Goal: Transaction & Acquisition: Purchase product/service

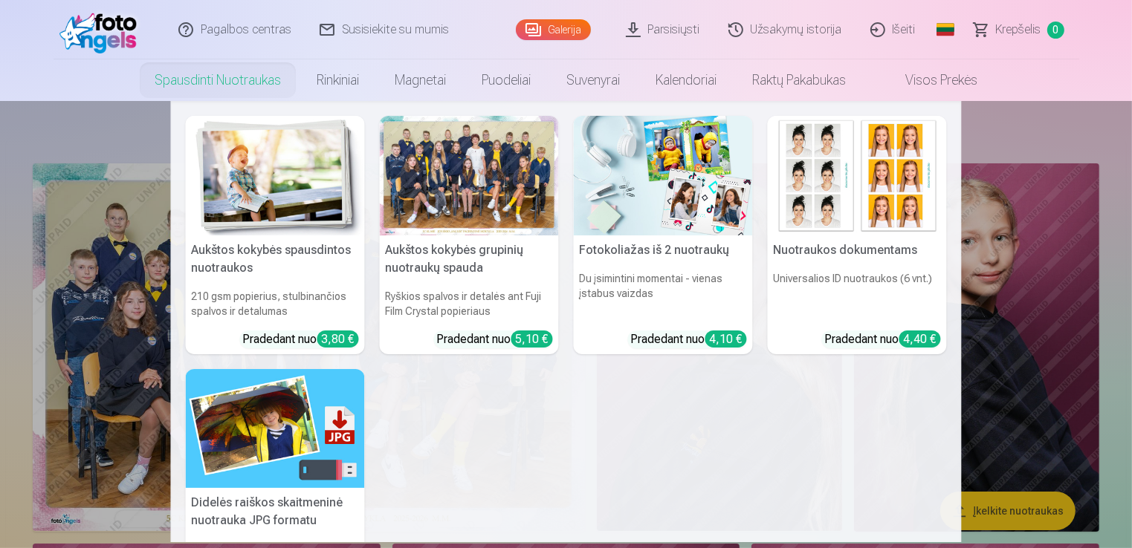
click at [212, 79] on link "Spausdinti nuotraukas" at bounding box center [218, 80] width 162 height 42
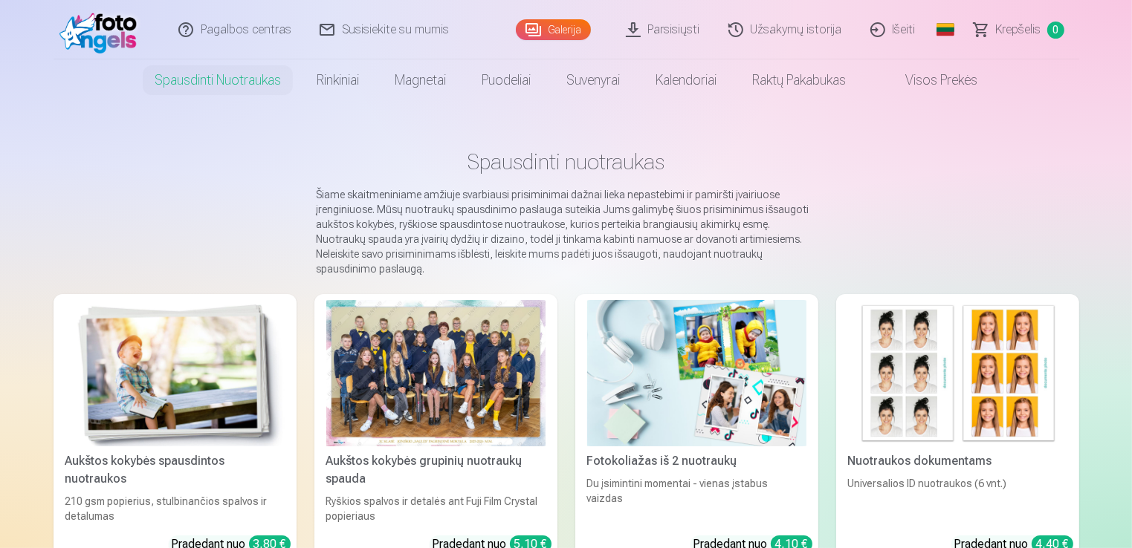
click at [218, 330] on img at bounding box center [174, 373] width 219 height 146
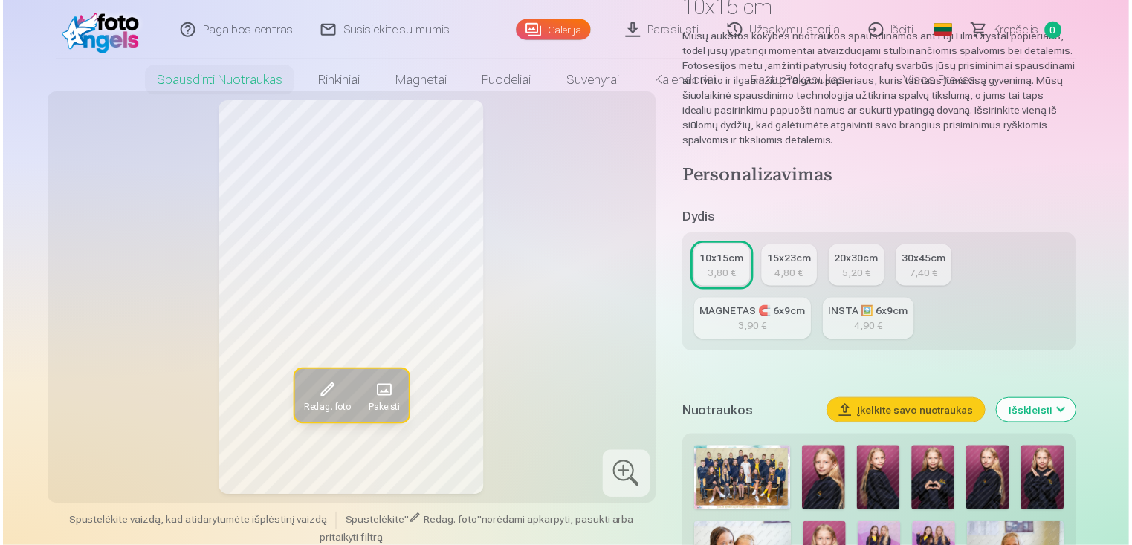
scroll to position [223, 0]
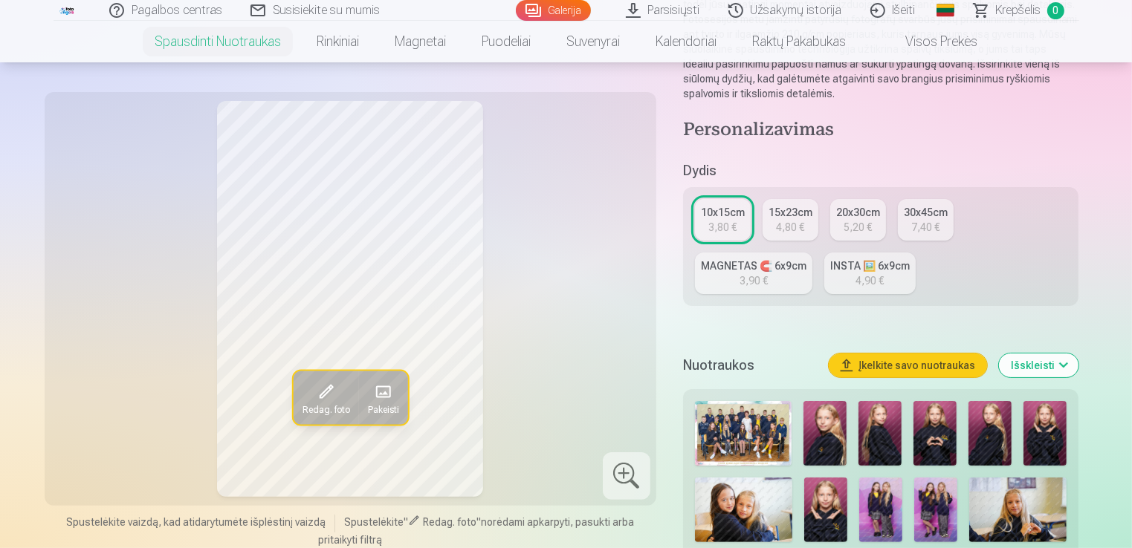
click at [742, 420] on img at bounding box center [743, 433] width 97 height 65
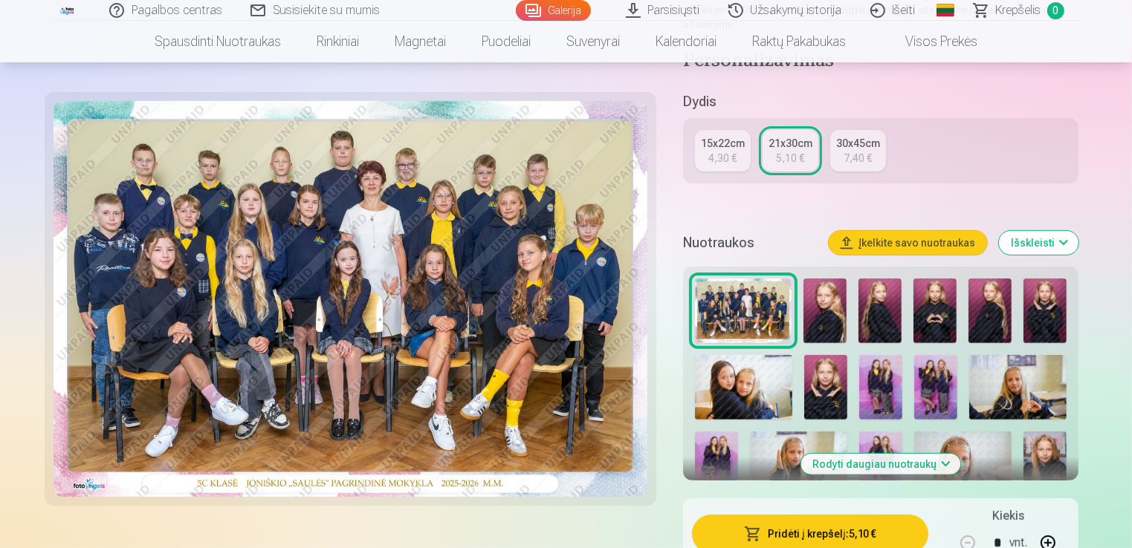
scroll to position [371, 0]
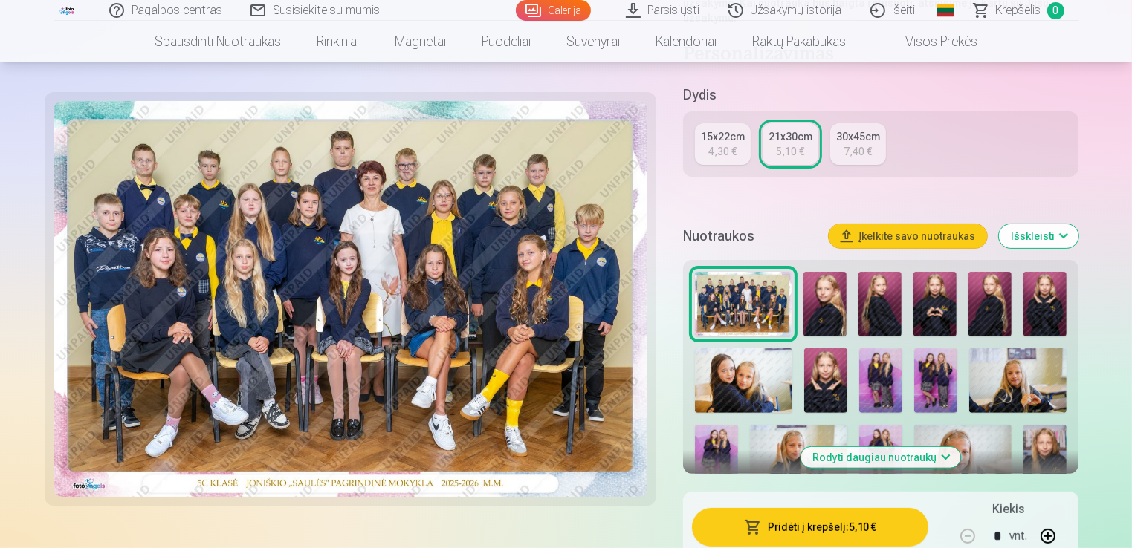
click at [765, 528] on button "Pridėti į krepšelį : 5,10 €" at bounding box center [810, 527] width 237 height 39
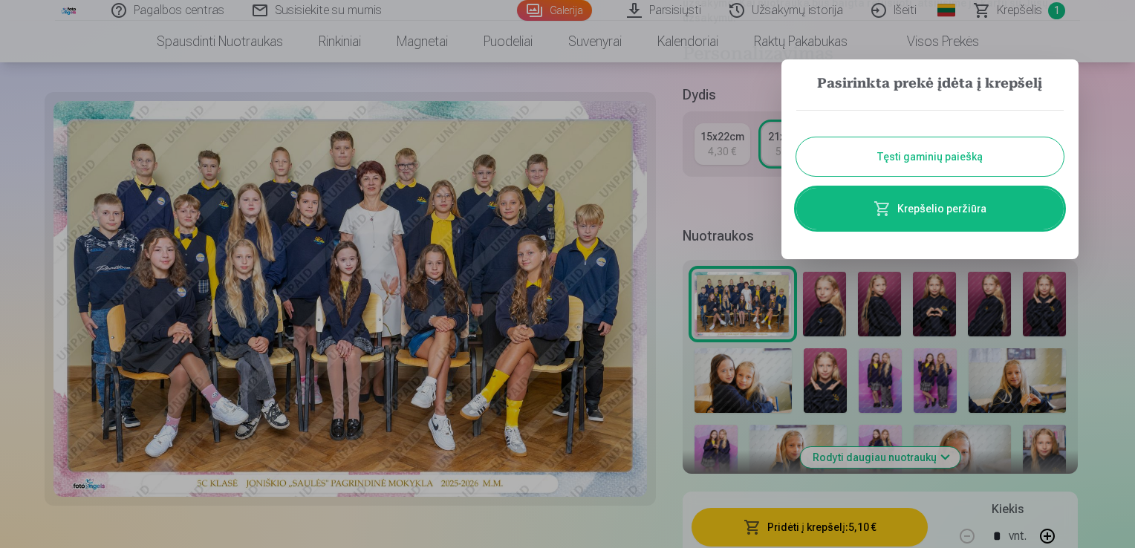
click at [886, 163] on button "Tęsti gaminių paiešką" at bounding box center [929, 156] width 267 height 39
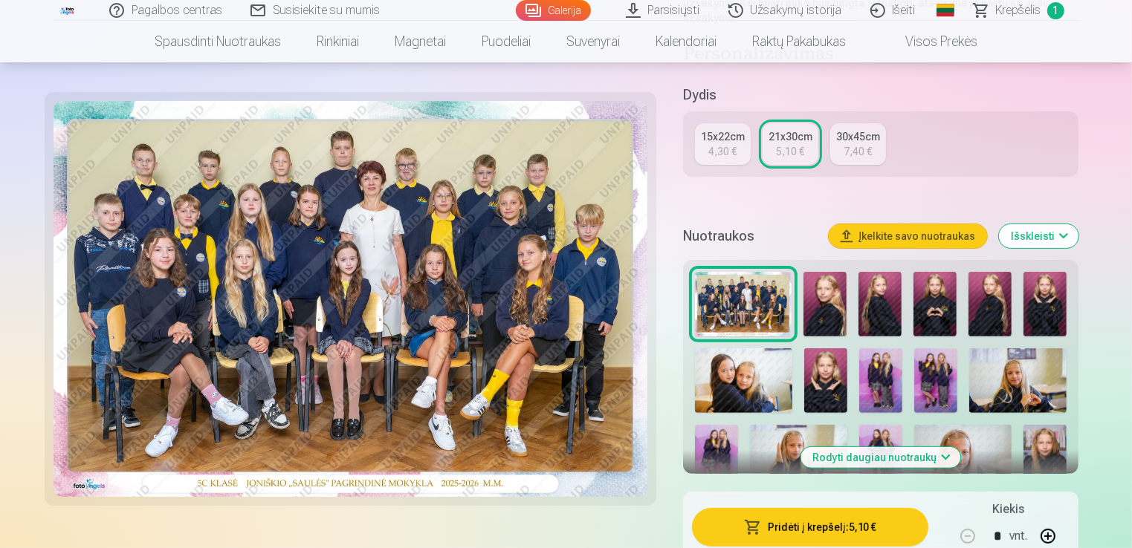
click at [820, 308] on img at bounding box center [824, 304] width 43 height 65
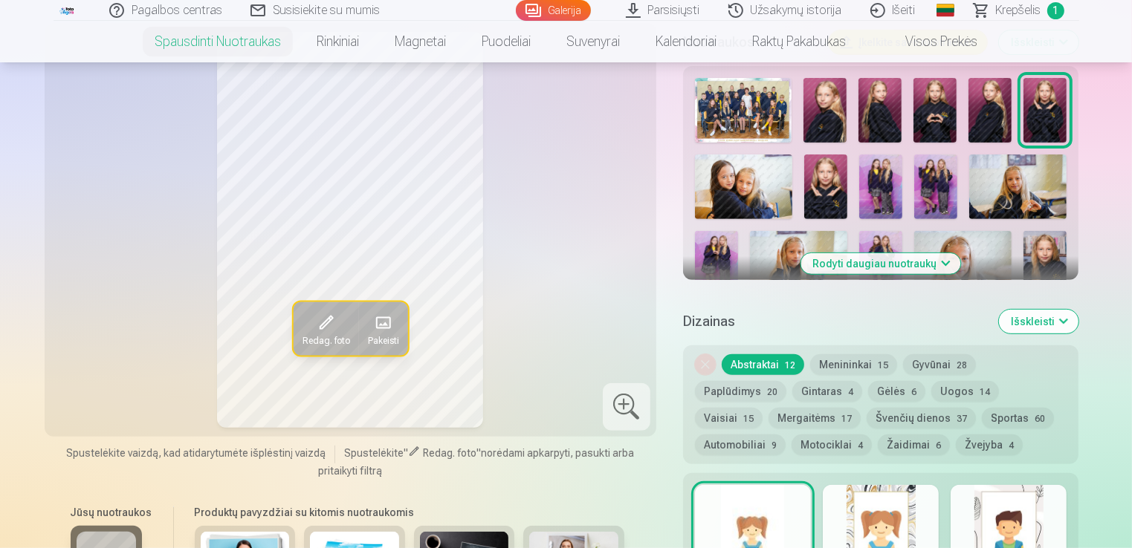
scroll to position [520, 0]
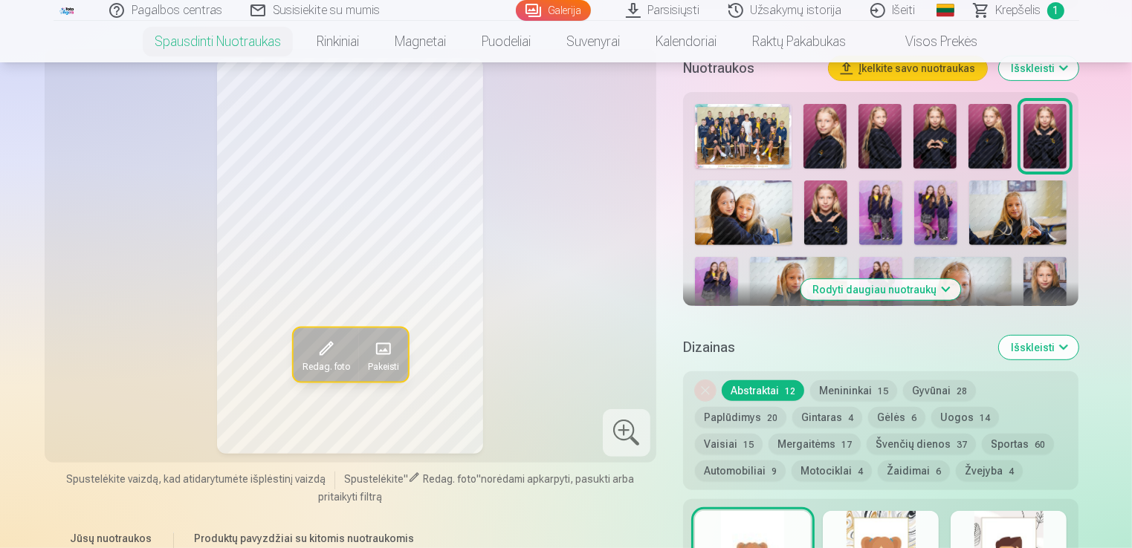
click at [838, 295] on button "Rodyti daugiau nuotraukų" at bounding box center [881, 289] width 160 height 21
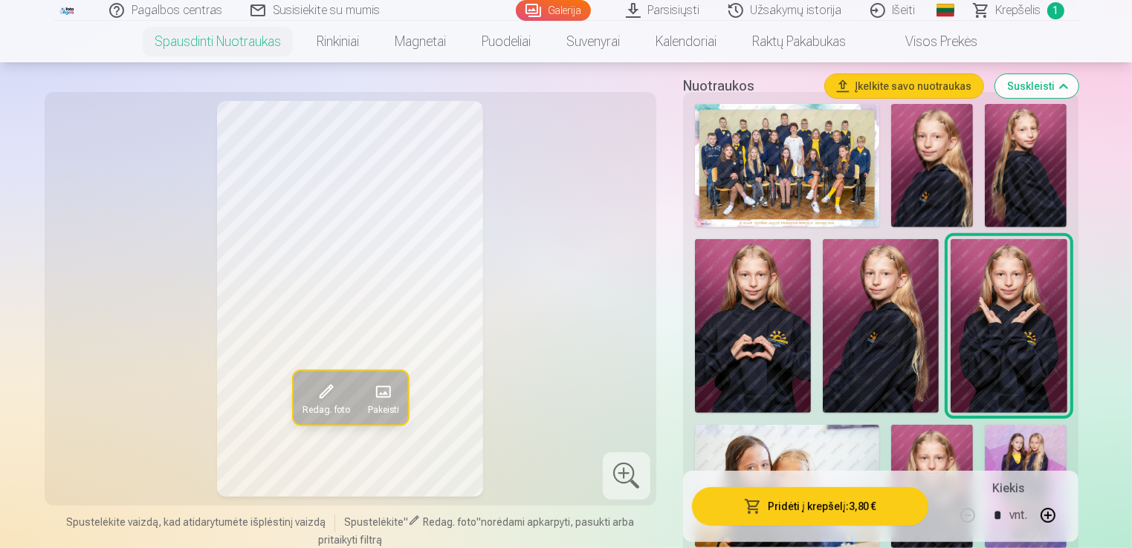
click at [950, 162] on img at bounding box center [932, 165] width 82 height 123
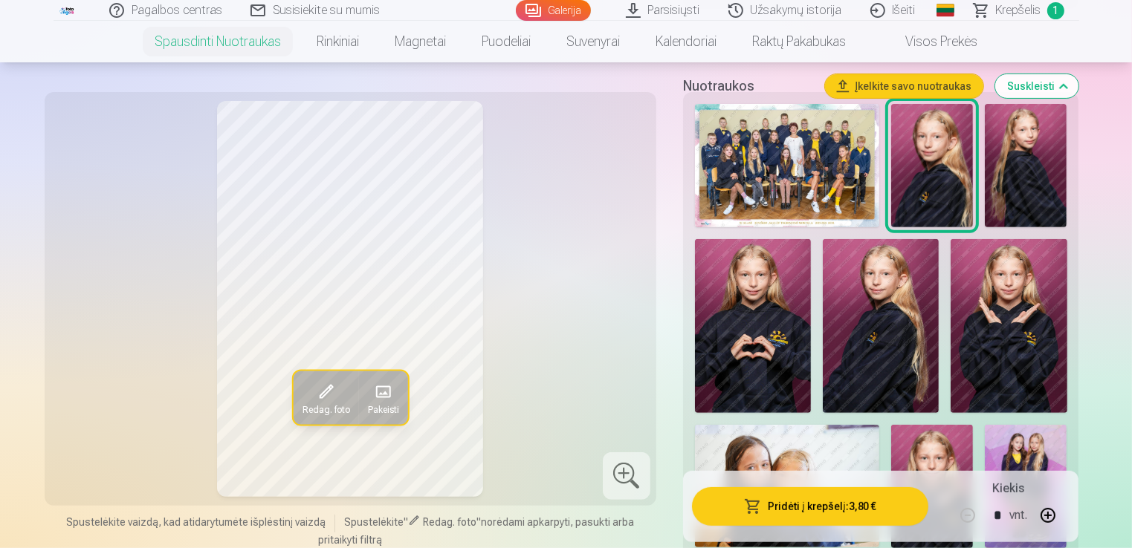
click at [1021, 157] on img at bounding box center [1025, 165] width 82 height 123
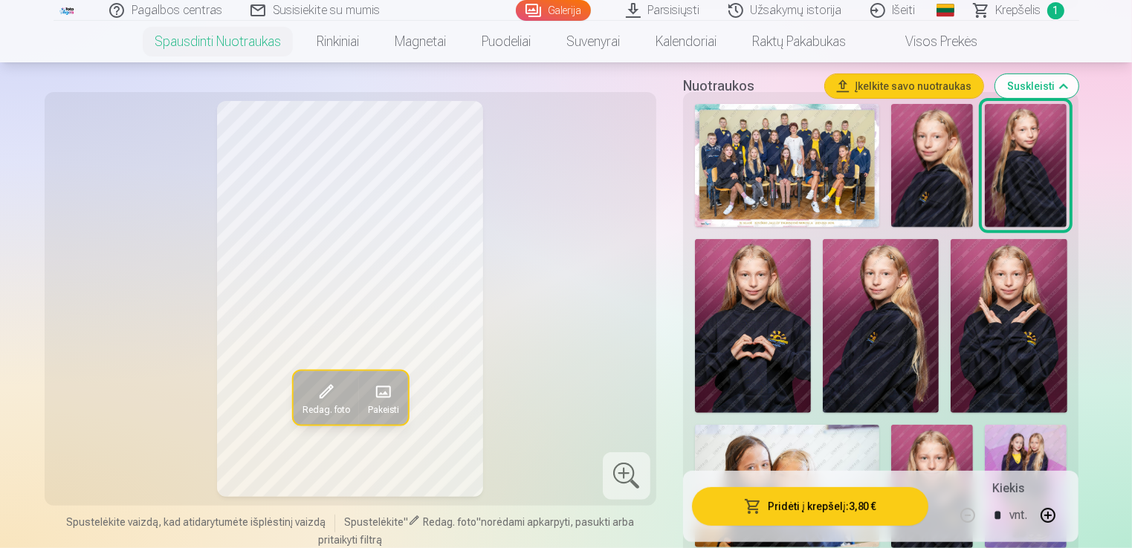
click at [771, 293] on img at bounding box center [753, 326] width 116 height 175
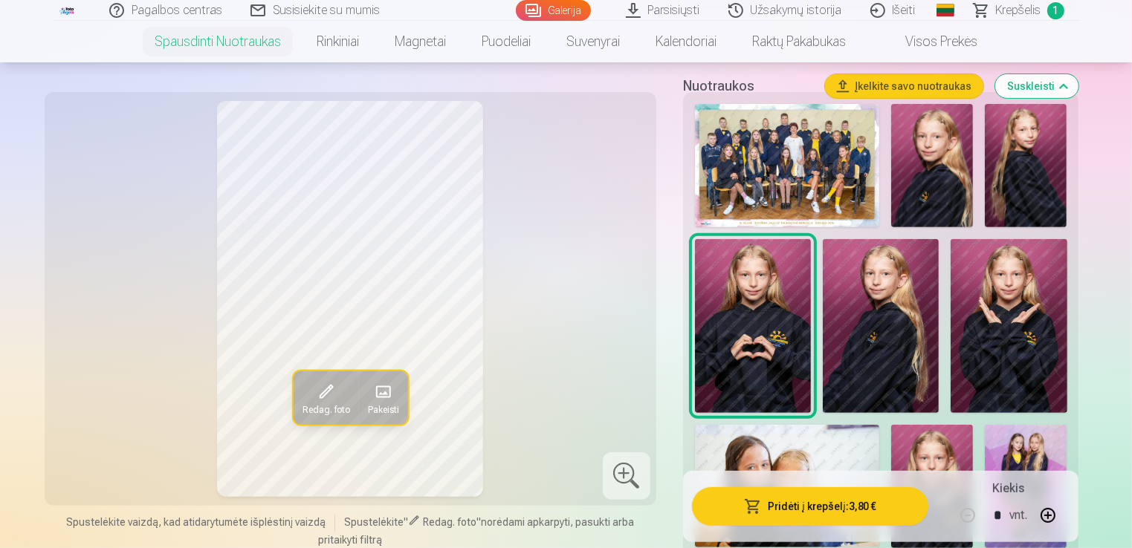
click at [846, 278] on img at bounding box center [881, 326] width 116 height 175
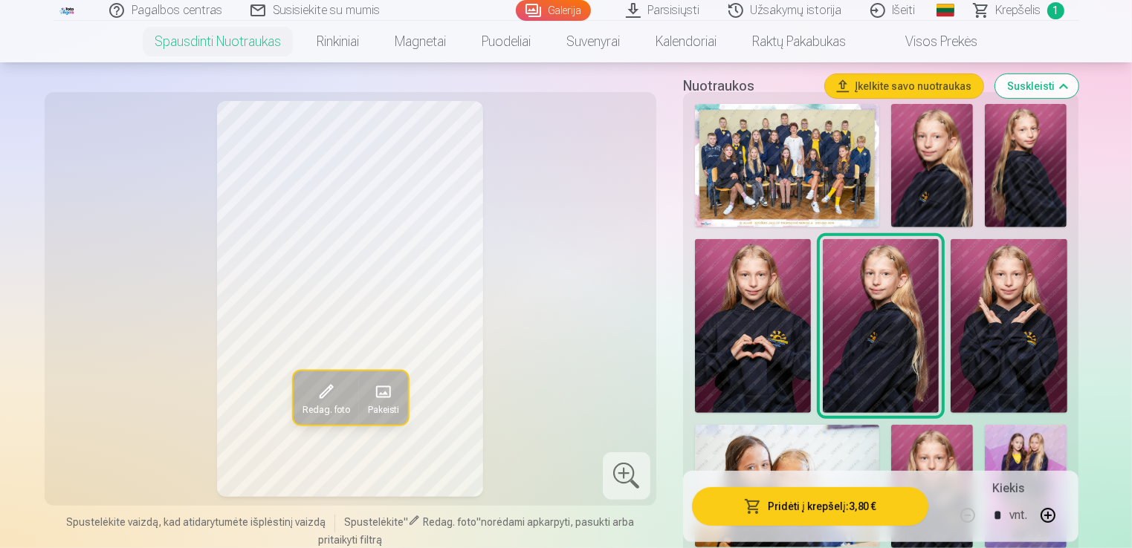
click at [993, 275] on img at bounding box center [1008, 326] width 116 height 174
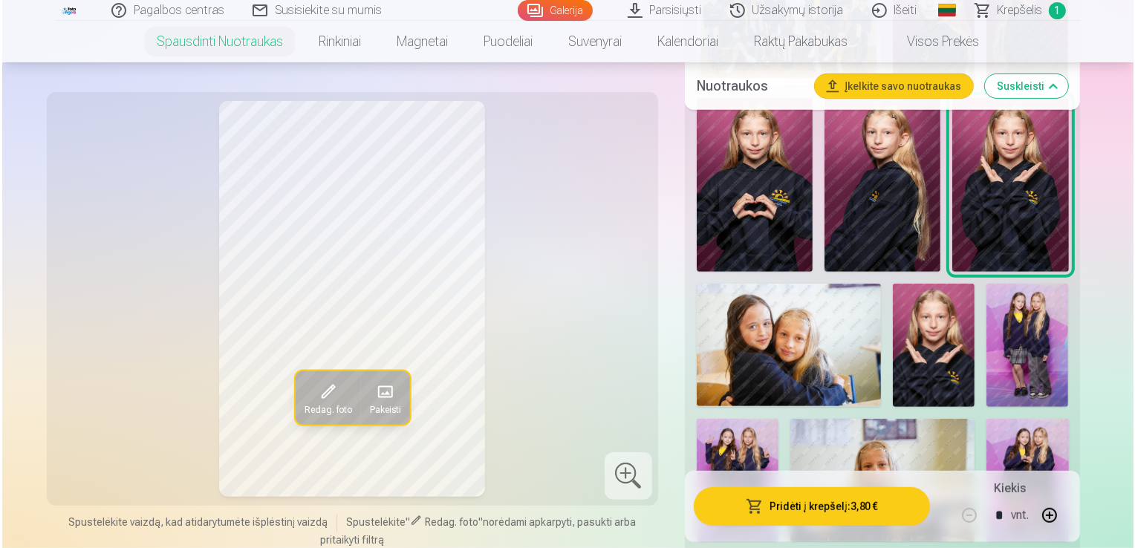
scroll to position [669, 0]
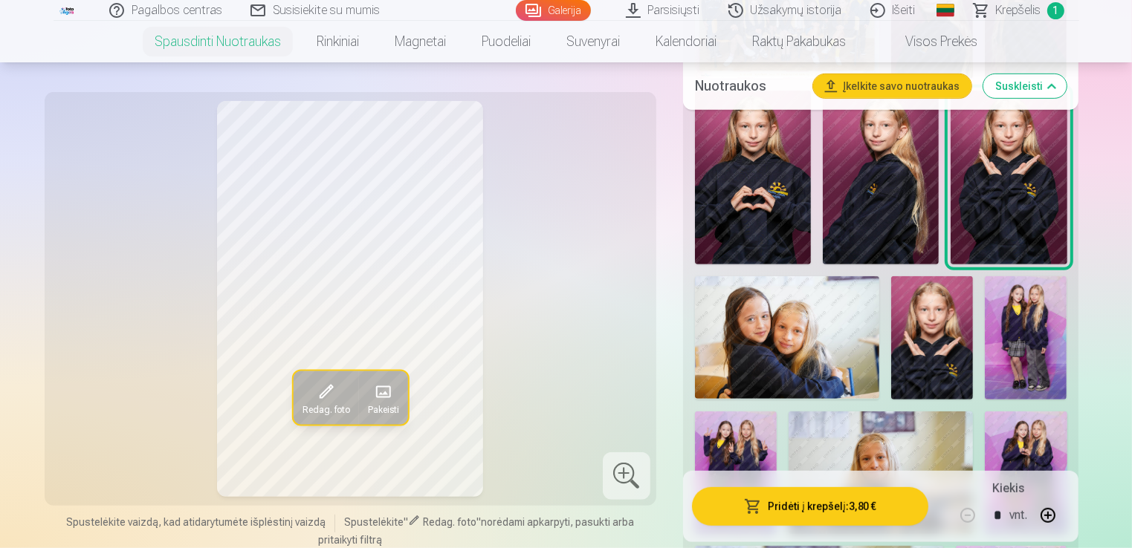
click at [753, 325] on img at bounding box center [787, 337] width 184 height 123
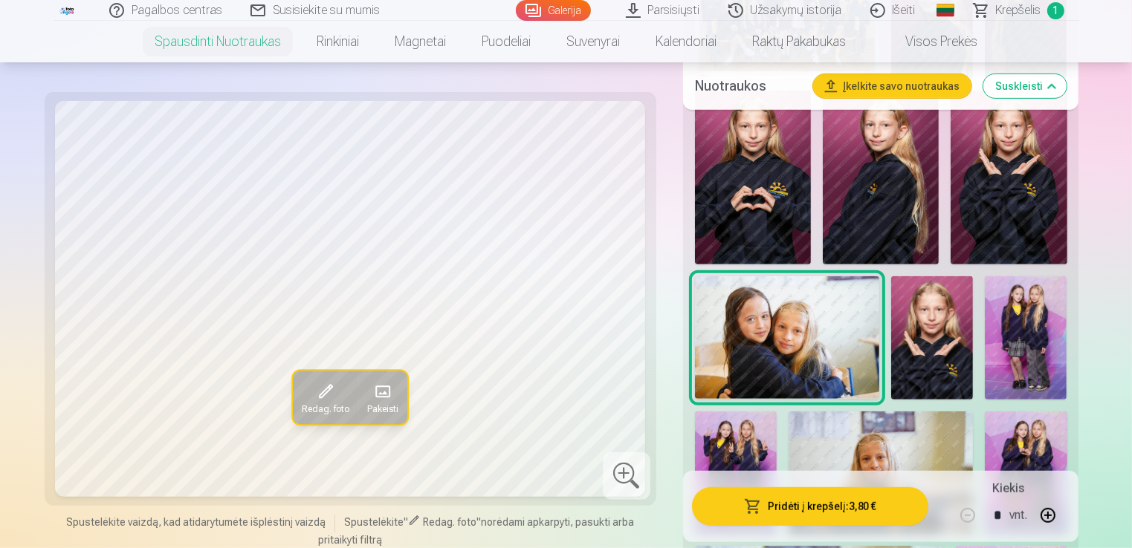
click at [742, 505] on button "Pridėti į krepšelį : 3,80 €" at bounding box center [810, 506] width 237 height 39
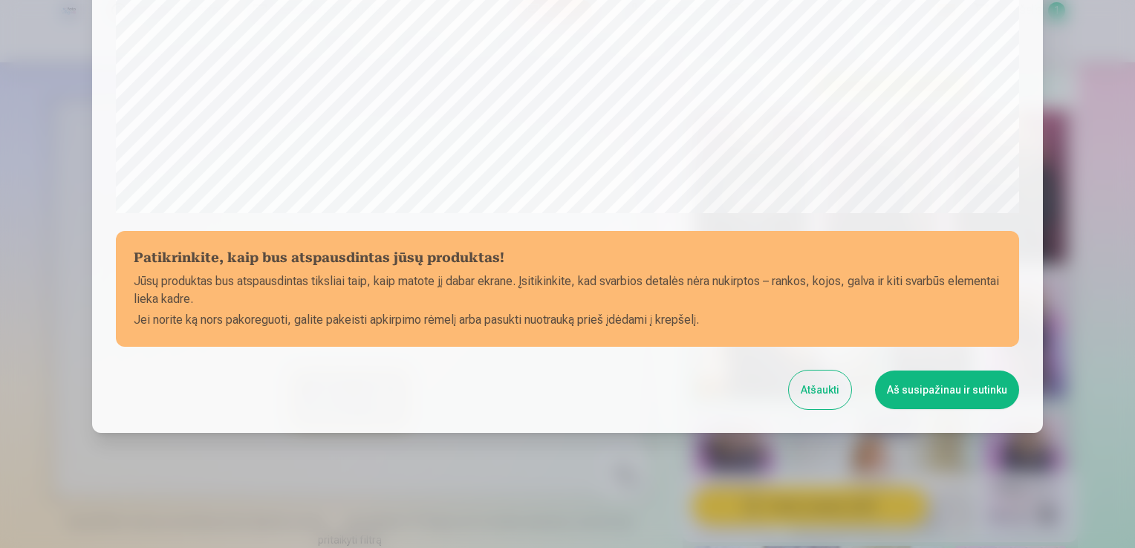
scroll to position [521, 0]
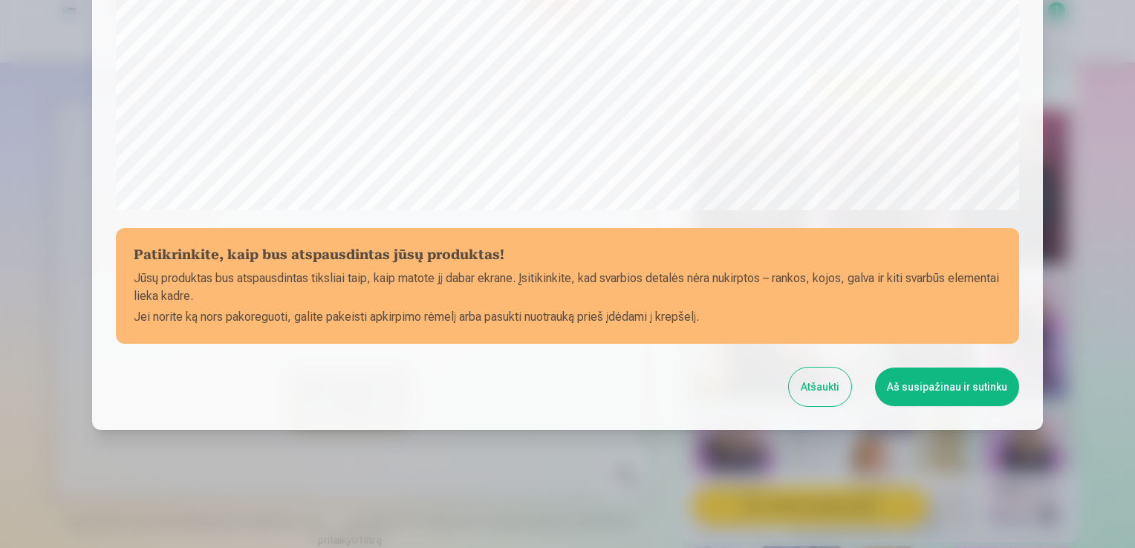
click at [974, 386] on button "Aš susipažinau ir sutinku" at bounding box center [947, 387] width 144 height 39
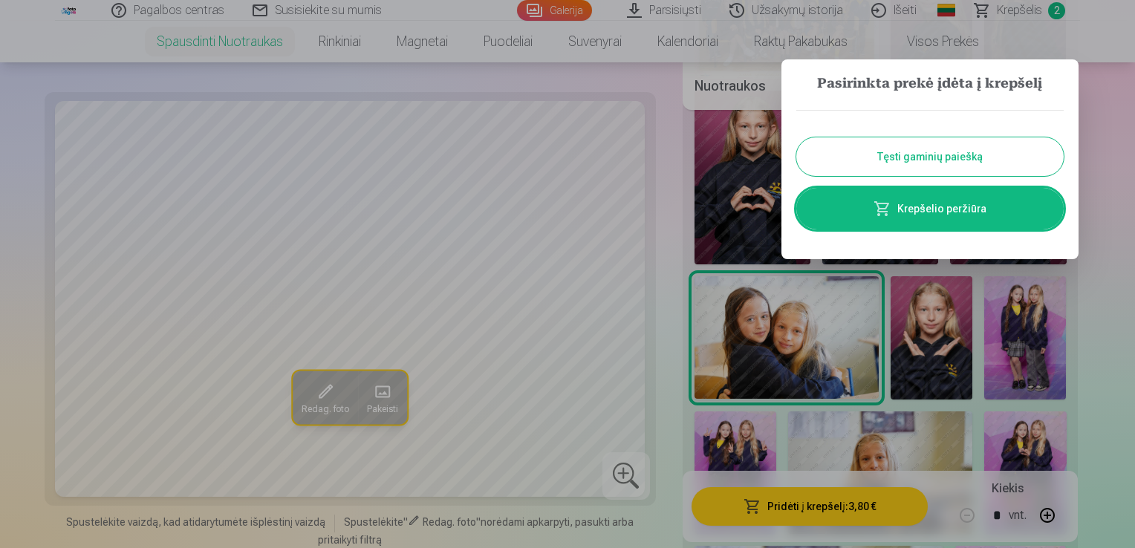
click at [888, 147] on button "Tęsti gaminių paiešką" at bounding box center [929, 156] width 267 height 39
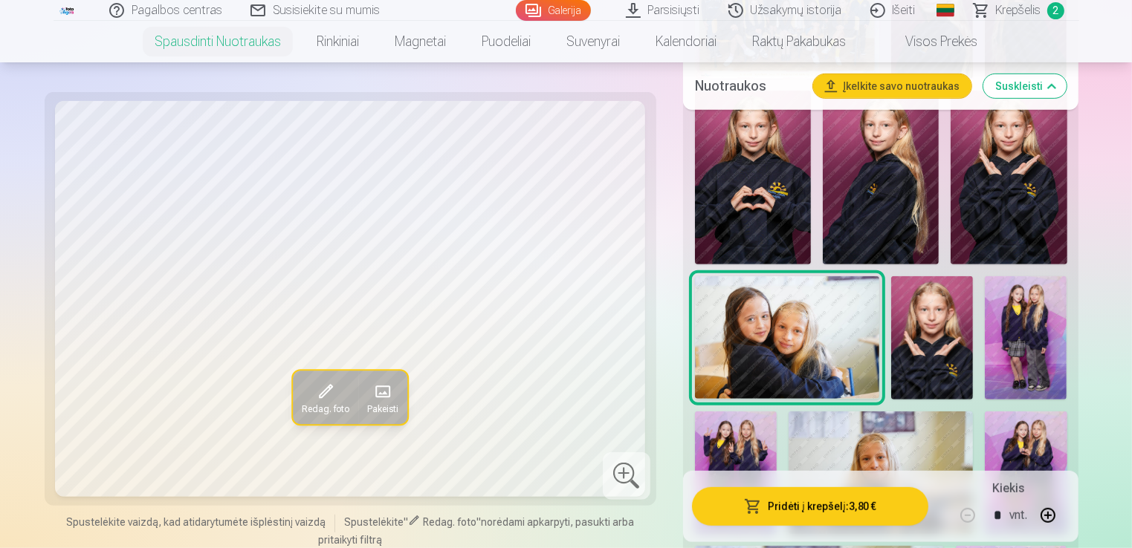
click at [933, 349] on img at bounding box center [932, 337] width 82 height 123
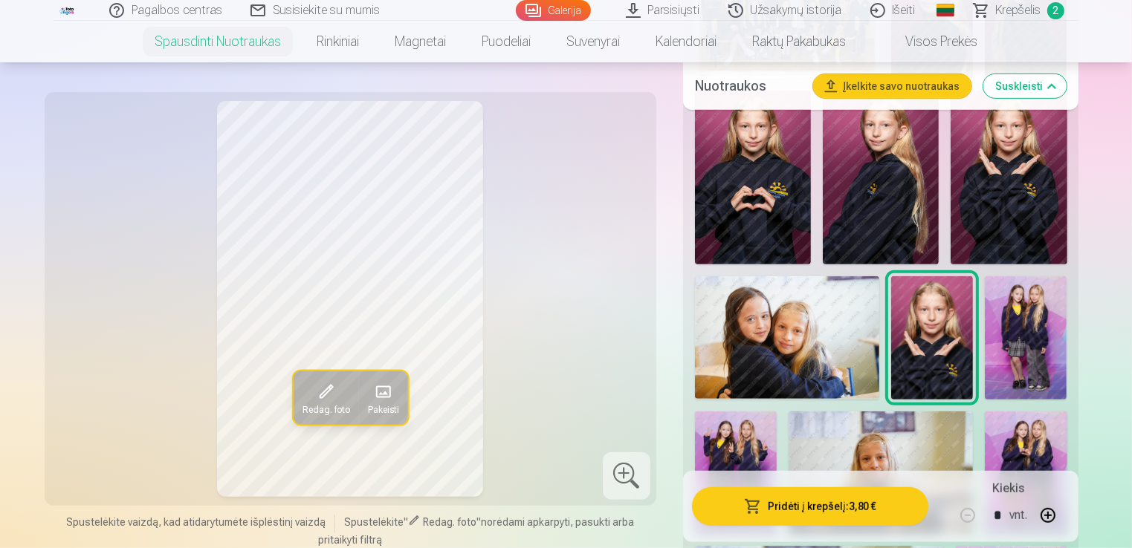
click at [1014, 331] on img at bounding box center [1025, 337] width 82 height 123
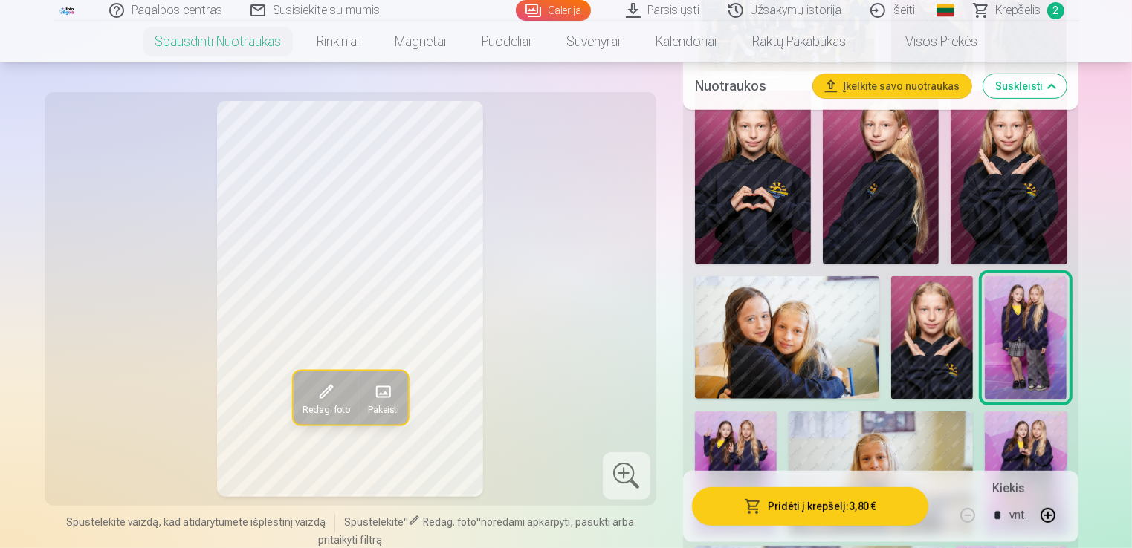
click at [822, 508] on button "Pridėti į krepšelį : 3,80 €" at bounding box center [810, 506] width 237 height 39
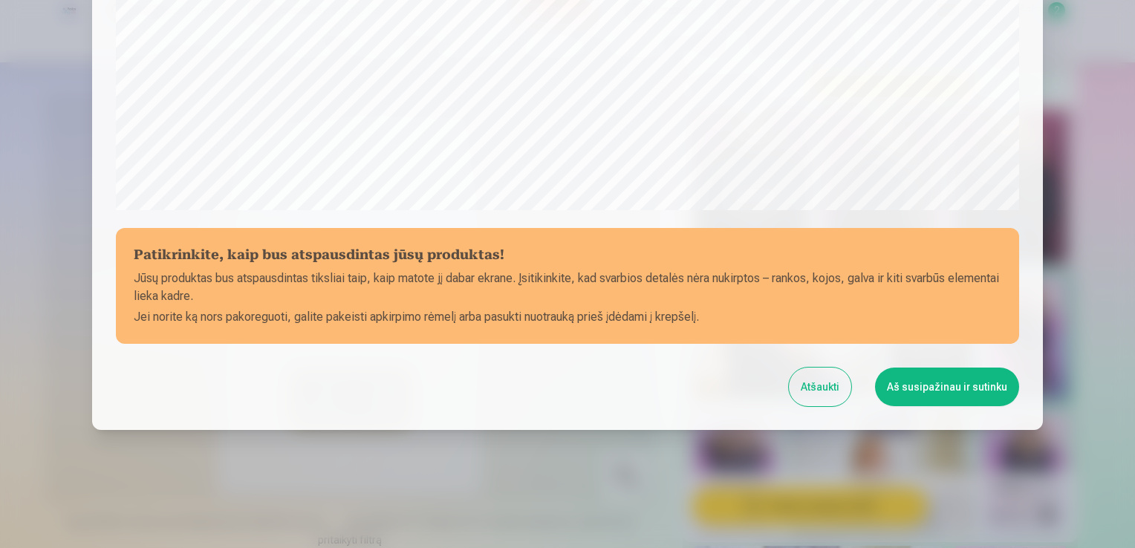
click at [909, 386] on button "Aš susipažinau ir sutinku" at bounding box center [947, 387] width 144 height 39
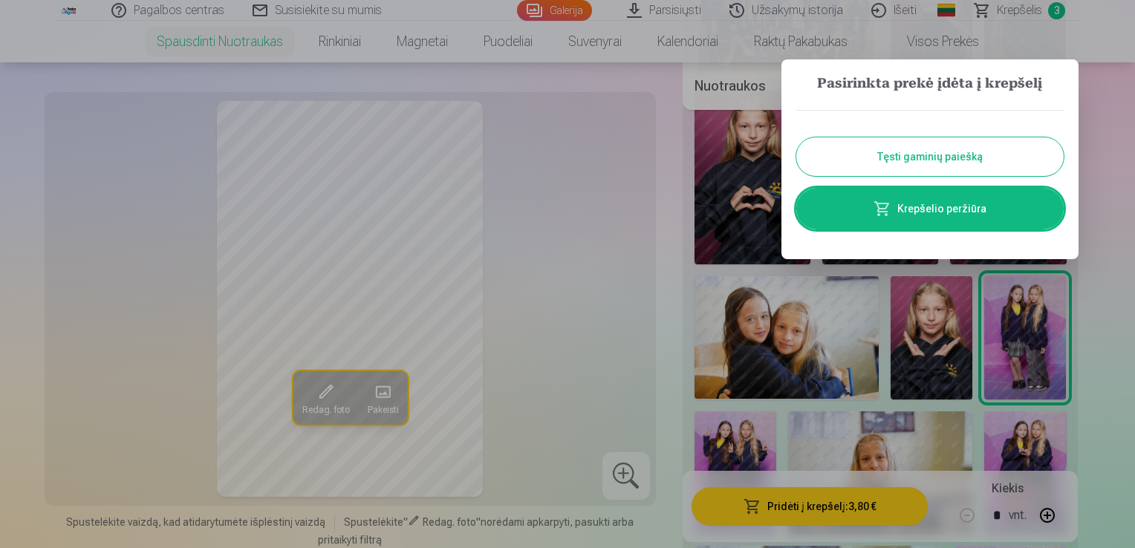
click at [867, 155] on button "Tęsti gaminių paiešką" at bounding box center [929, 156] width 267 height 39
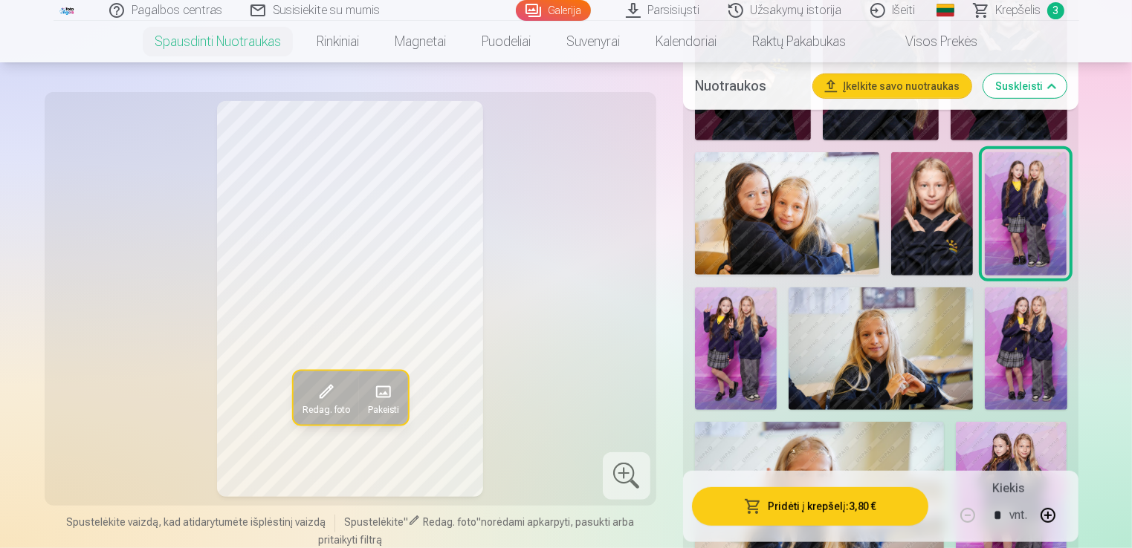
scroll to position [817, 0]
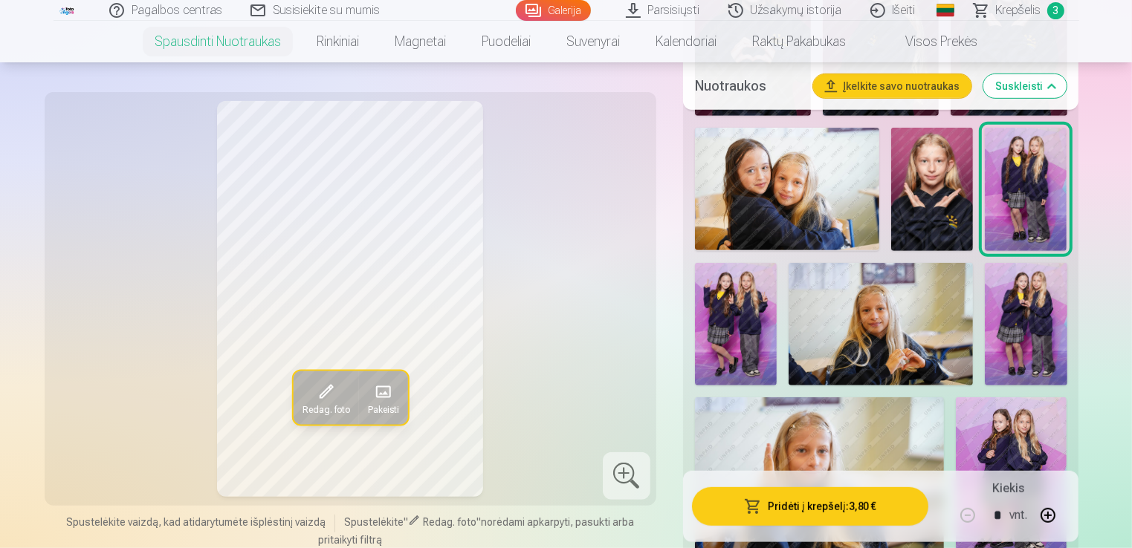
click at [757, 325] on img at bounding box center [736, 324] width 82 height 123
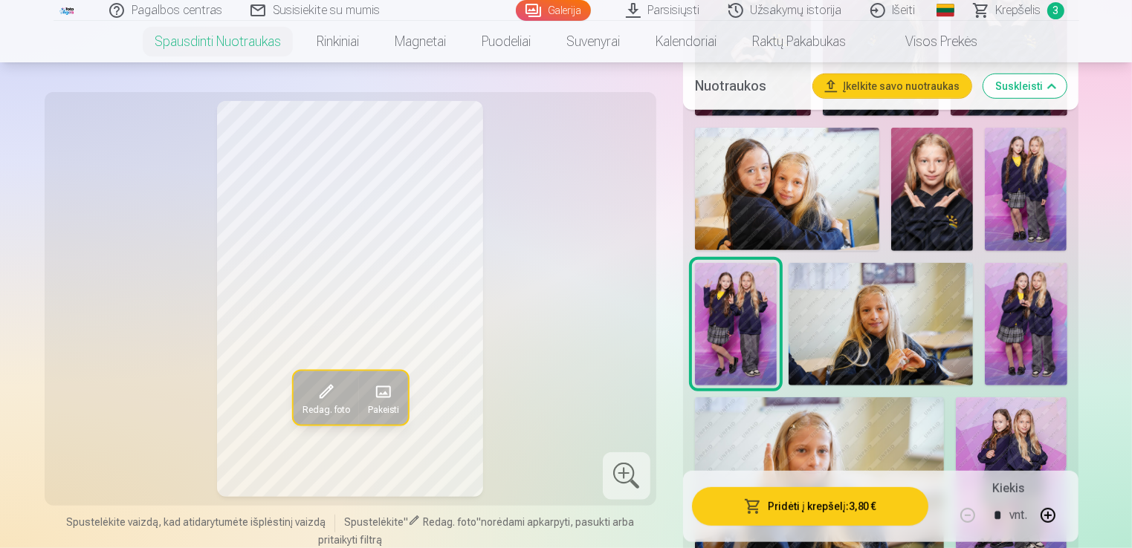
click at [863, 333] on img at bounding box center [880, 324] width 184 height 123
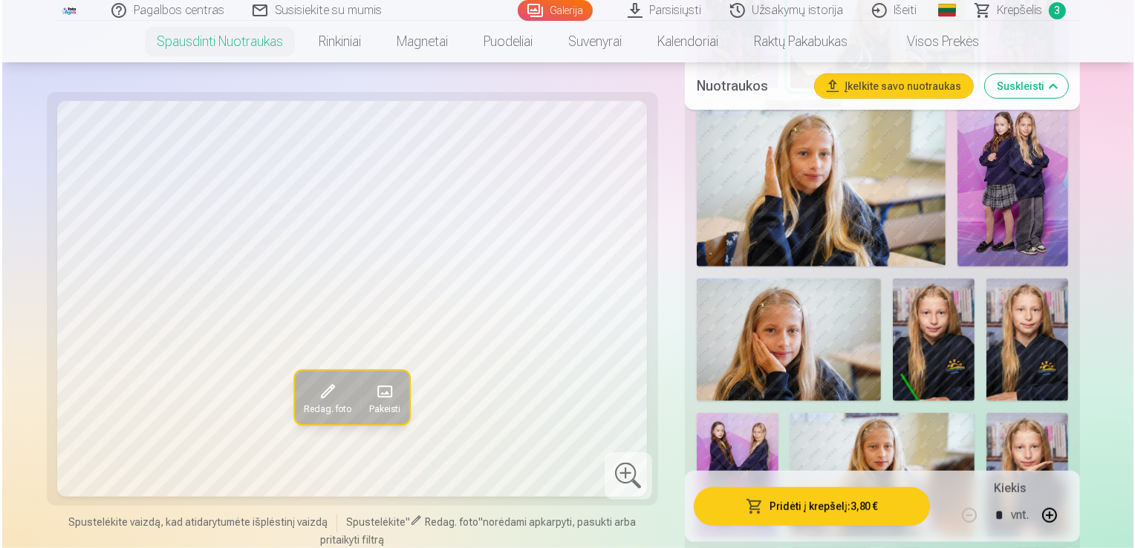
scroll to position [1189, 0]
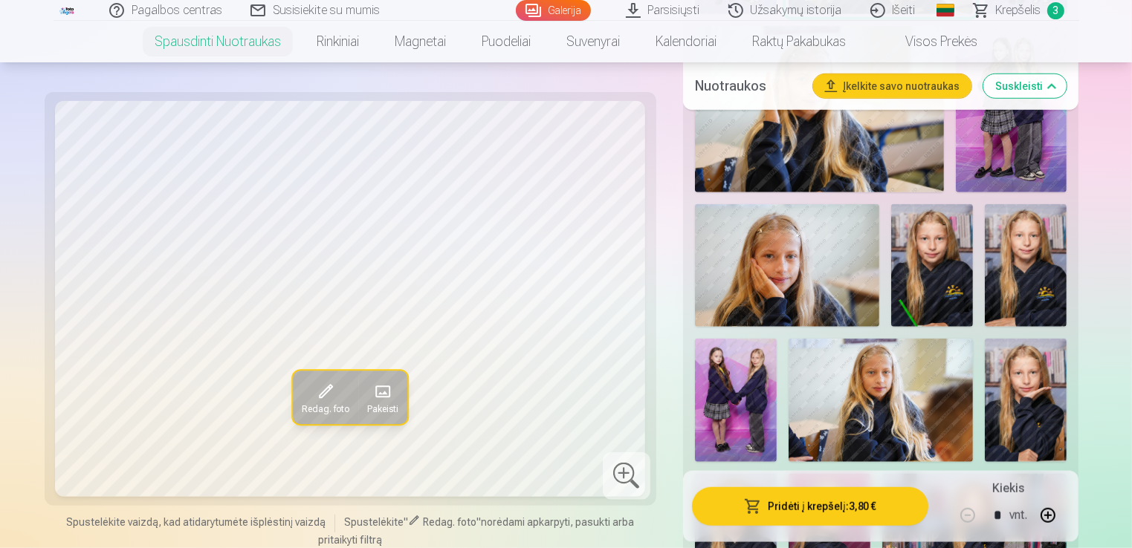
click at [930, 287] on img at bounding box center [932, 265] width 82 height 123
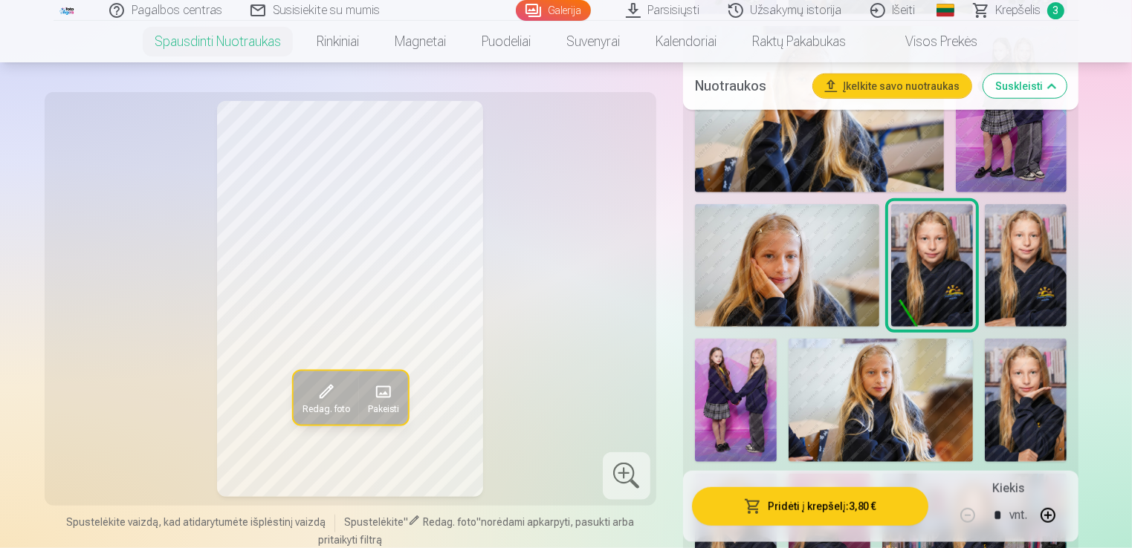
click at [1018, 278] on img at bounding box center [1025, 265] width 82 height 123
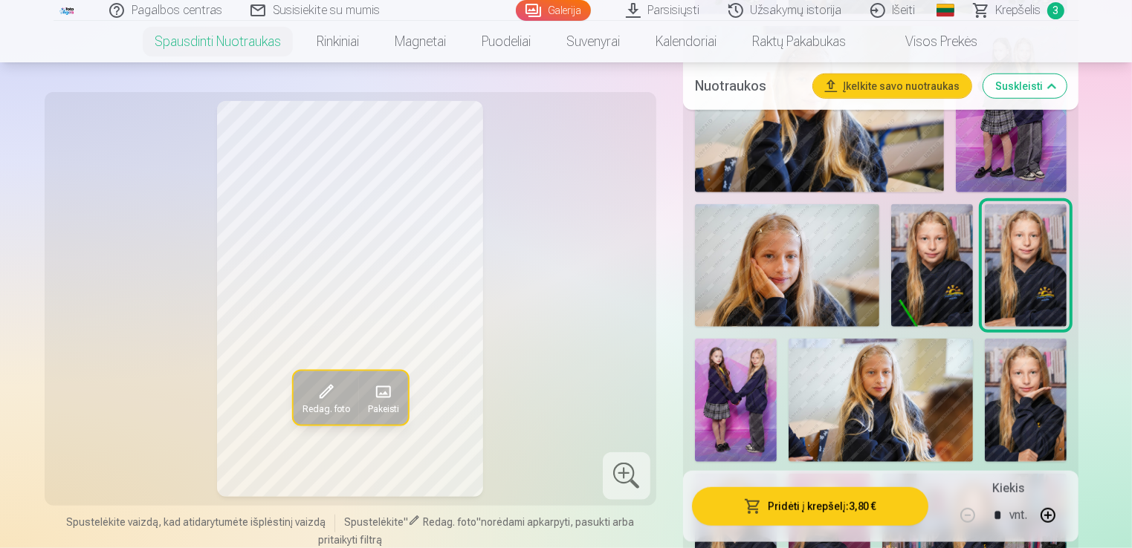
click at [939, 278] on img at bounding box center [932, 265] width 82 height 123
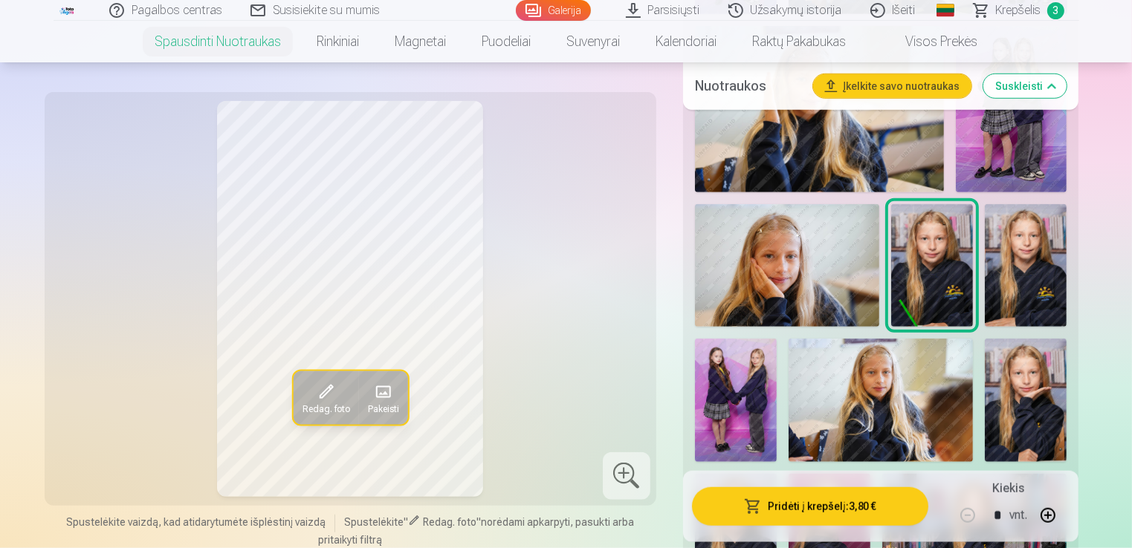
click at [1013, 276] on img at bounding box center [1025, 265] width 82 height 123
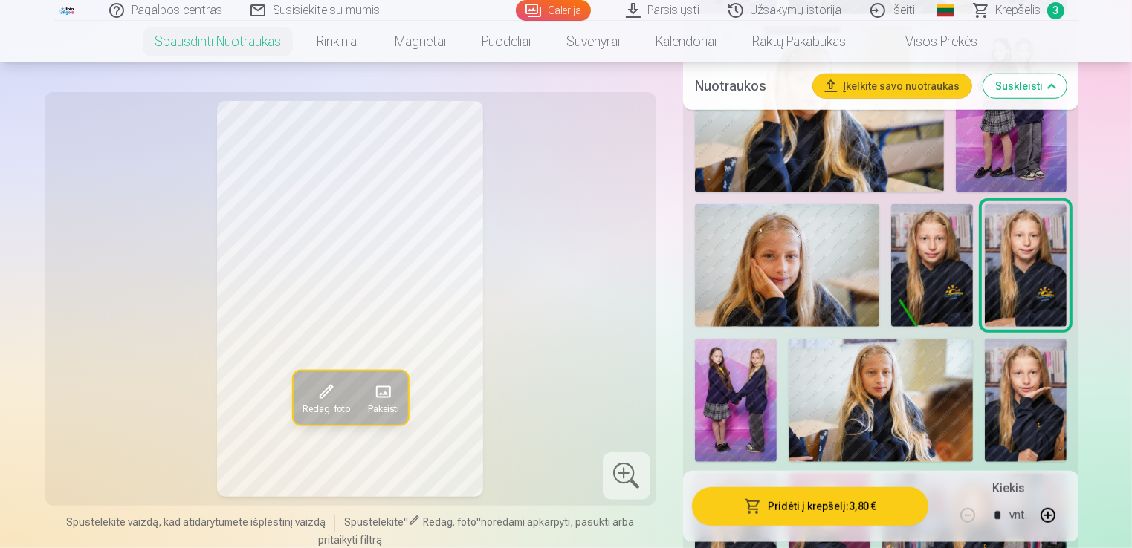
click at [808, 504] on button "Pridėti į krepšelį : 3,80 €" at bounding box center [810, 506] width 237 height 39
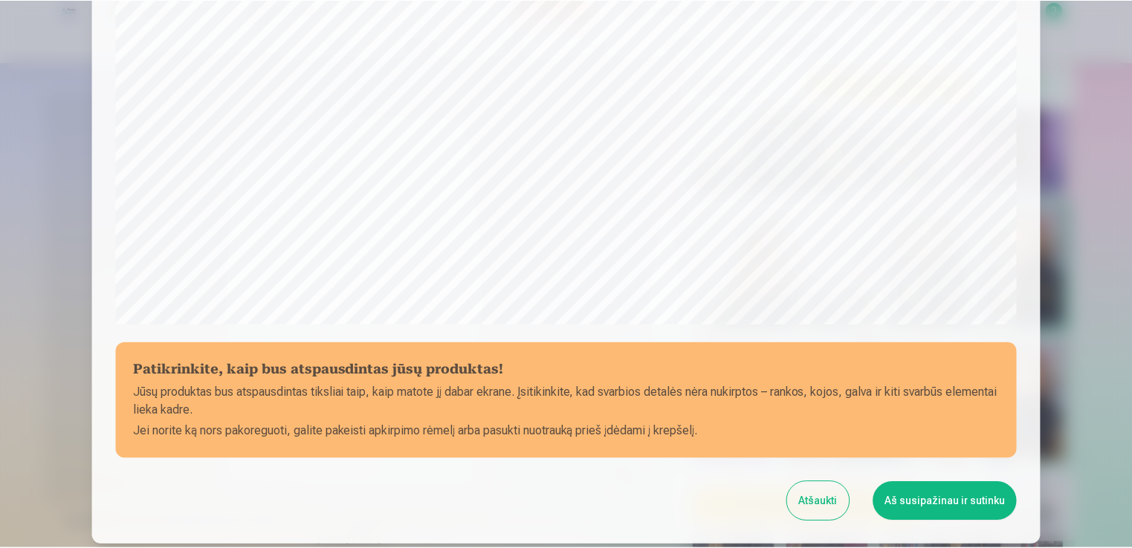
scroll to position [521, 0]
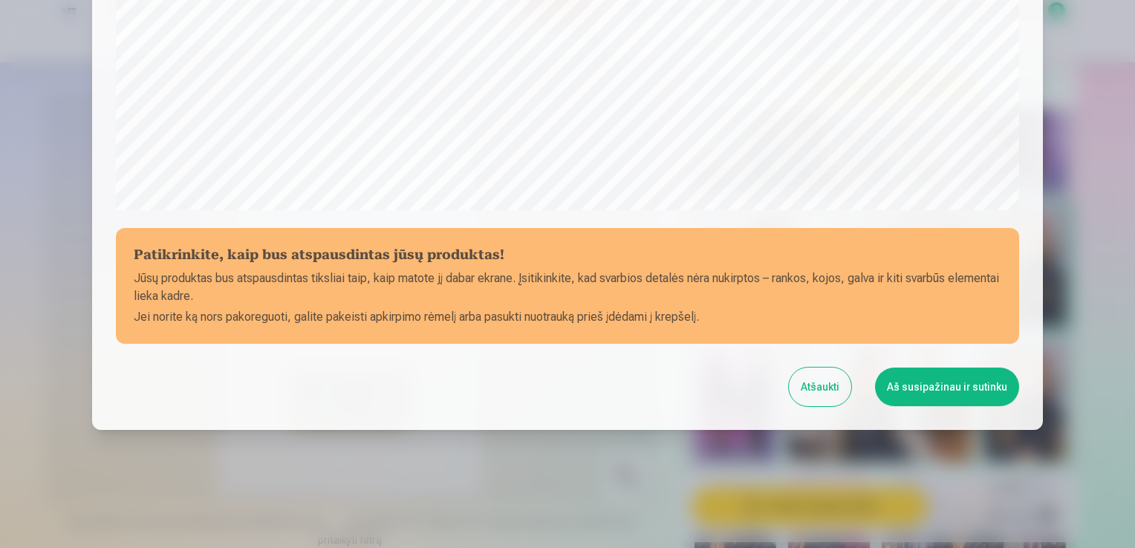
click at [923, 393] on button "Aš susipažinau ir sutinku" at bounding box center [947, 387] width 144 height 39
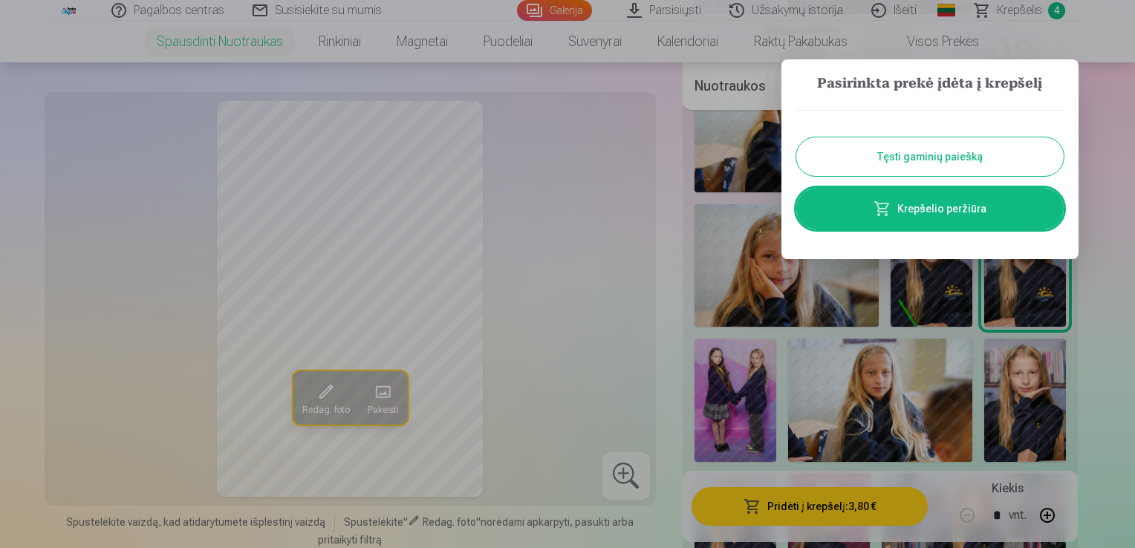
click at [901, 164] on button "Tęsti gaminių paiešką" at bounding box center [929, 156] width 267 height 39
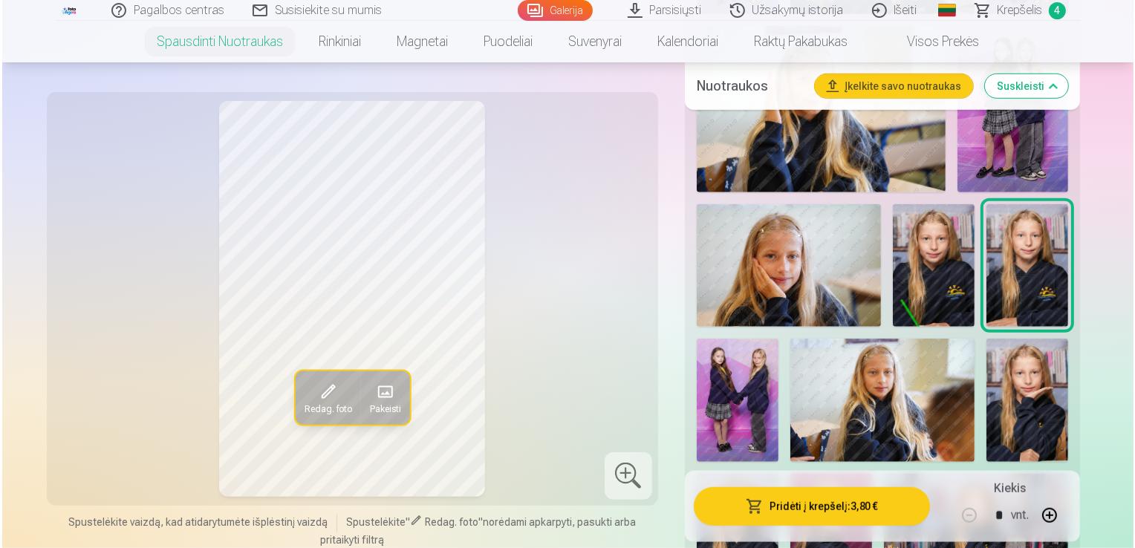
scroll to position [1337, 0]
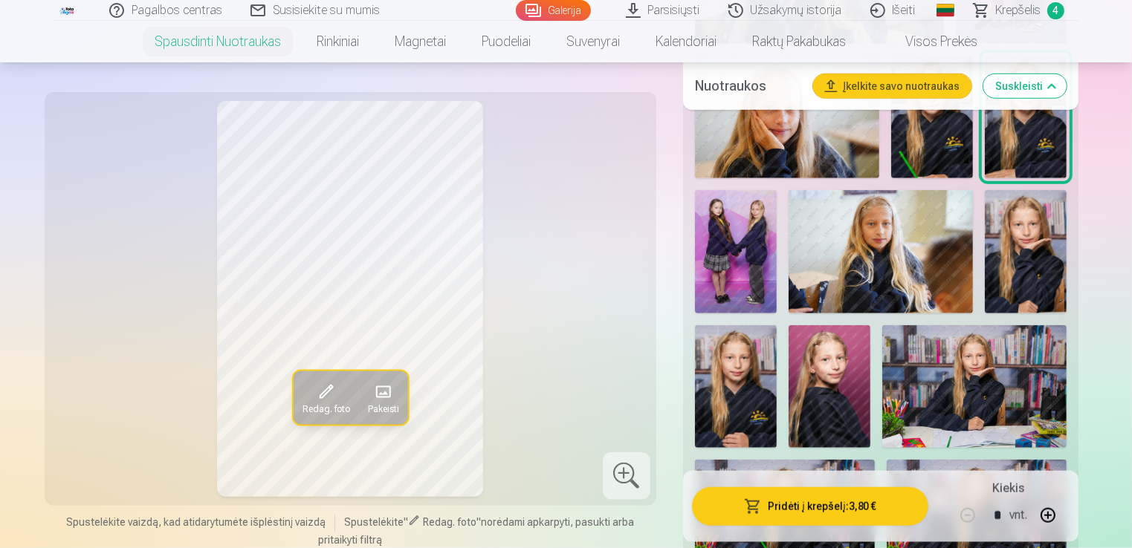
click at [1042, 249] on img at bounding box center [1025, 251] width 82 height 123
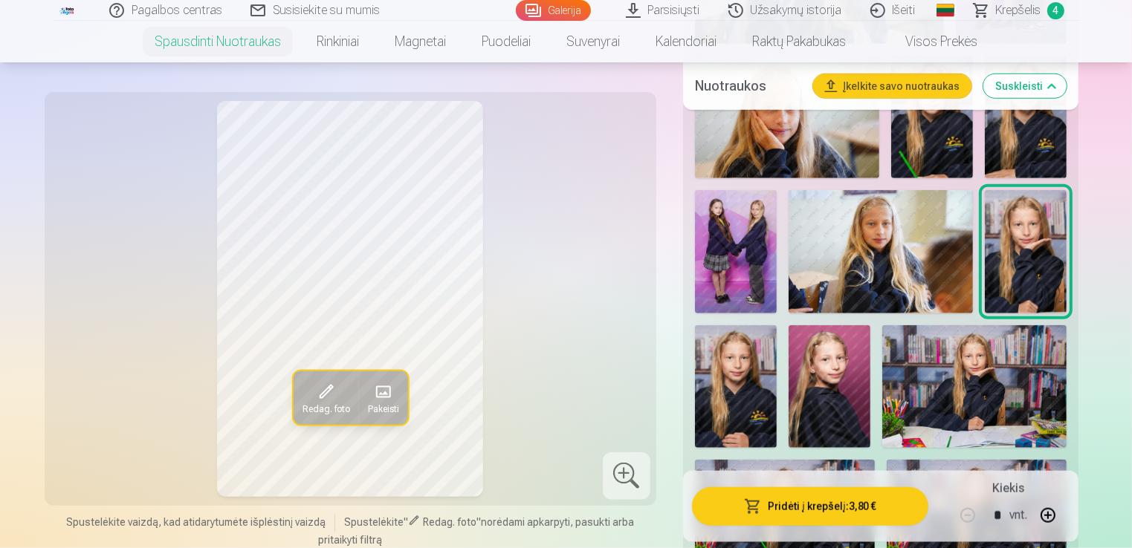
click at [825, 507] on button "Pridėti į krepšelį : 3,80 €" at bounding box center [810, 506] width 237 height 39
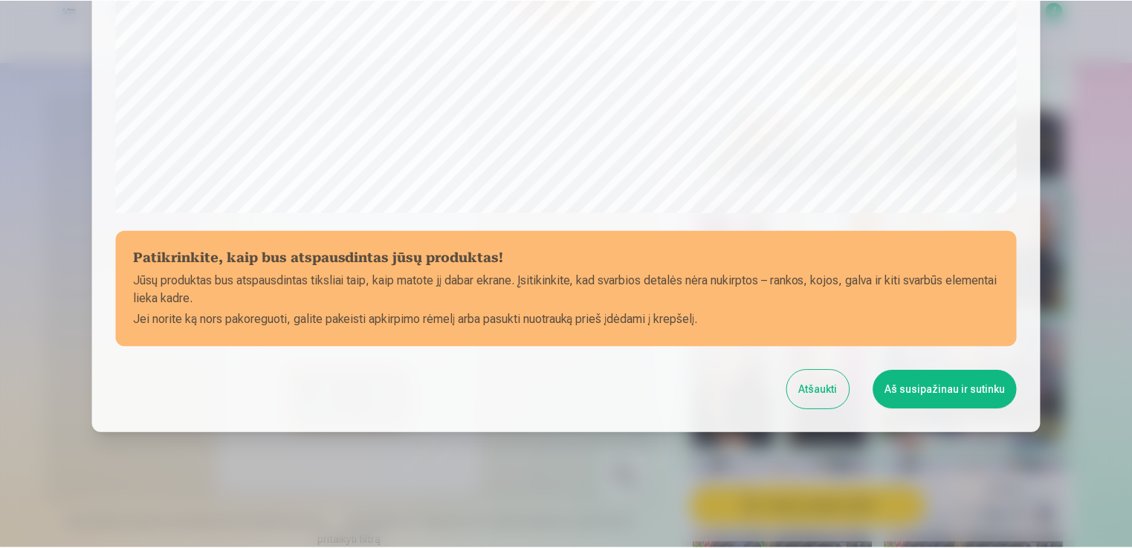
scroll to position [521, 0]
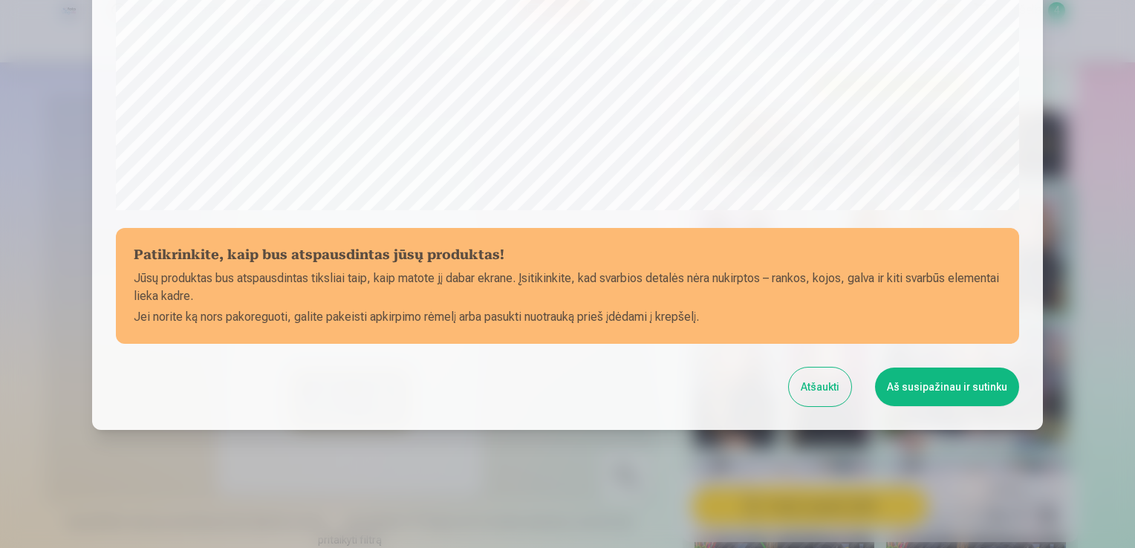
click at [903, 369] on button "Aš susipažinau ir sutinku" at bounding box center [947, 387] width 144 height 39
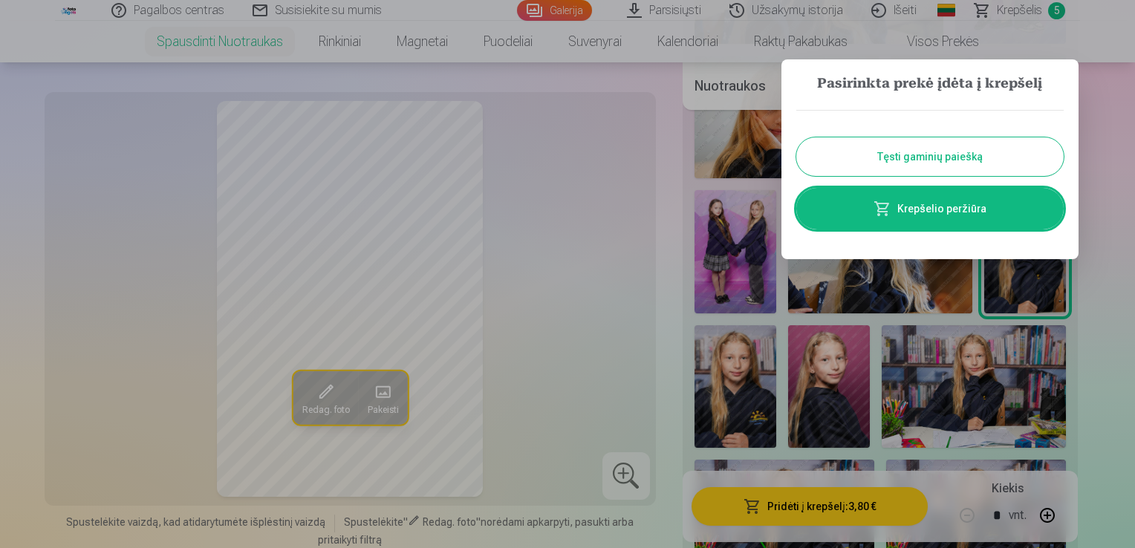
click at [889, 155] on button "Tęsti gaminių paiešką" at bounding box center [929, 156] width 267 height 39
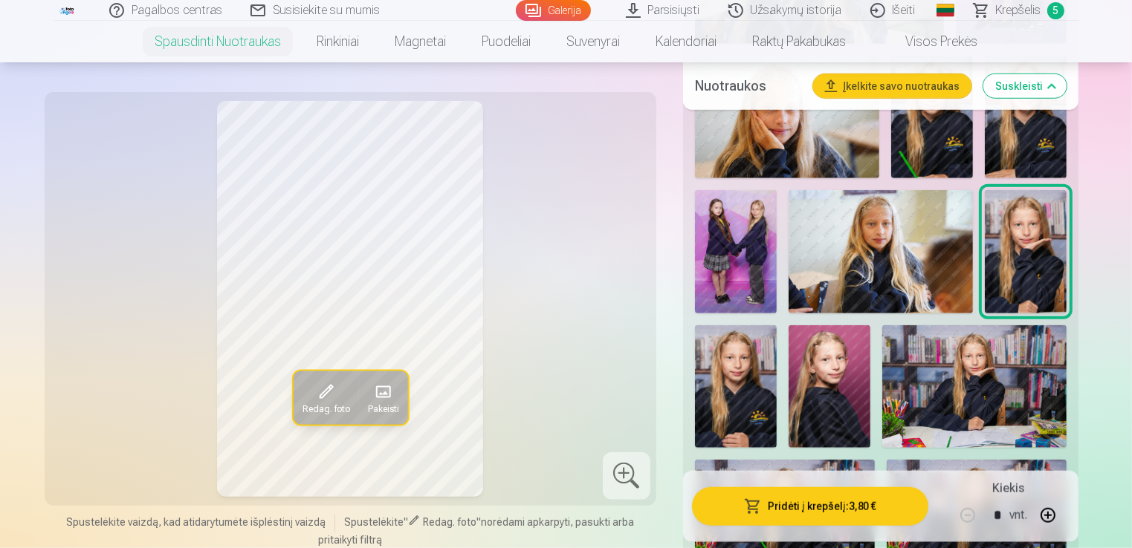
click at [745, 398] on img at bounding box center [736, 386] width 82 height 123
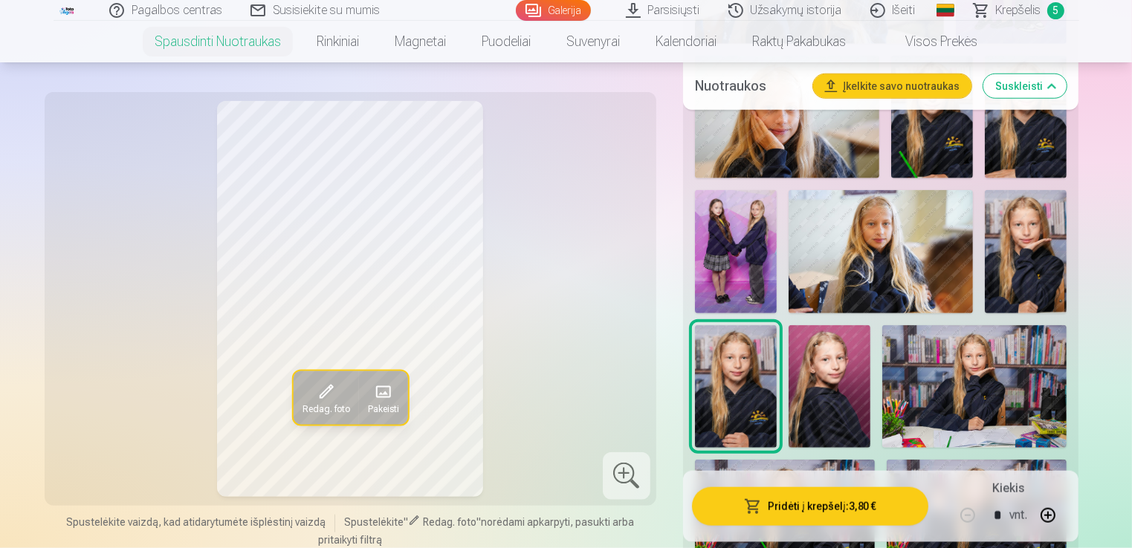
click at [823, 383] on img at bounding box center [829, 386] width 82 height 123
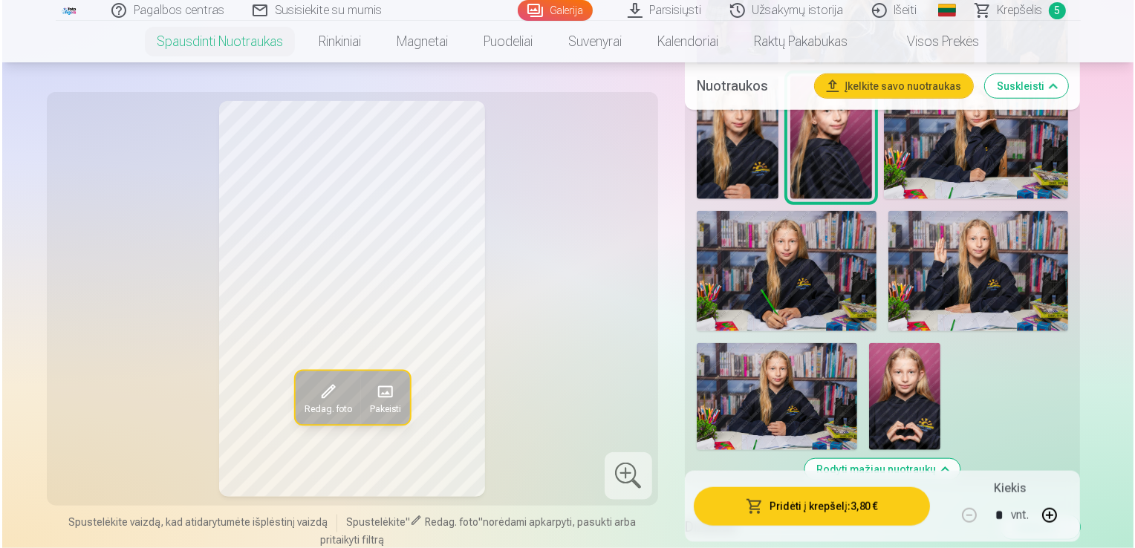
scroll to position [1560, 0]
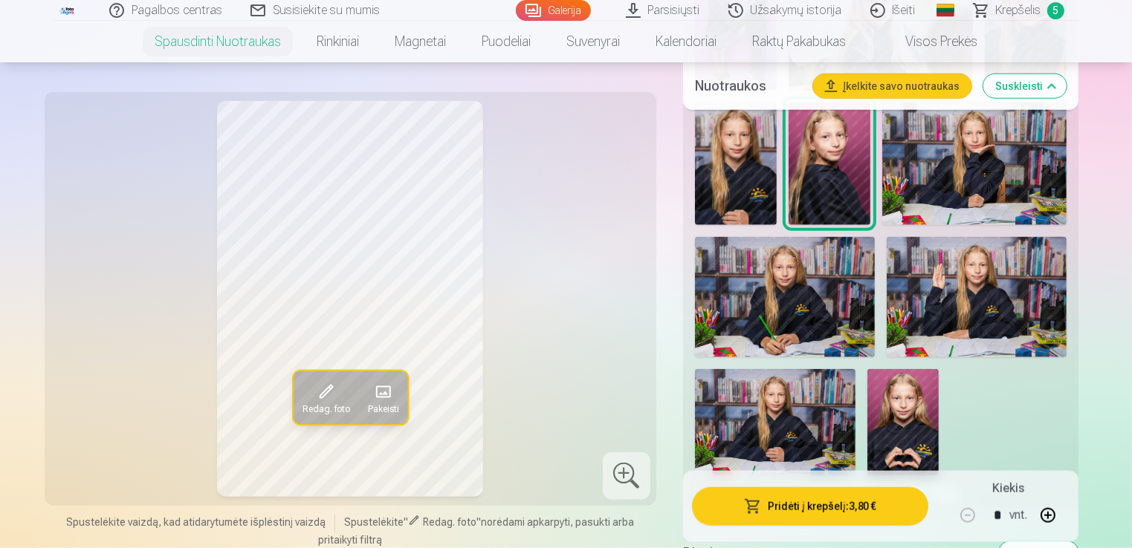
click at [808, 510] on button "Pridėti į krepšelį : 3,80 €" at bounding box center [810, 506] width 237 height 39
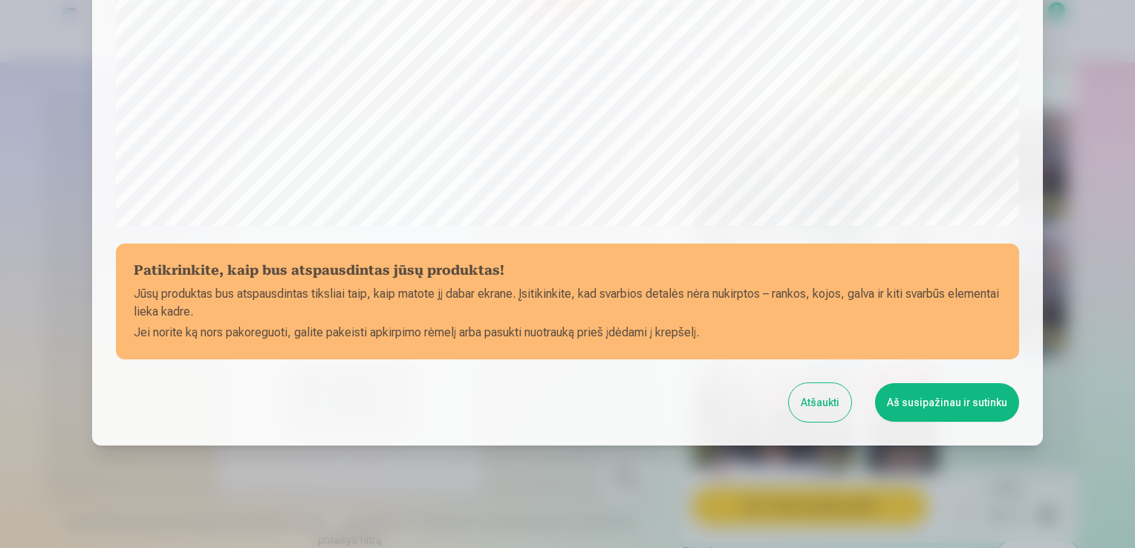
scroll to position [521, 0]
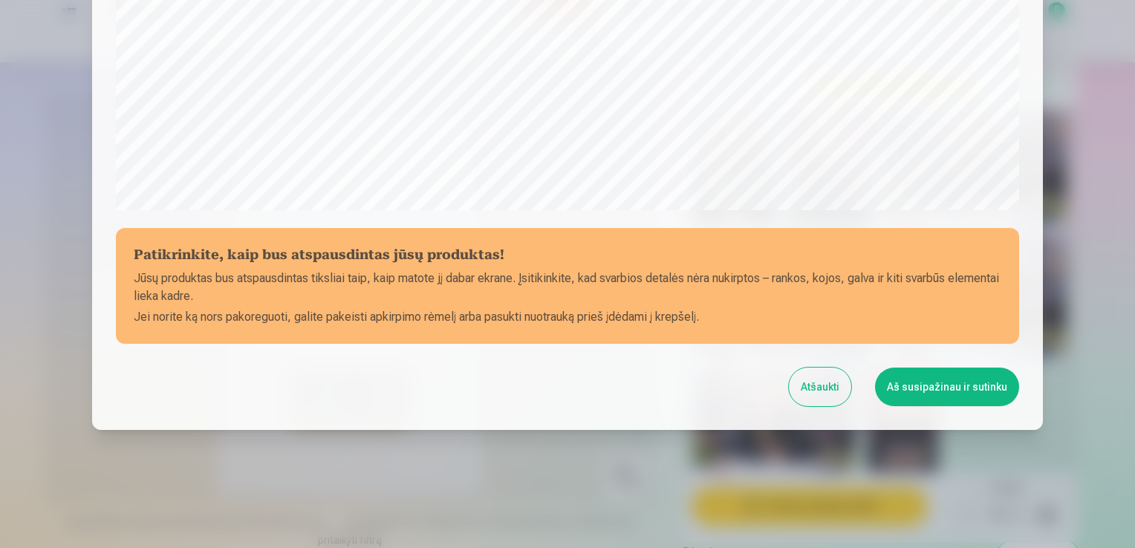
click at [912, 386] on button "Aš susipažinau ir sutinku" at bounding box center [947, 387] width 144 height 39
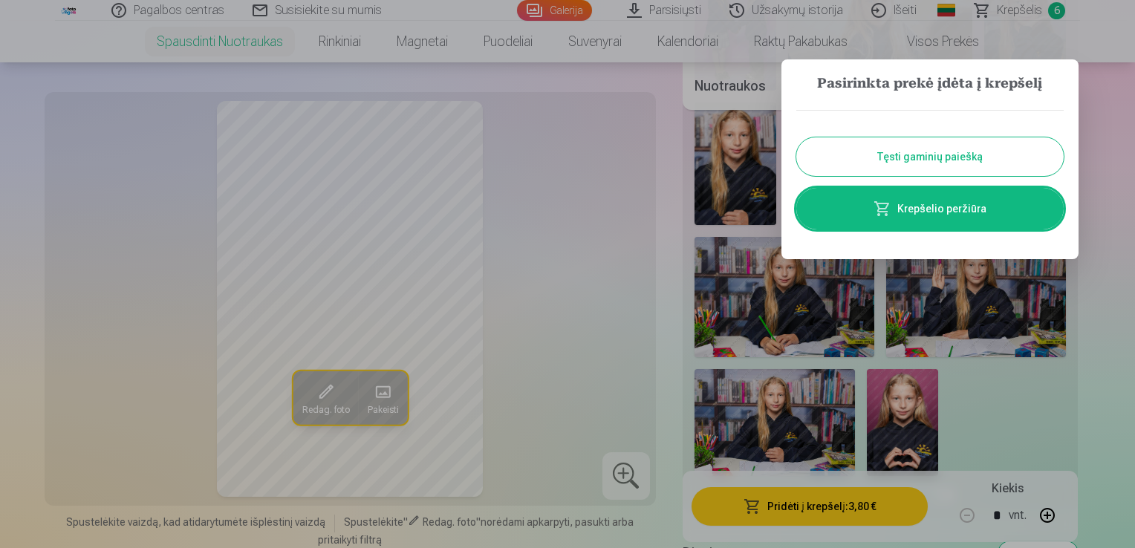
click at [880, 145] on button "Tęsti gaminių paiešką" at bounding box center [929, 156] width 267 height 39
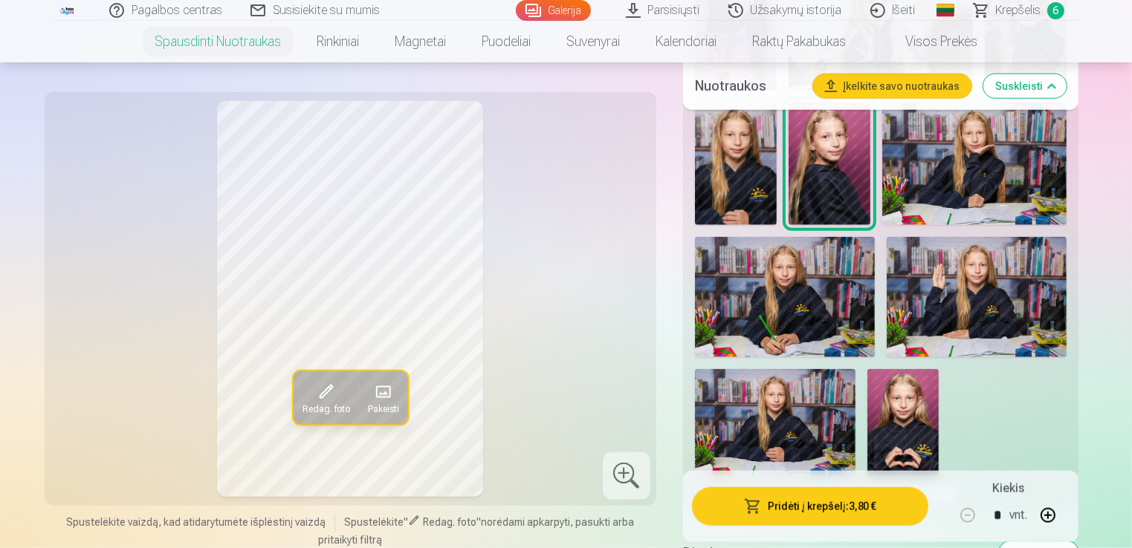
click at [832, 281] on img at bounding box center [785, 297] width 180 height 120
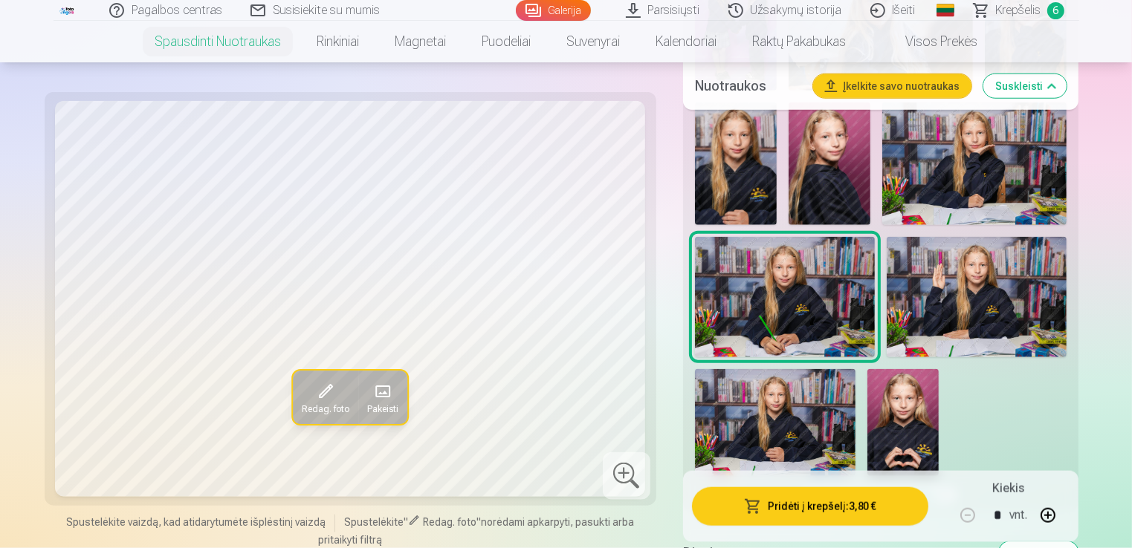
click at [811, 403] on img at bounding box center [775, 422] width 160 height 107
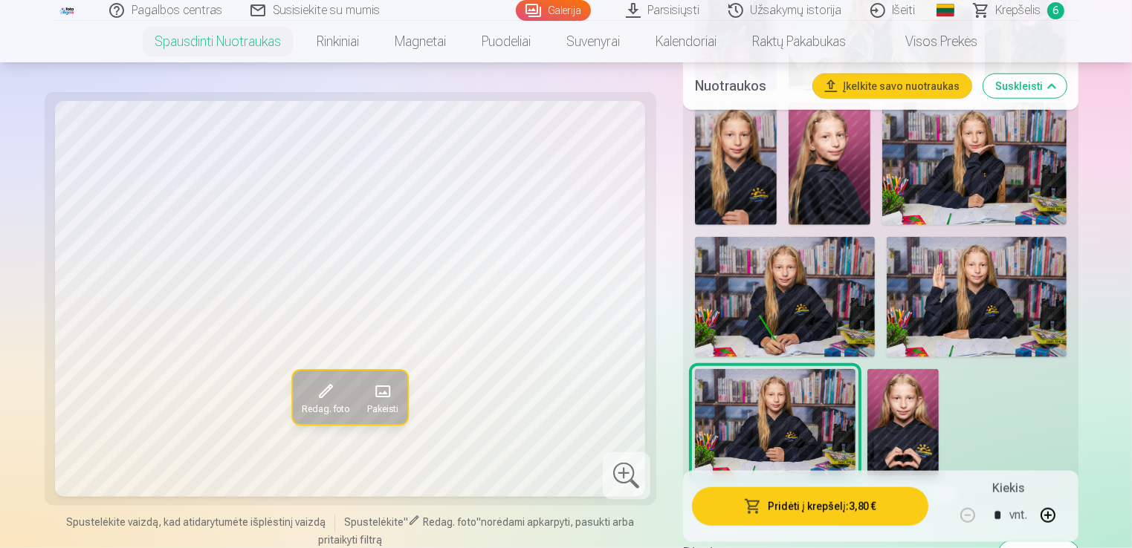
click at [812, 503] on button "Pridėti į krepšelį : 3,80 €" at bounding box center [810, 506] width 237 height 39
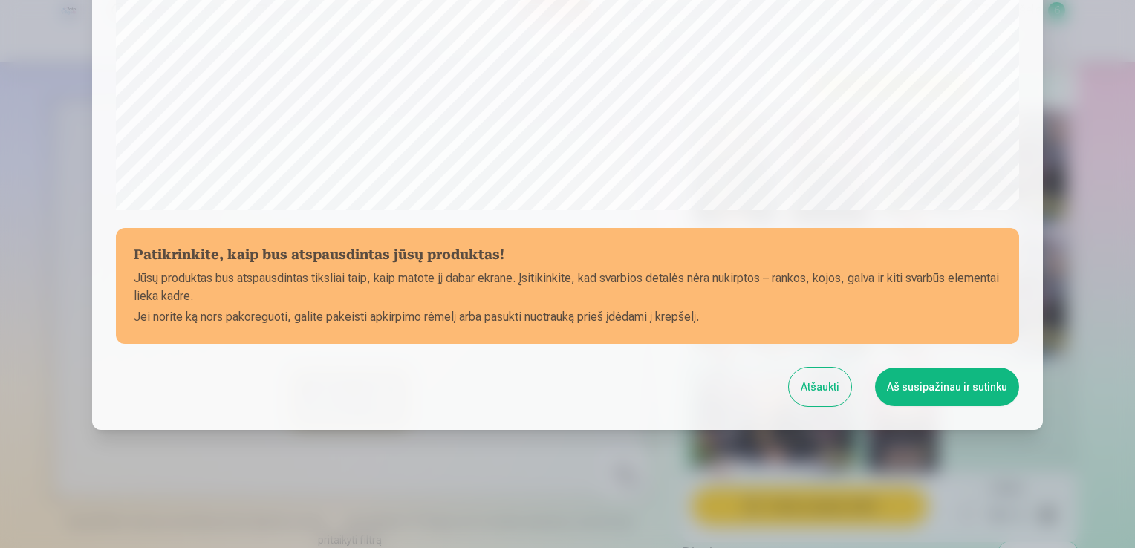
click at [921, 398] on button "Aš susipažinau ir sutinku" at bounding box center [947, 387] width 144 height 39
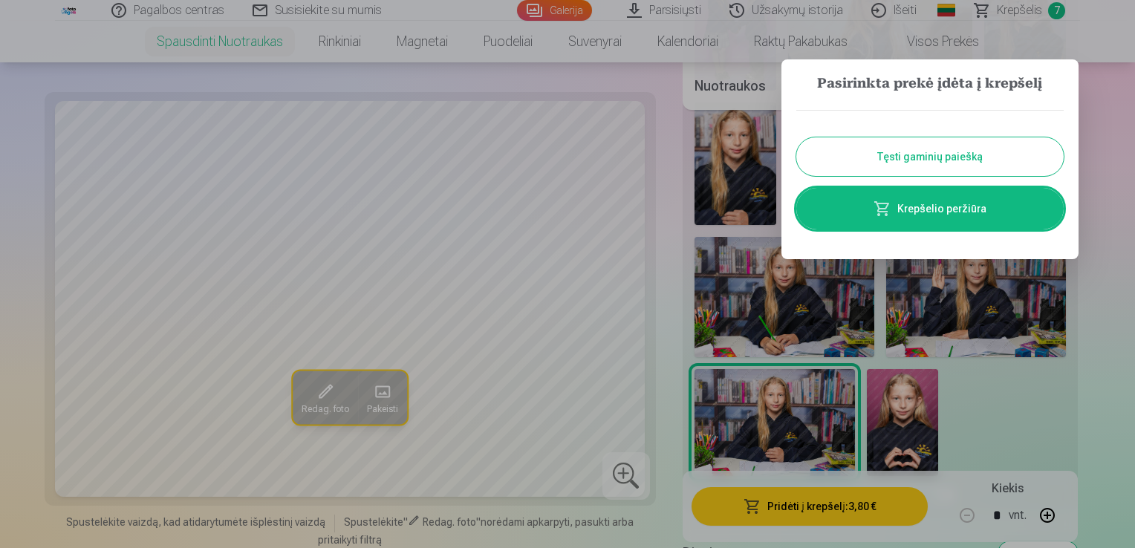
click at [912, 160] on button "Tęsti gaminių paiešką" at bounding box center [929, 156] width 267 height 39
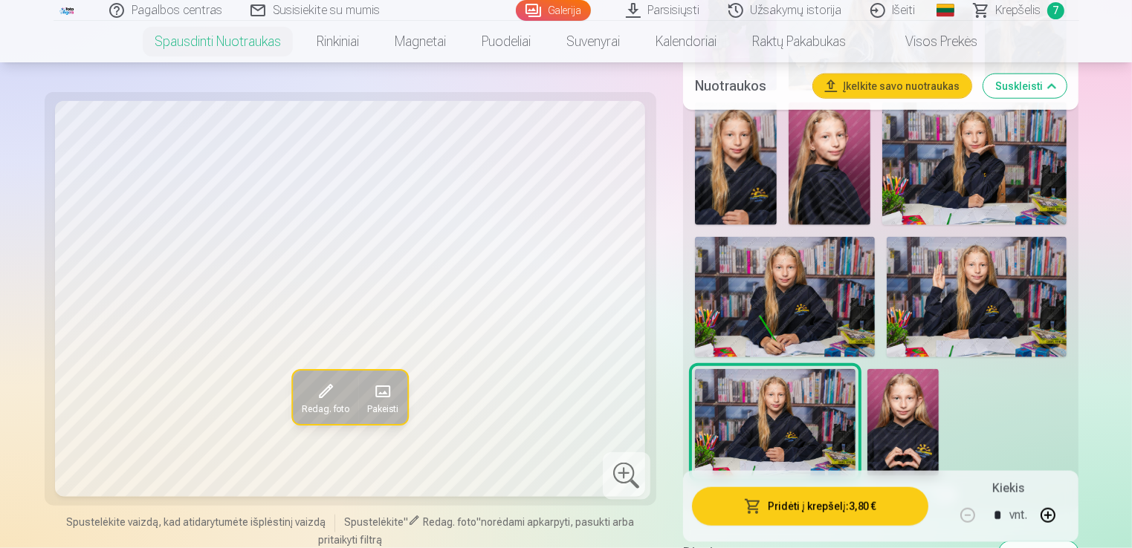
click at [1026, 4] on span "Krepšelis" at bounding box center [1018, 10] width 45 height 18
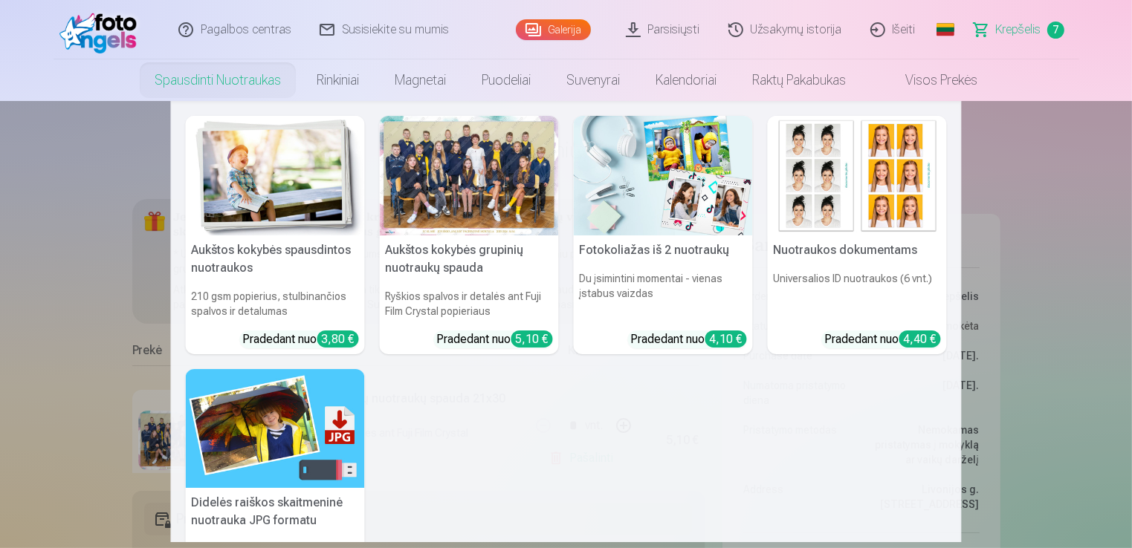
click at [221, 82] on link "Spausdinti nuotraukas" at bounding box center [218, 80] width 162 height 42
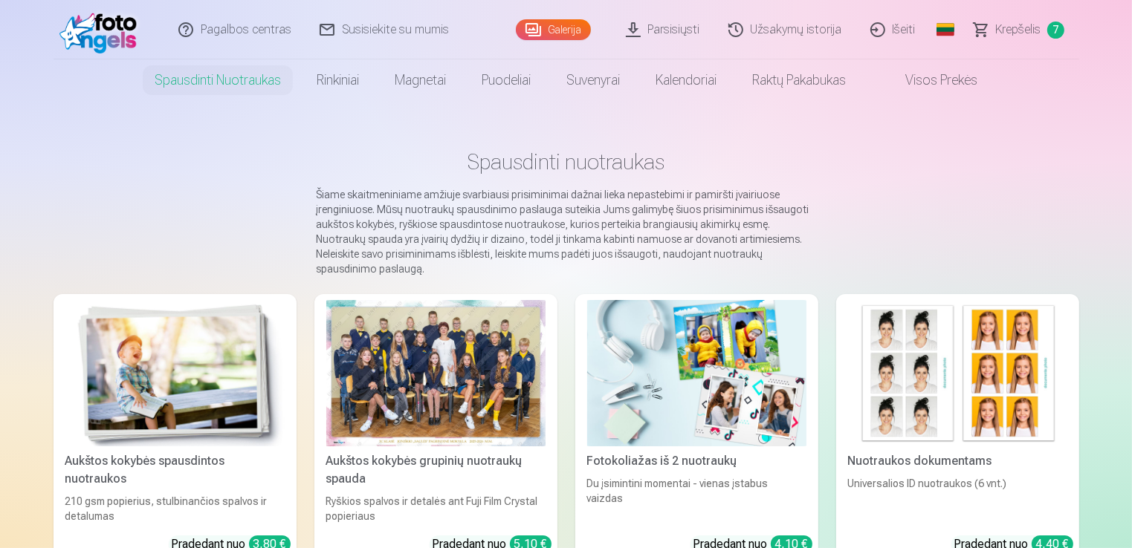
click at [273, 328] on img at bounding box center [174, 373] width 219 height 146
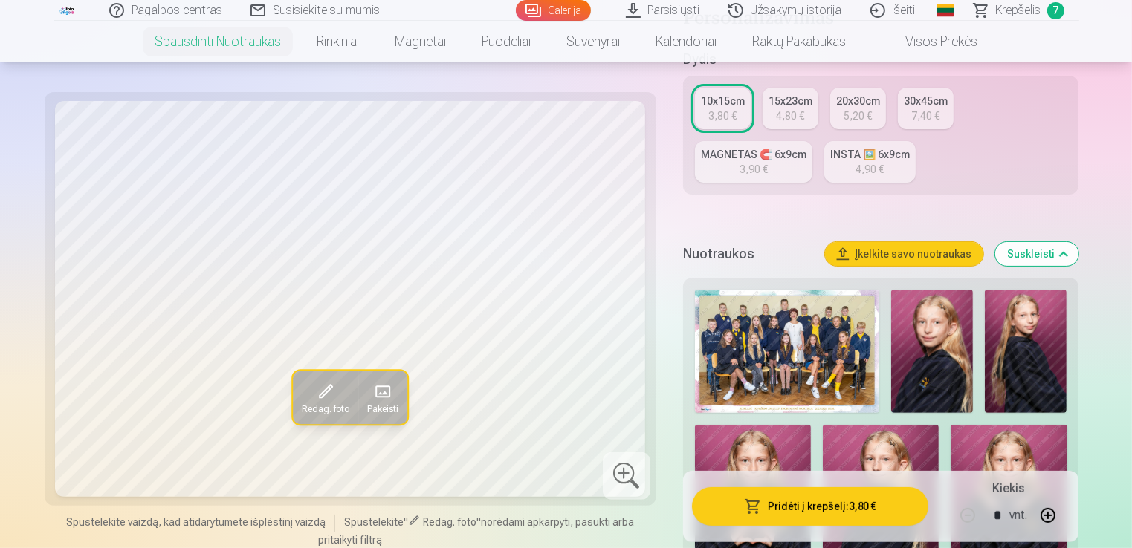
scroll to position [446, 0]
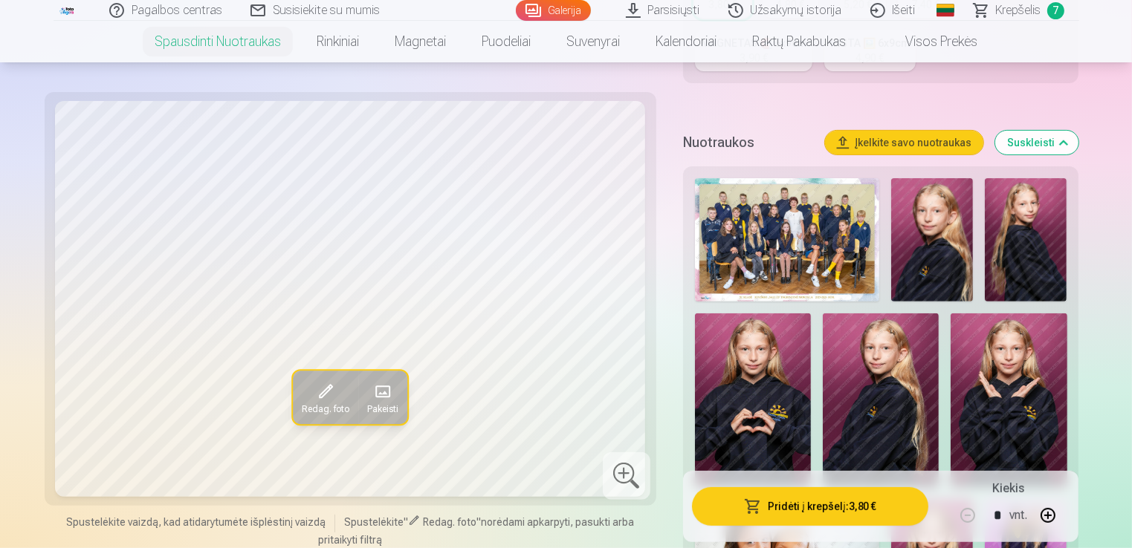
click at [939, 269] on img at bounding box center [932, 239] width 82 height 123
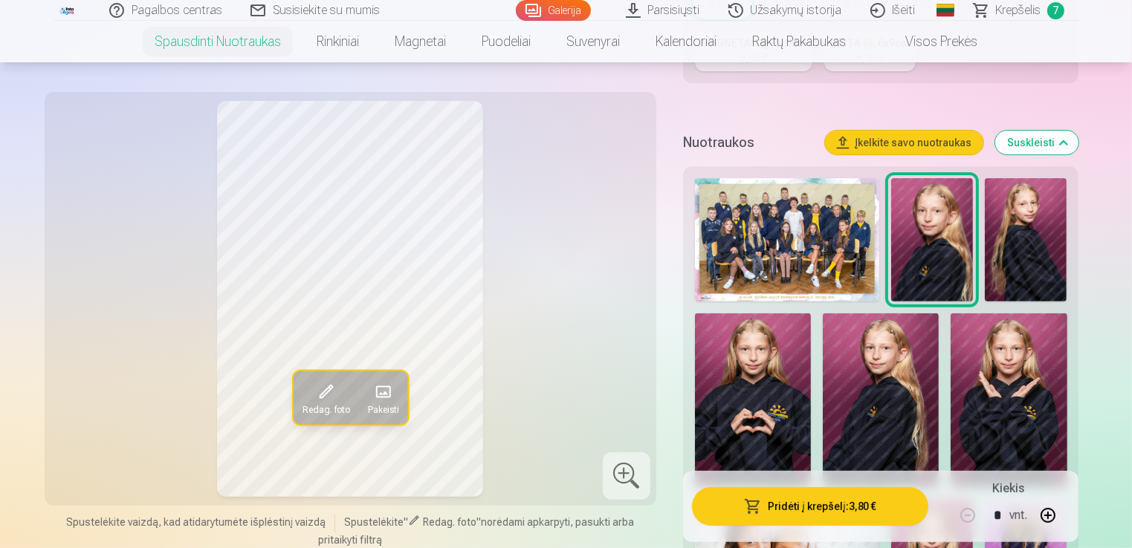
click at [901, 407] on img at bounding box center [881, 401] width 116 height 175
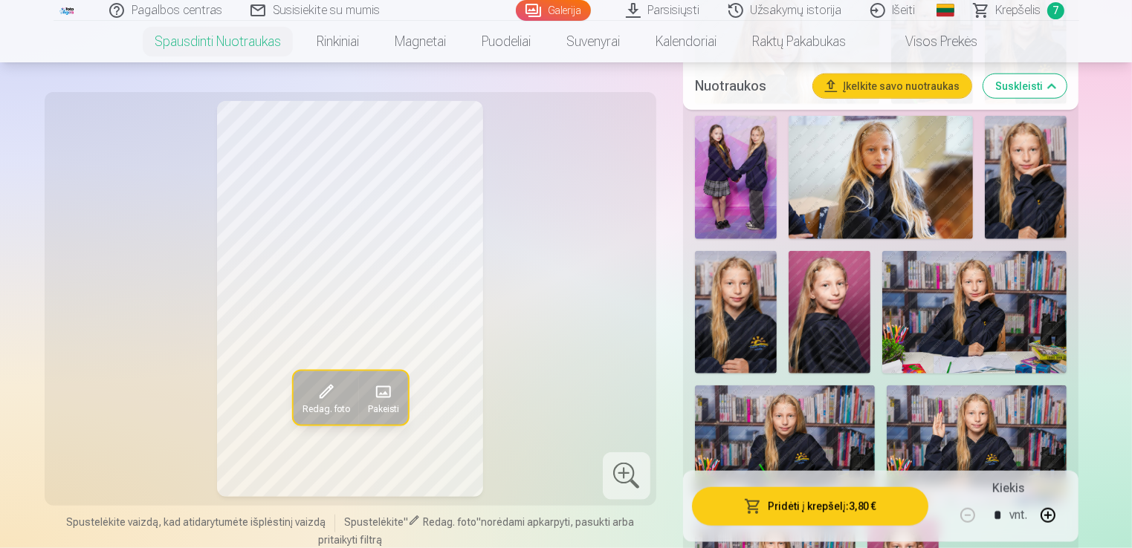
scroll to position [1560, 0]
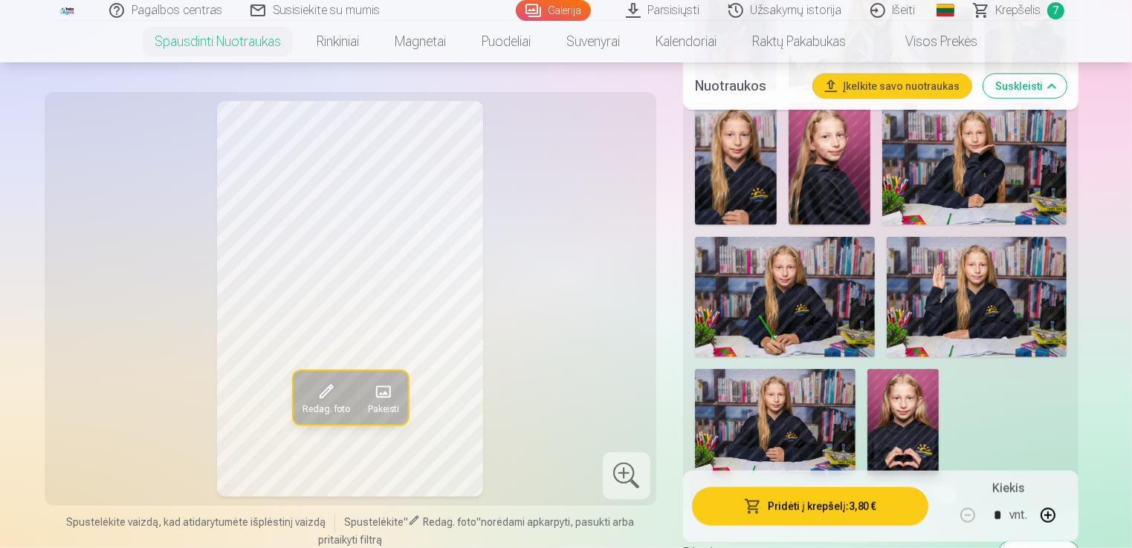
click at [901, 407] on img at bounding box center [902, 422] width 71 height 107
click at [950, 319] on img at bounding box center [976, 297] width 180 height 120
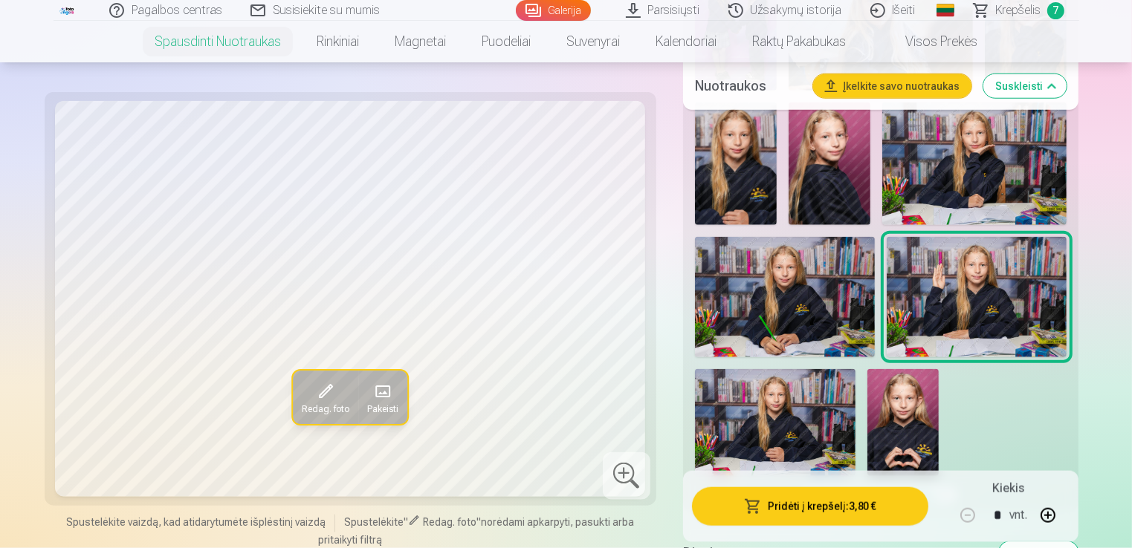
click at [782, 424] on img at bounding box center [775, 422] width 160 height 107
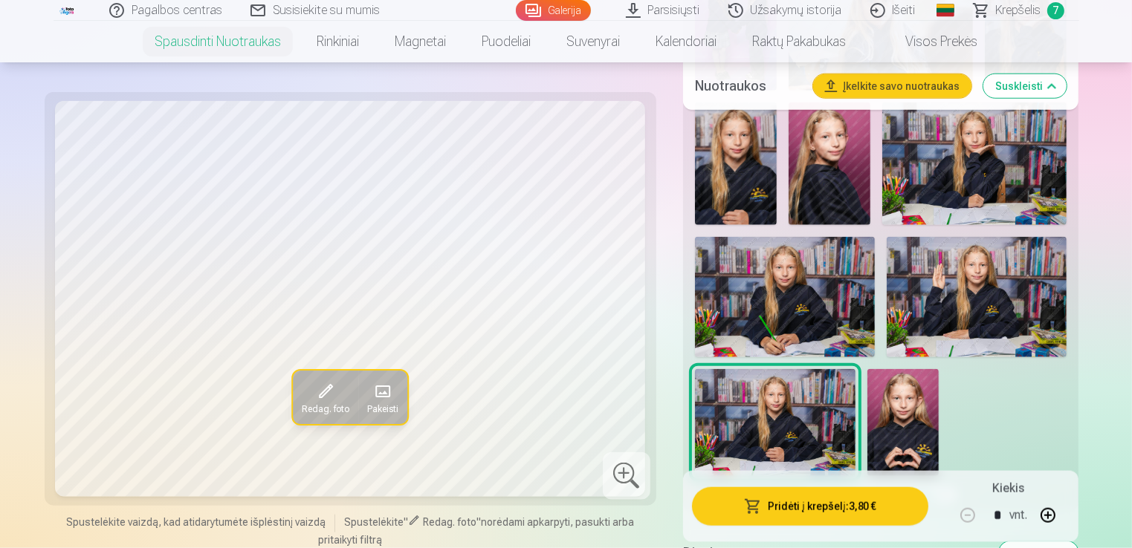
scroll to position [1337, 0]
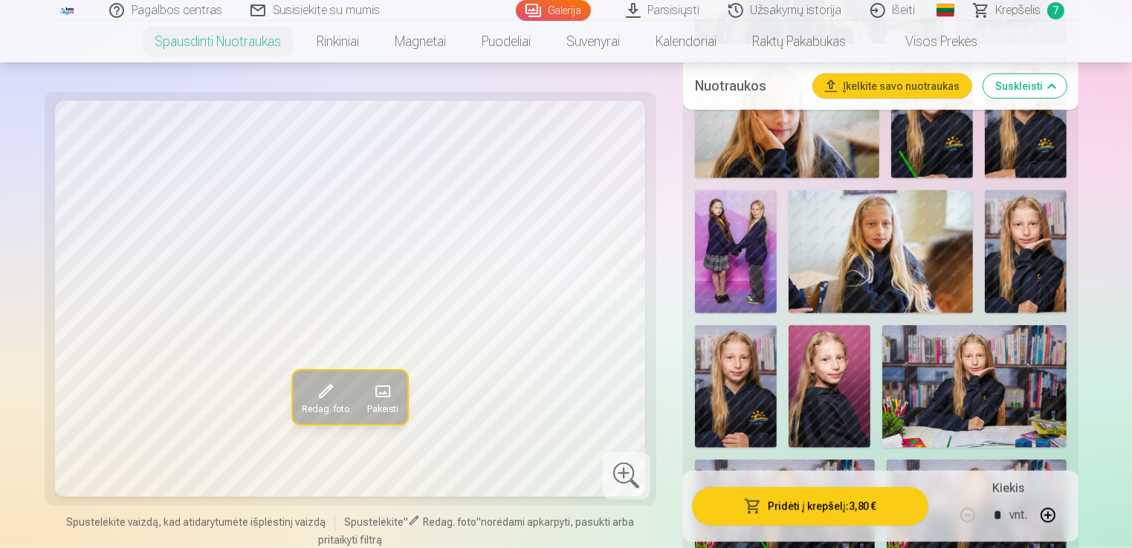
click at [820, 268] on img at bounding box center [880, 251] width 184 height 123
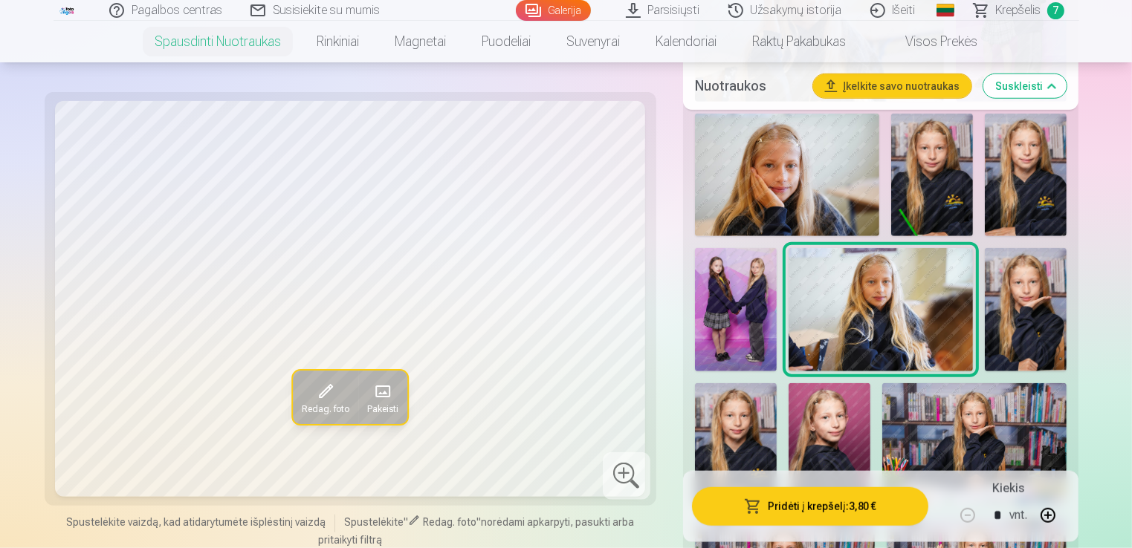
scroll to position [1189, 0]
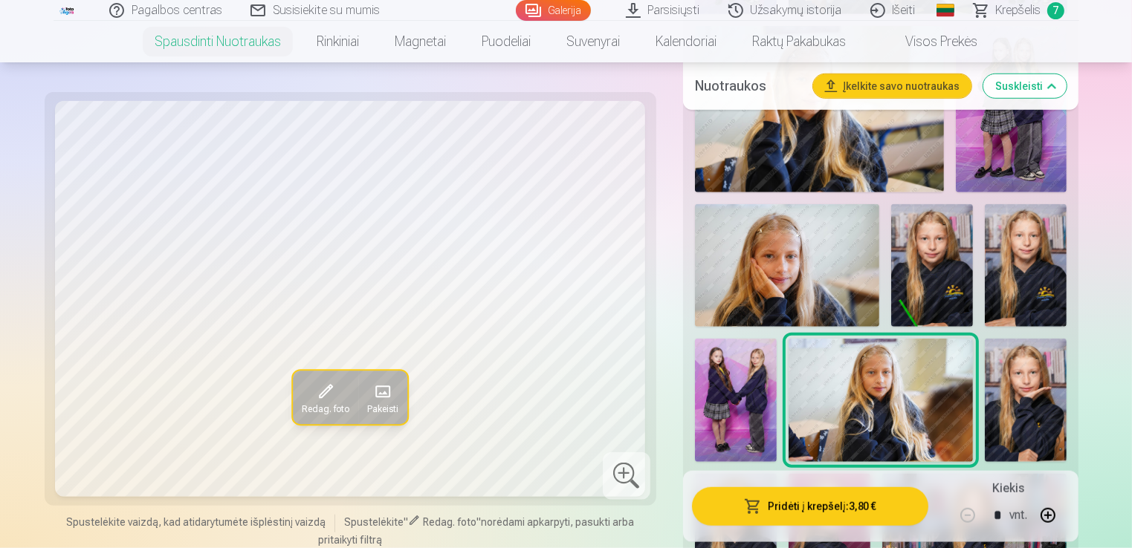
click at [791, 284] on img at bounding box center [787, 265] width 184 height 123
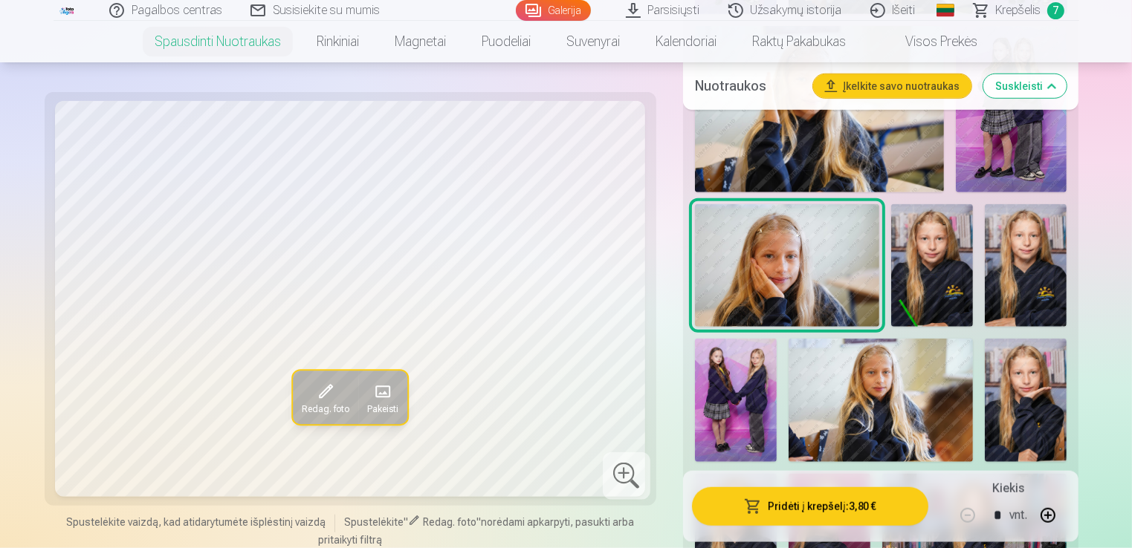
click at [895, 424] on img at bounding box center [880, 400] width 184 height 123
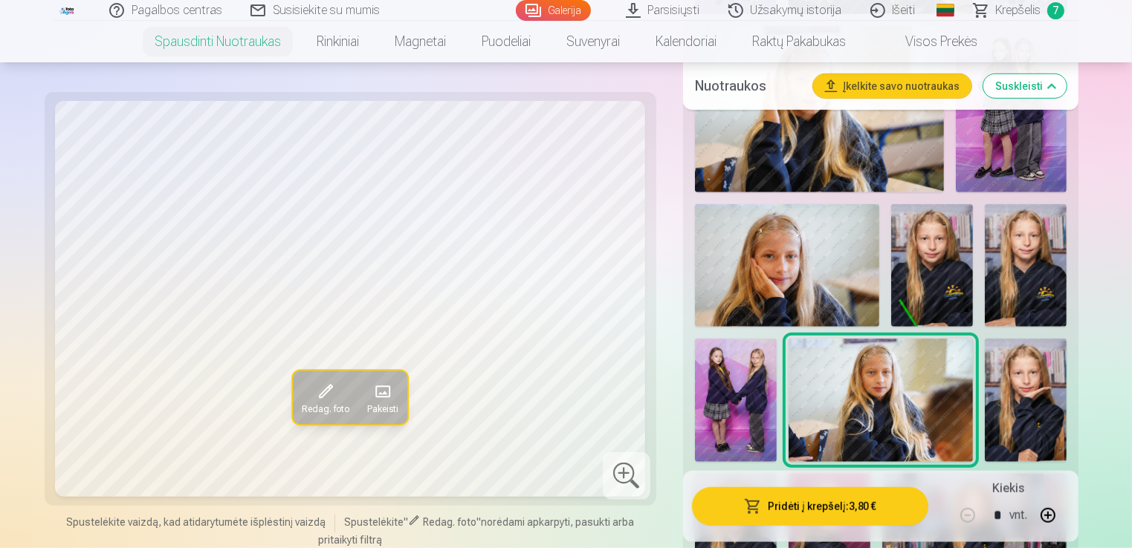
click at [846, 298] on img at bounding box center [787, 265] width 184 height 123
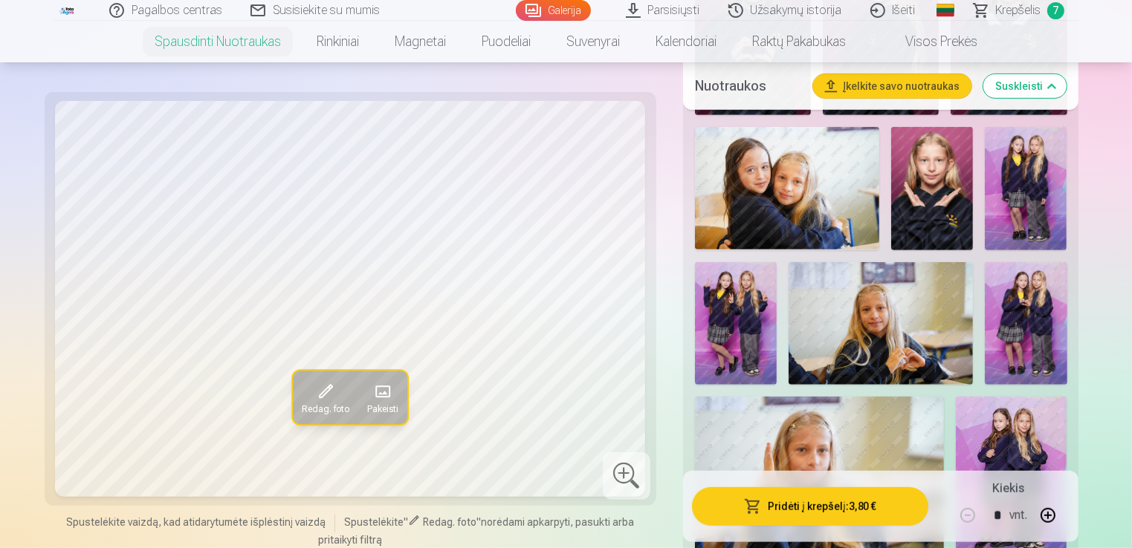
scroll to position [817, 0]
click at [846, 298] on img at bounding box center [880, 324] width 184 height 123
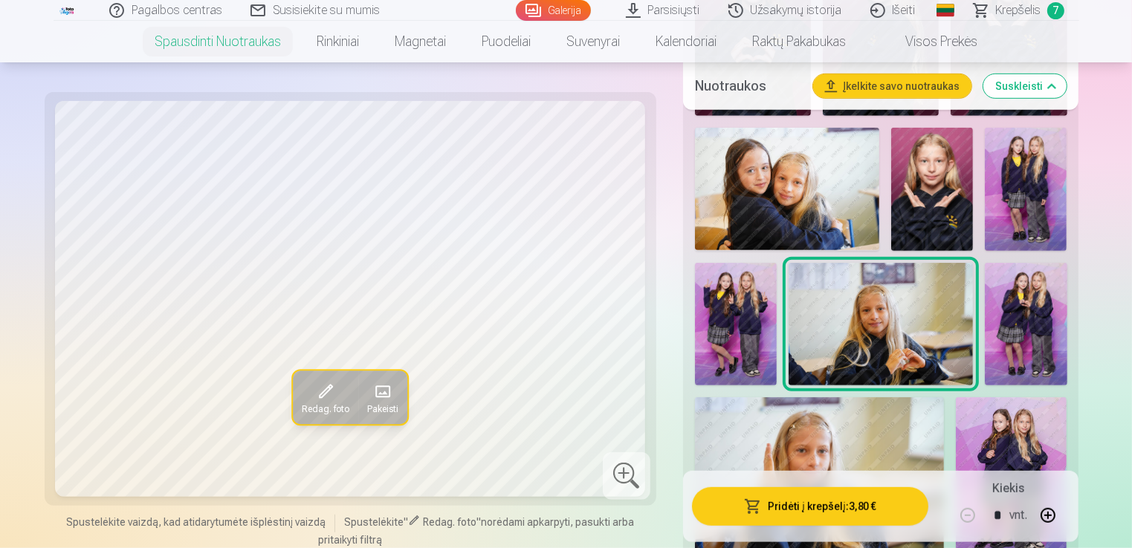
scroll to position [743, 0]
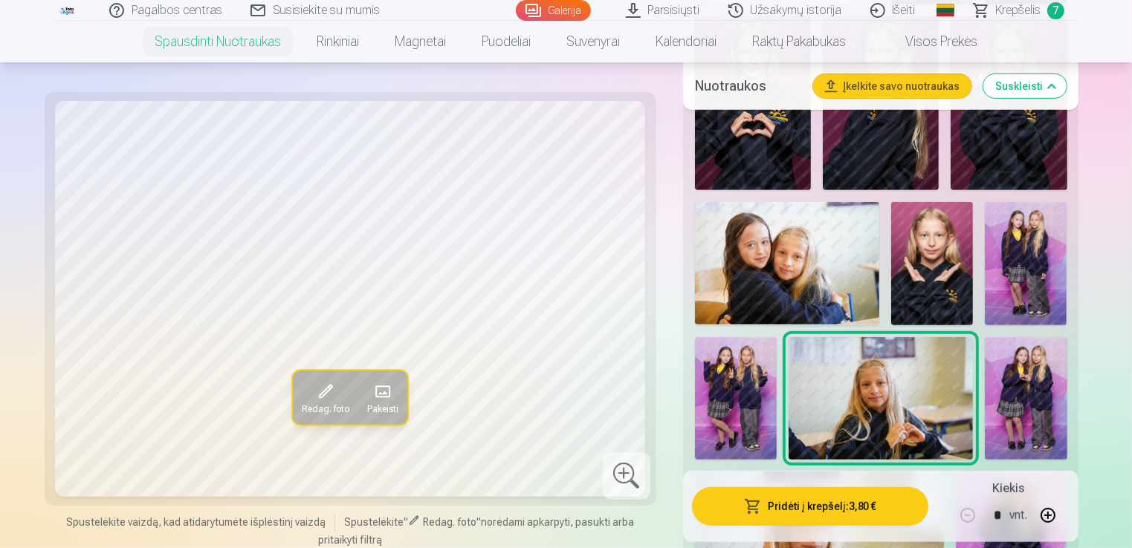
click at [942, 284] on img at bounding box center [932, 263] width 82 height 123
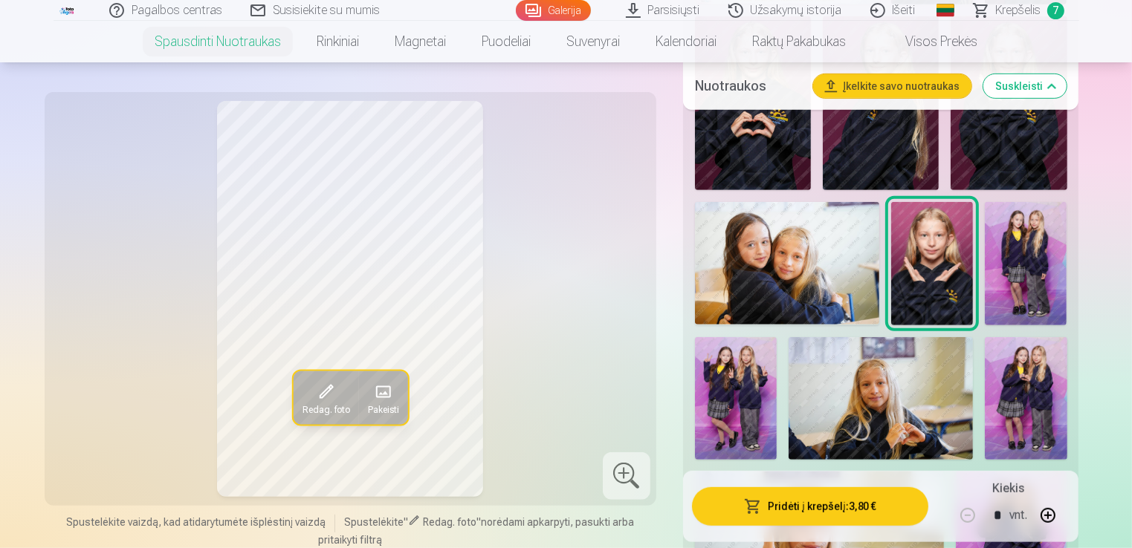
scroll to position [520, 0]
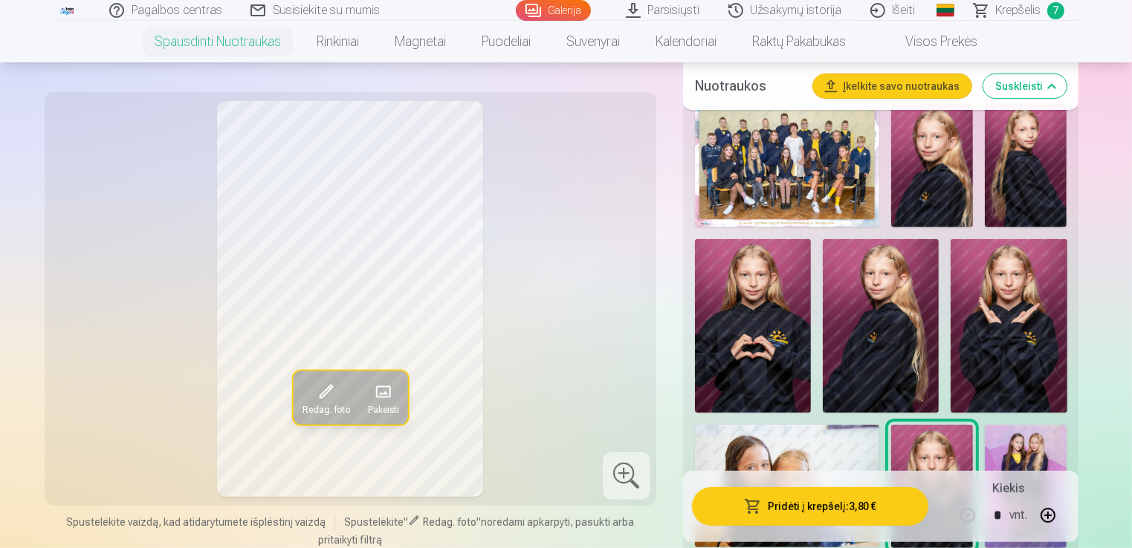
click at [921, 299] on img at bounding box center [881, 326] width 116 height 175
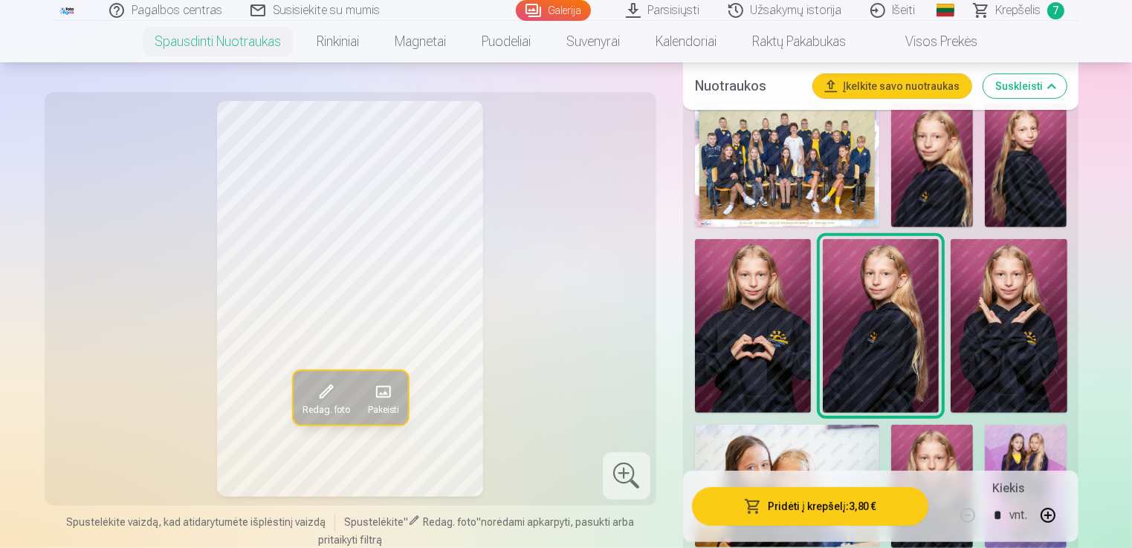
click at [1041, 159] on img at bounding box center [1025, 165] width 82 height 123
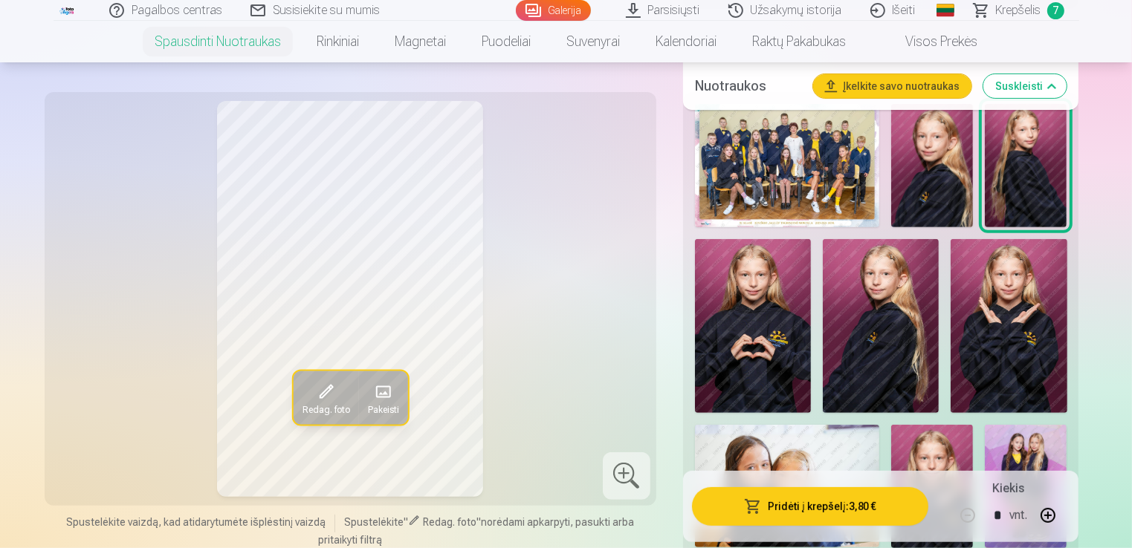
click at [1026, 12] on span "Krepšelis" at bounding box center [1018, 10] width 45 height 18
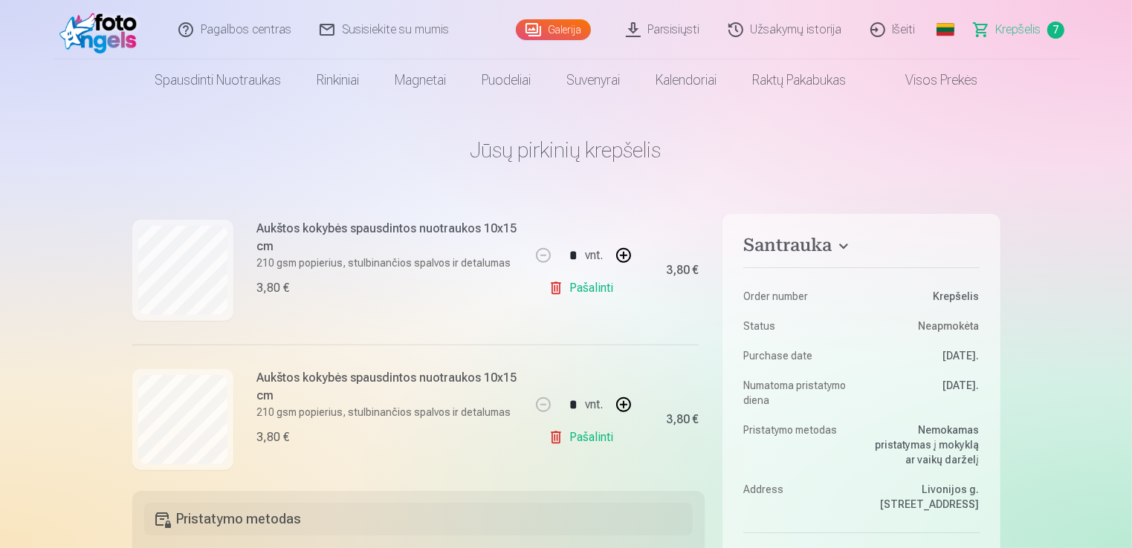
scroll to position [939, 0]
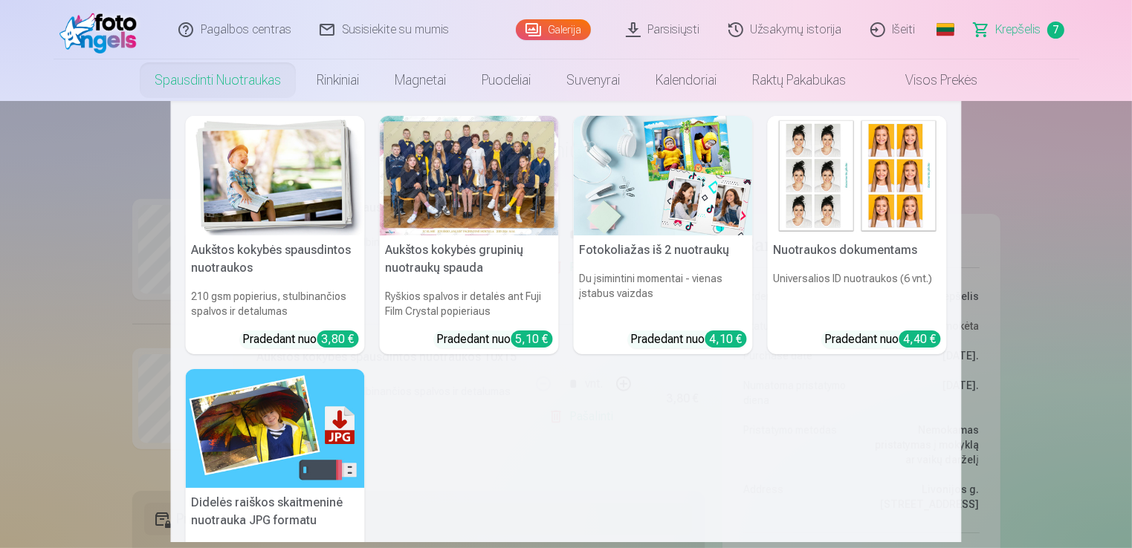
click at [223, 80] on link "Spausdinti nuotraukas" at bounding box center [218, 80] width 162 height 42
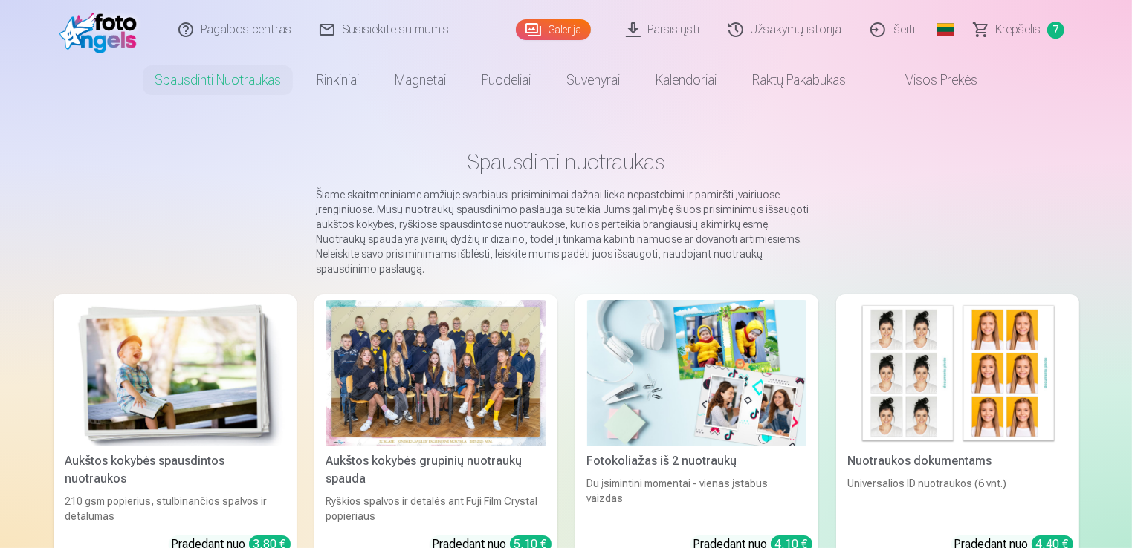
click at [181, 392] on img at bounding box center [174, 373] width 219 height 146
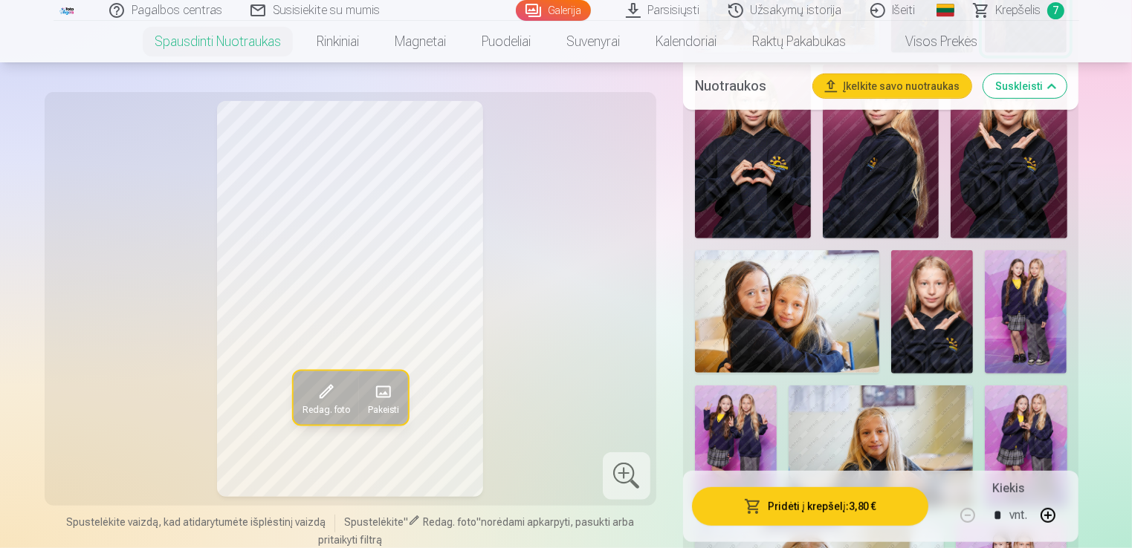
scroll to position [669, 0]
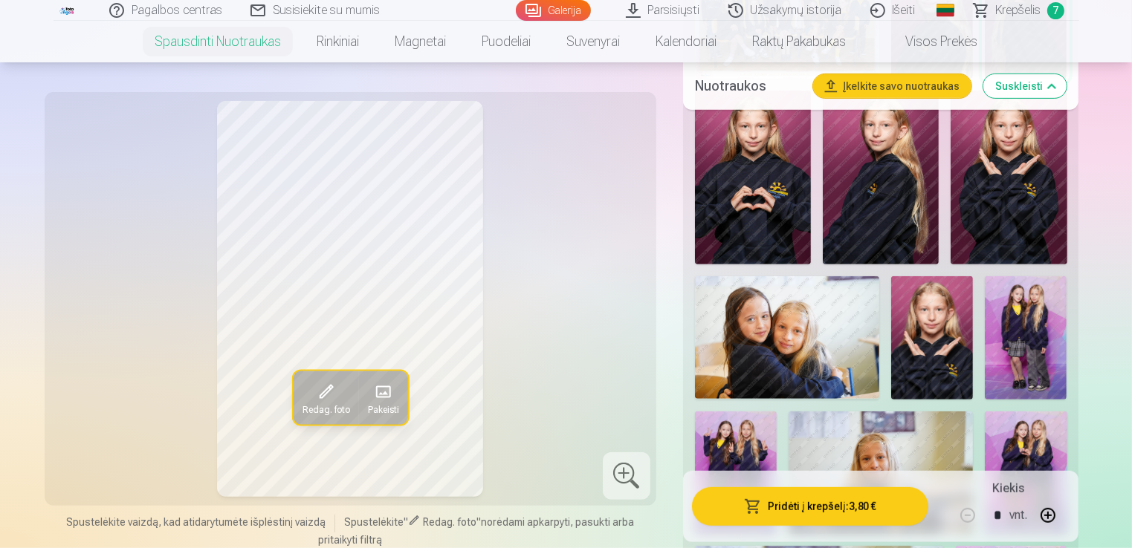
click at [903, 200] on img at bounding box center [881, 178] width 116 height 175
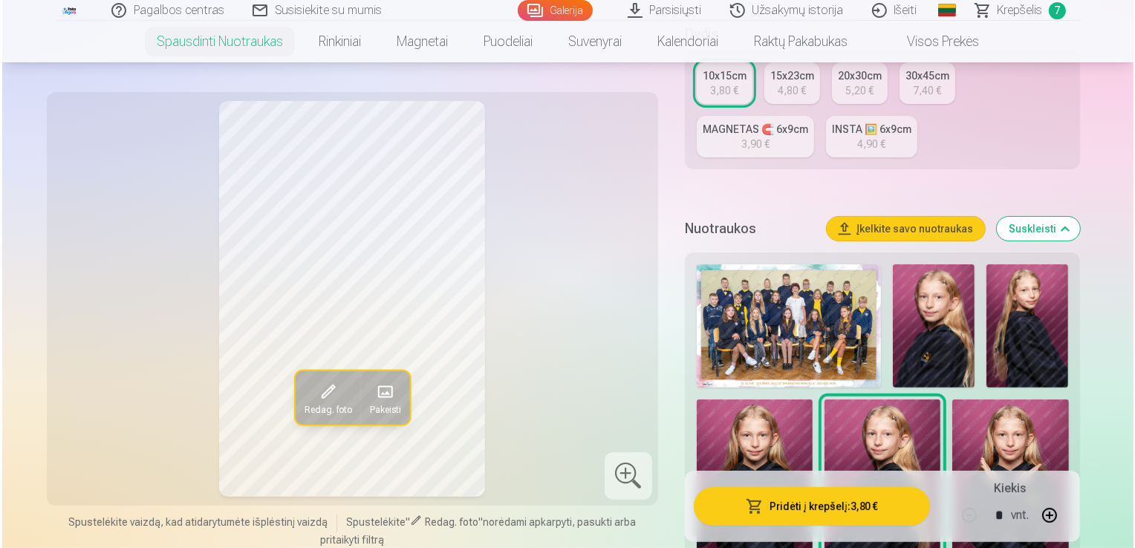
scroll to position [297, 0]
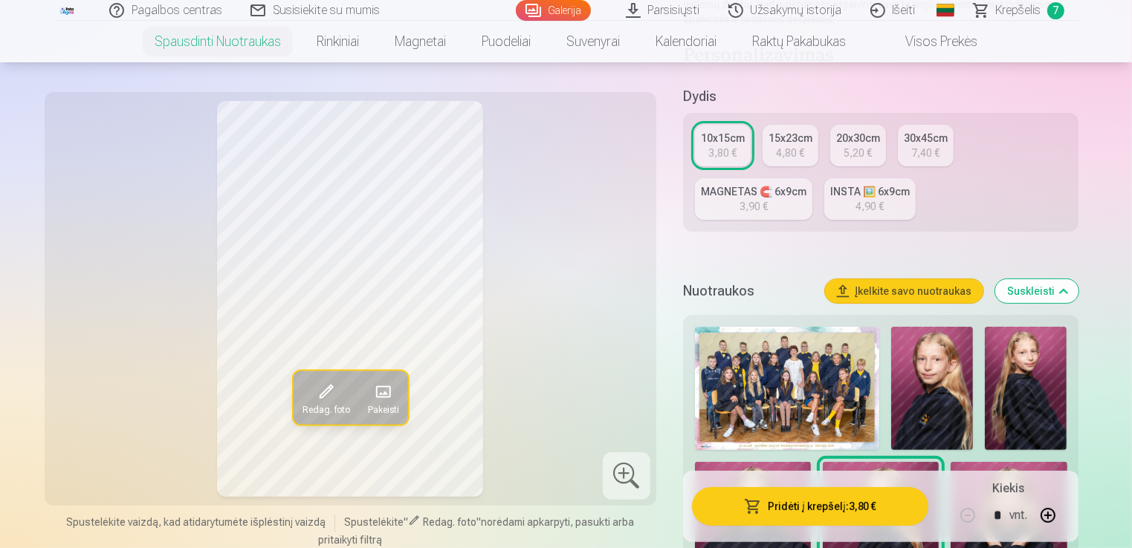
click at [1050, 357] on img at bounding box center [1025, 388] width 82 height 123
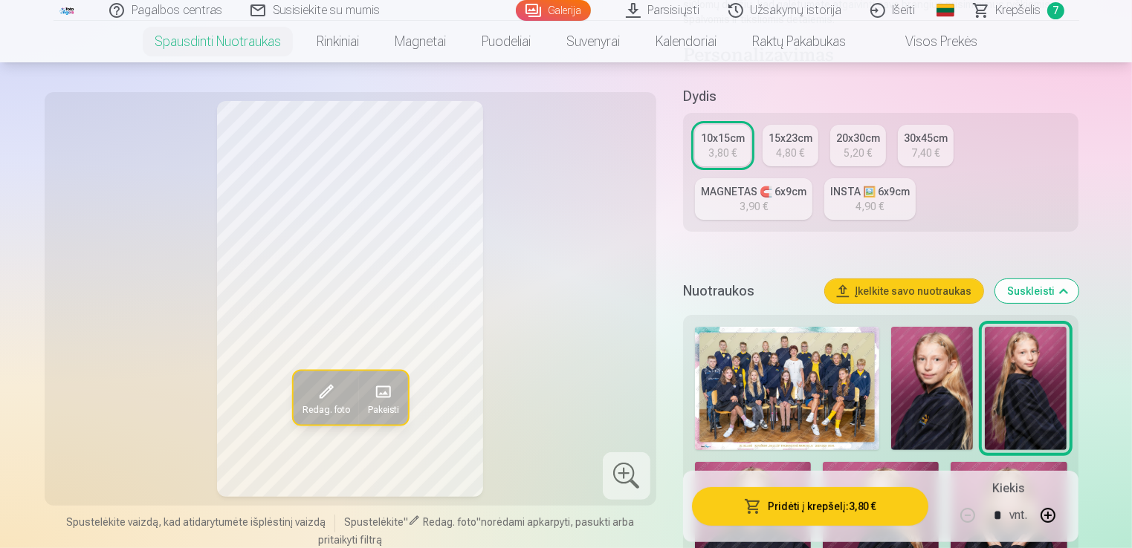
click at [785, 507] on button "Pridėti į krepšelį : 3,80 €" at bounding box center [810, 506] width 237 height 39
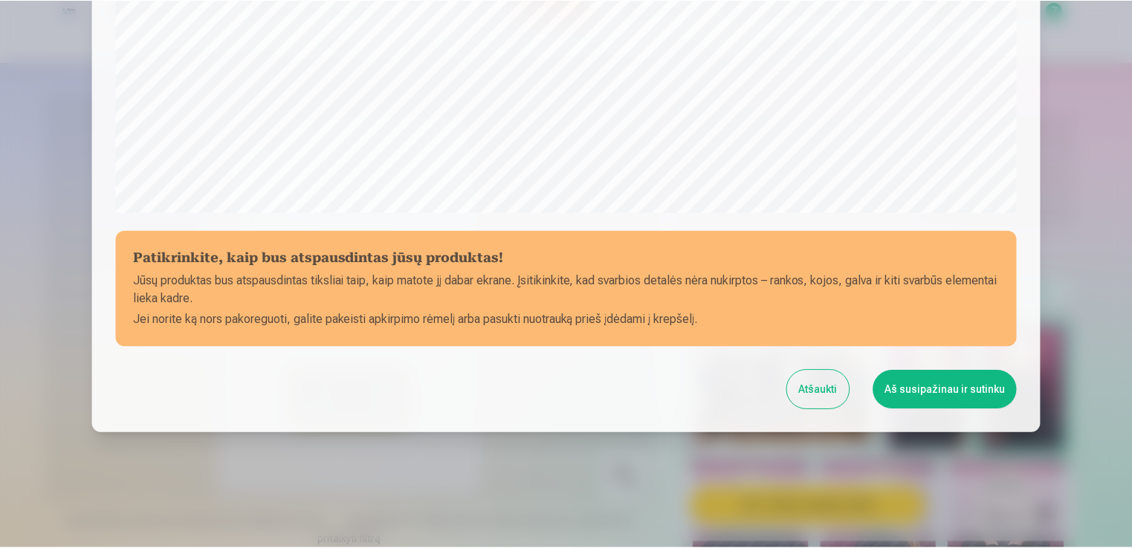
scroll to position [521, 0]
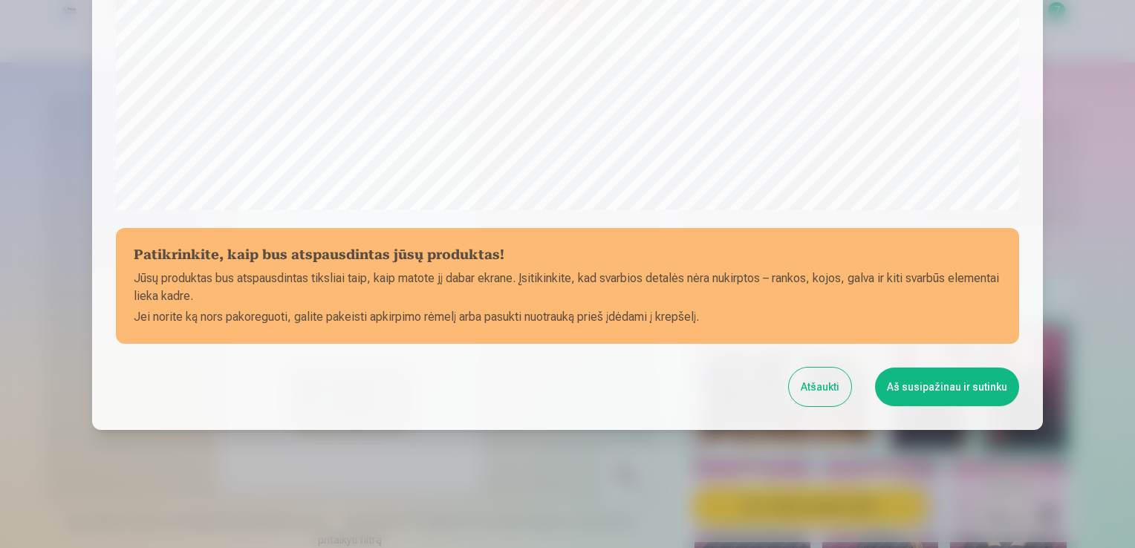
click at [939, 403] on button "Aš susipažinau ir sutinku" at bounding box center [947, 387] width 144 height 39
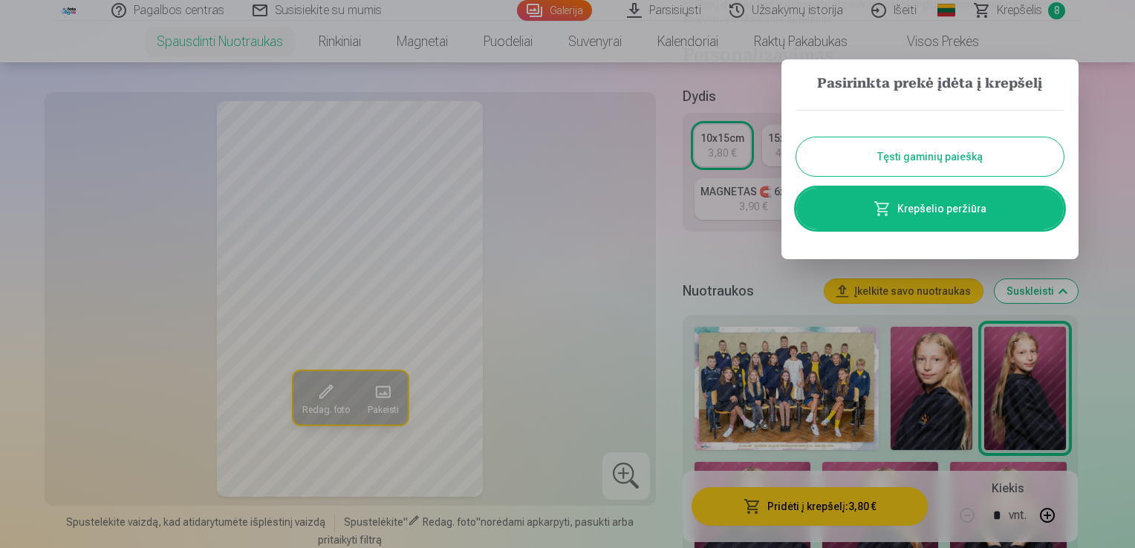
click at [958, 151] on button "Tęsti gaminių paiešką" at bounding box center [929, 156] width 267 height 39
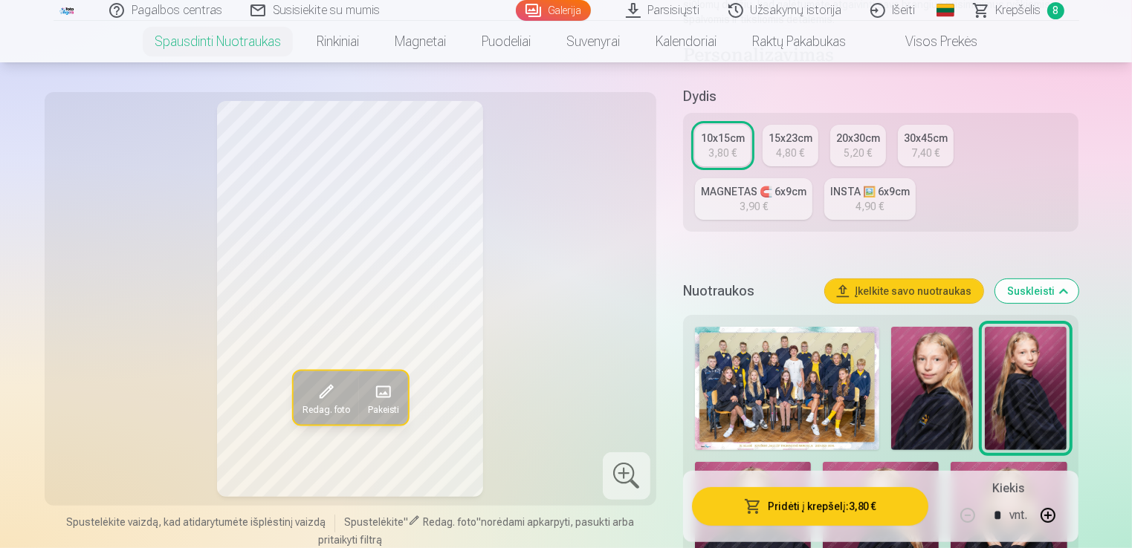
click at [1002, 7] on span "Krepšelis" at bounding box center [1018, 10] width 45 height 18
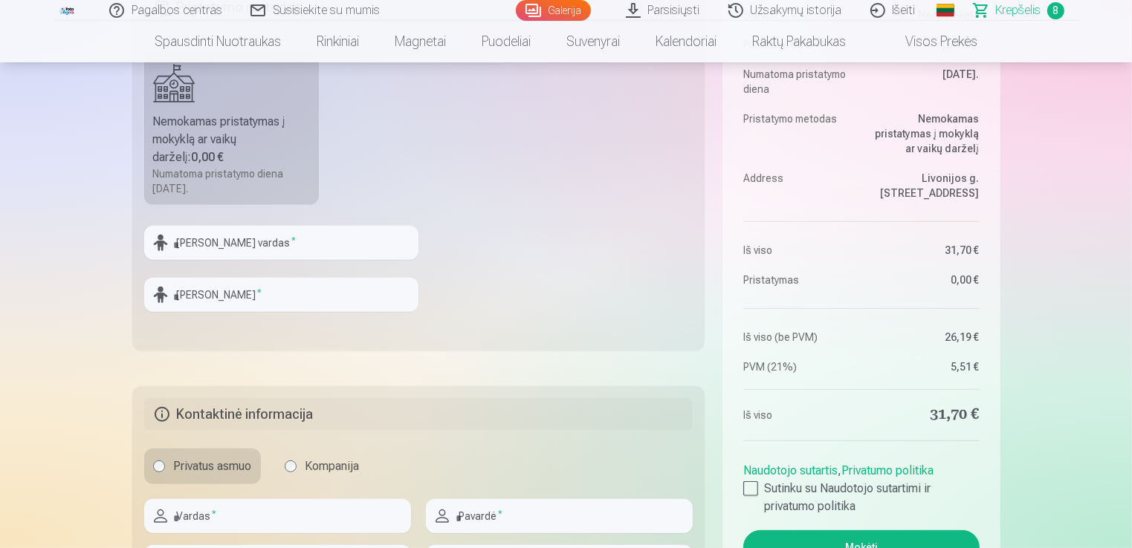
scroll to position [520, 0]
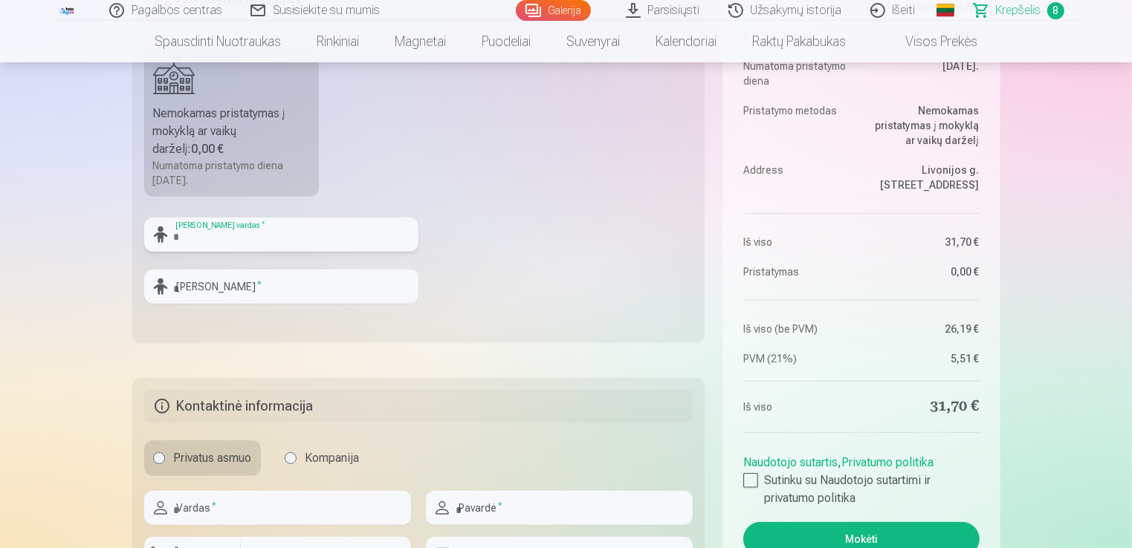
click at [199, 232] on input "text" at bounding box center [281, 235] width 274 height 34
type input "******"
click at [508, 269] on fieldset "Pristatymo metodas Nemokamas pristatymas į mokyklą ar vaikų darželį : 0,00 € Nu…" at bounding box center [418, 156] width 573 height 371
click at [291, 287] on input "text" at bounding box center [281, 287] width 274 height 34
type input "*******"
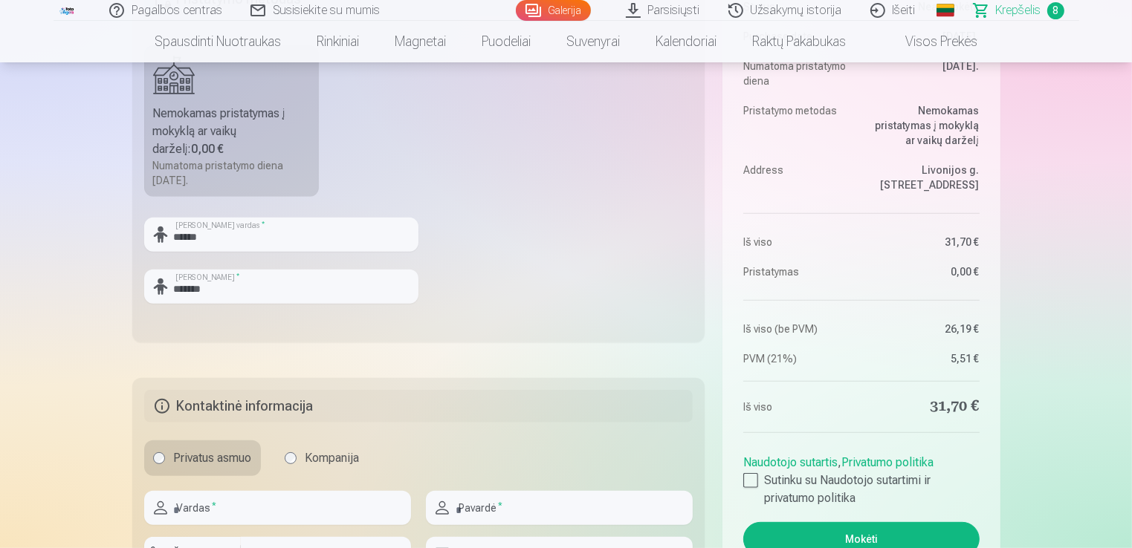
click at [629, 277] on fieldset "Pristatymo metodas Nemokamas pristatymas į mokyklą ar vaikų darželį : 0,00 € Nu…" at bounding box center [418, 156] width 573 height 371
click at [238, 510] on input "text" at bounding box center [277, 508] width 267 height 34
type input "*******"
type input "********"
type input "*********"
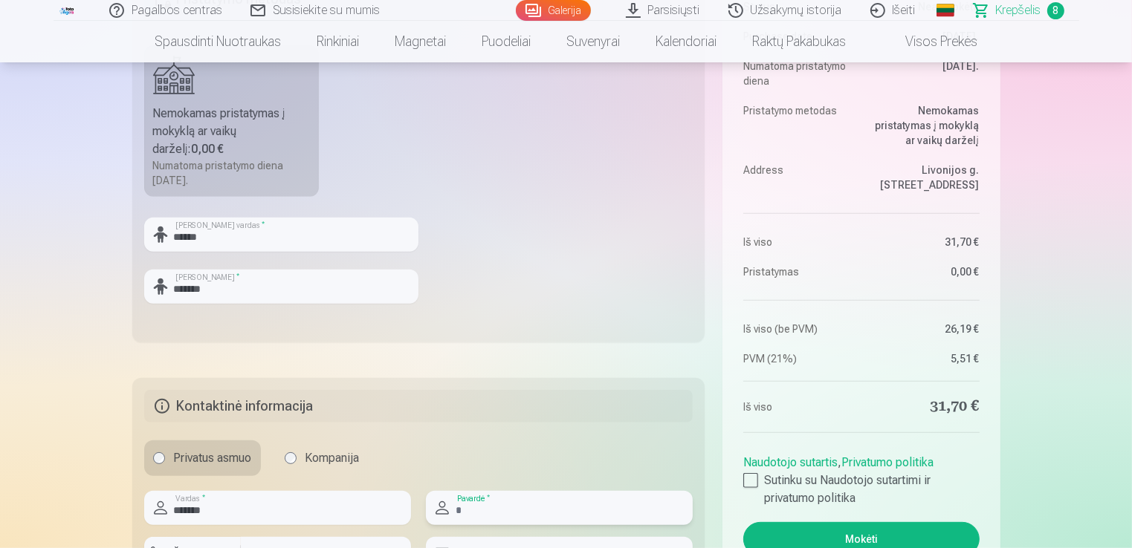
type input "**********"
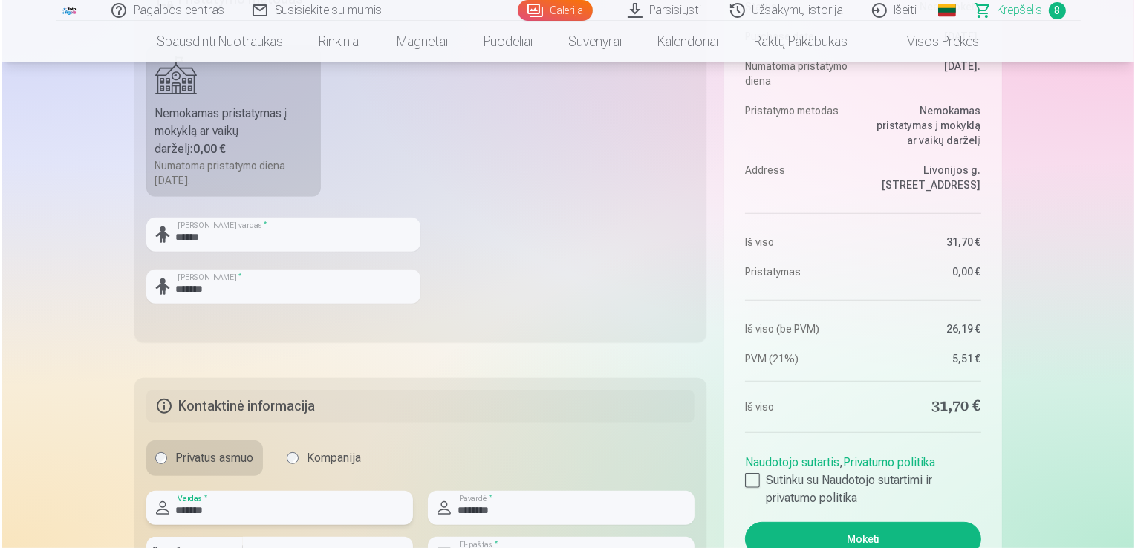
scroll to position [743, 0]
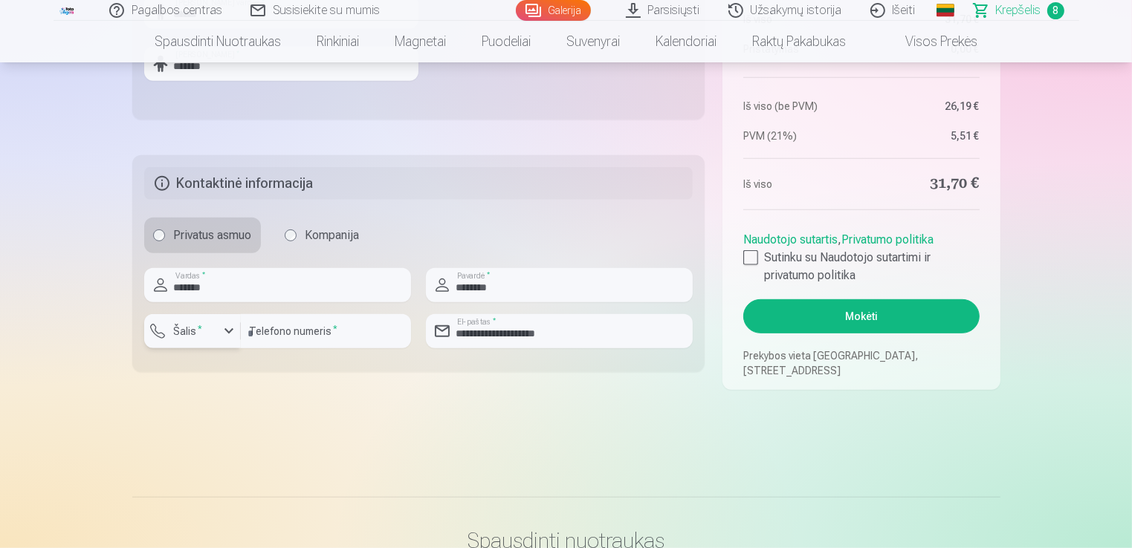
click at [199, 344] on button "Šalis *" at bounding box center [192, 331] width 97 height 34
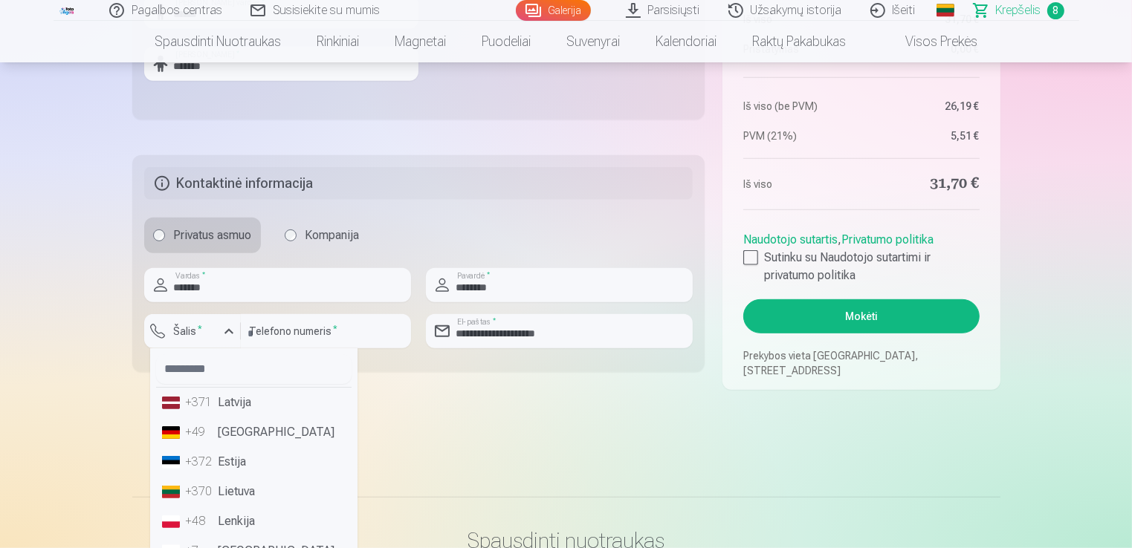
click at [203, 509] on li "+48 Lenkija" at bounding box center [253, 522] width 195 height 30
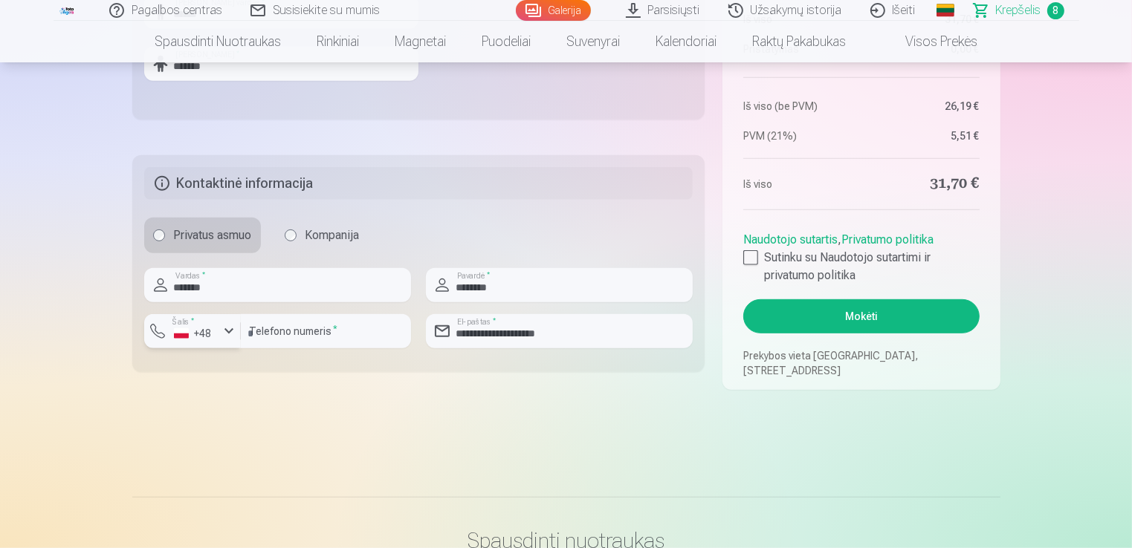
click at [207, 338] on div "+48" at bounding box center [196, 333] width 45 height 15
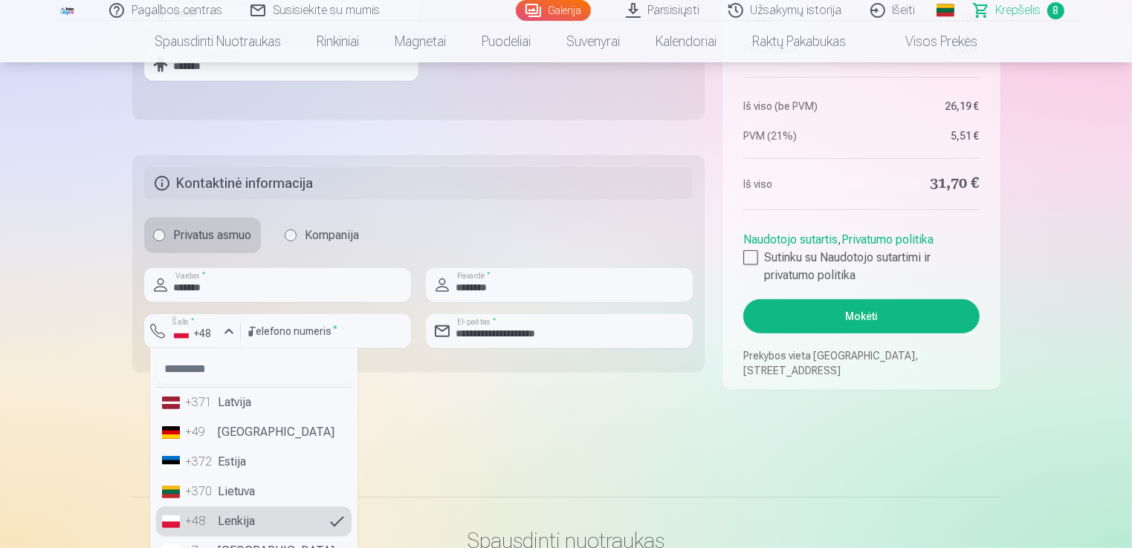
click at [194, 486] on div "+370" at bounding box center [201, 492] width 30 height 18
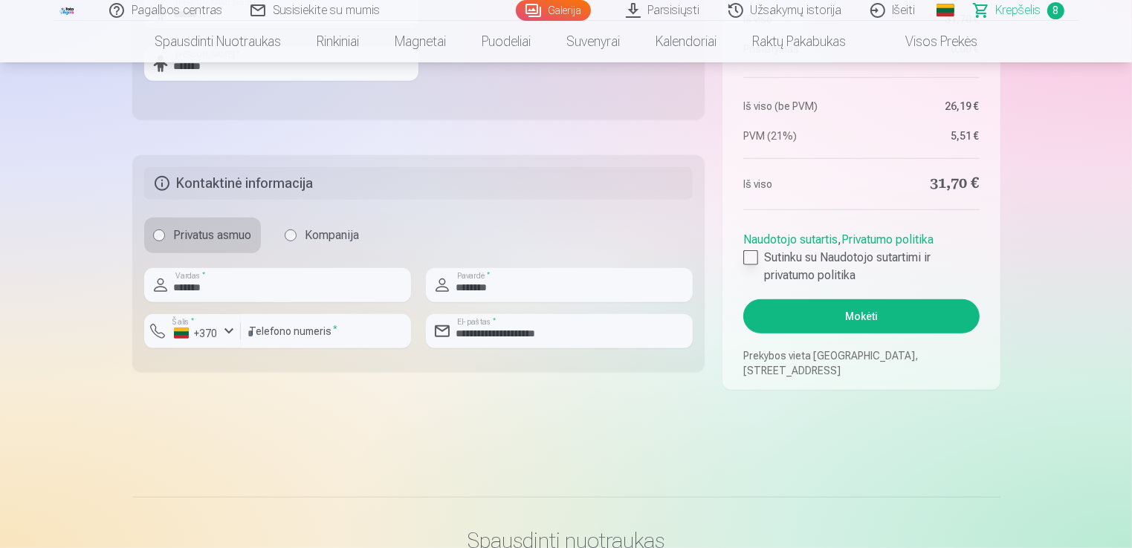
click at [749, 255] on div at bounding box center [750, 257] width 15 height 15
click at [802, 313] on button "Mokėti" at bounding box center [861, 316] width 236 height 34
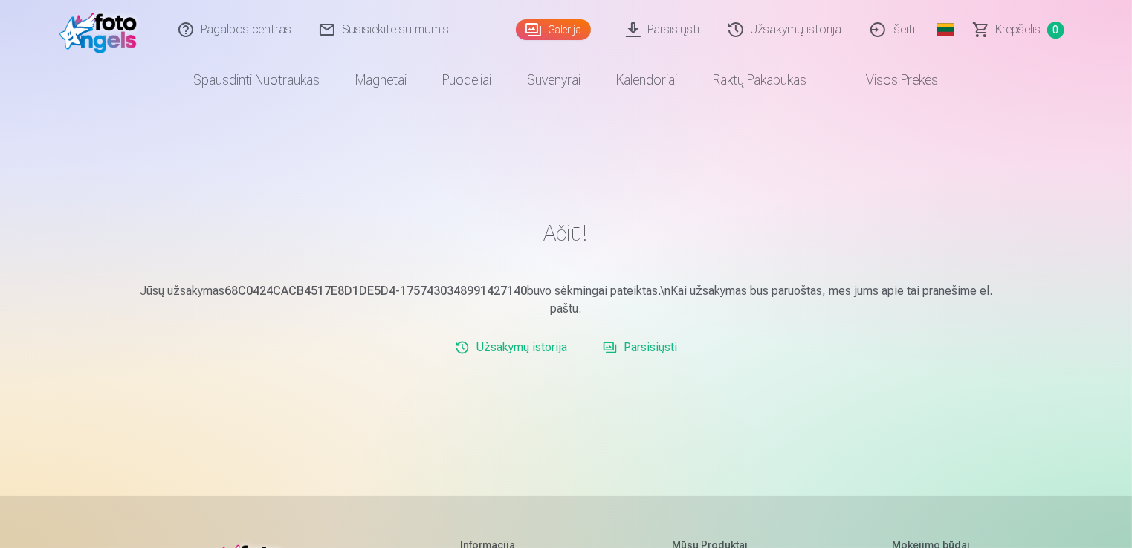
click at [655, 29] on link "Parsisiųsti" at bounding box center [663, 29] width 103 height 59
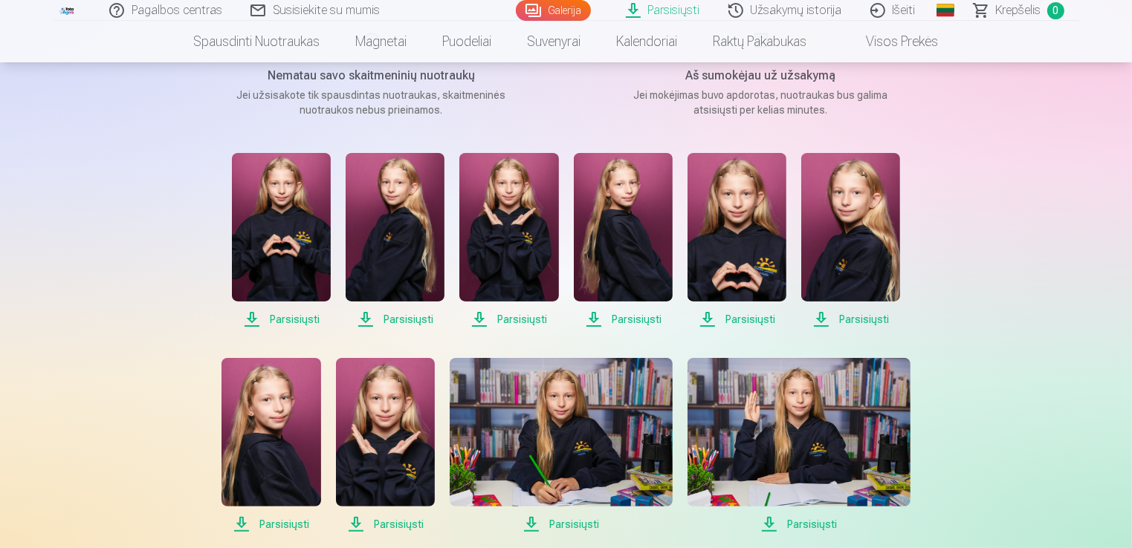
scroll to position [223, 0]
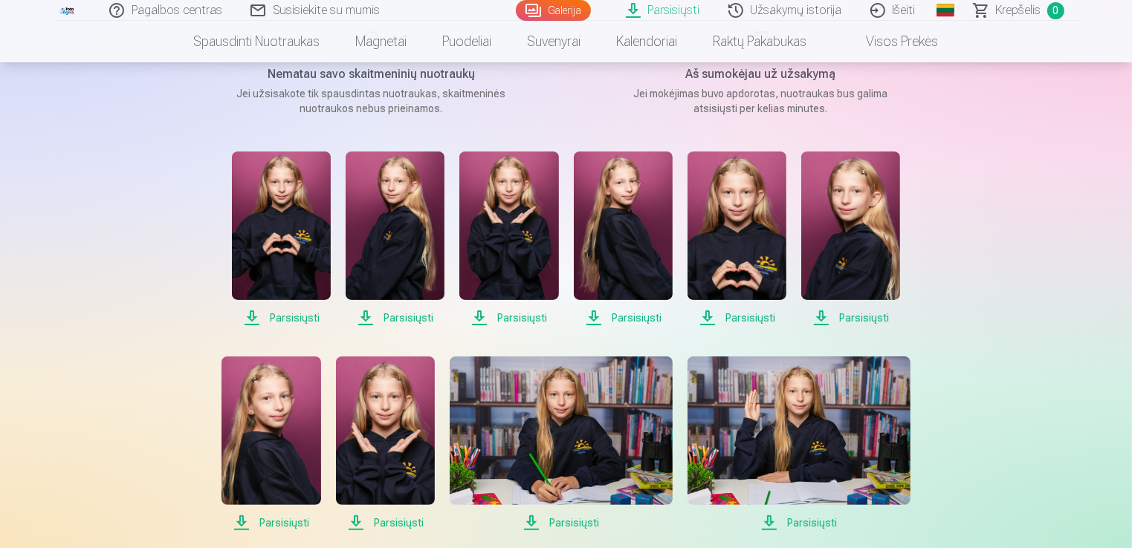
click at [293, 320] on span "Parsisiųsti" at bounding box center [281, 318] width 99 height 18
click at [421, 314] on span "Parsisiųsti" at bounding box center [394, 318] width 99 height 18
click at [510, 319] on span "Parsisiųsti" at bounding box center [508, 318] width 99 height 18
click at [645, 317] on span "Parsisiųsti" at bounding box center [623, 318] width 99 height 18
click at [710, 319] on span "Parsisiųsti" at bounding box center [736, 318] width 99 height 18
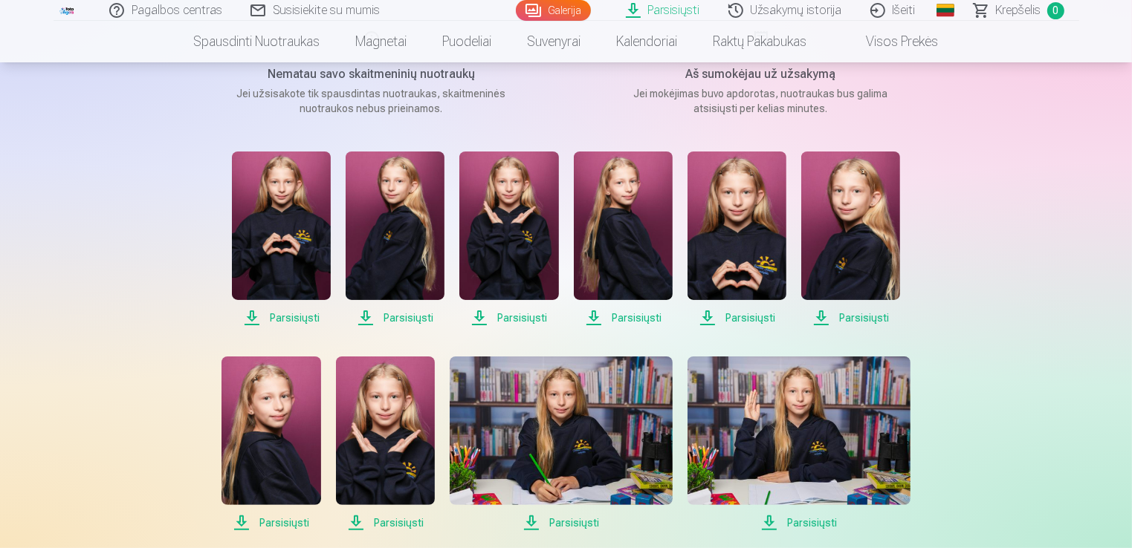
click at [822, 317] on span "Parsisiųsti" at bounding box center [850, 318] width 99 height 18
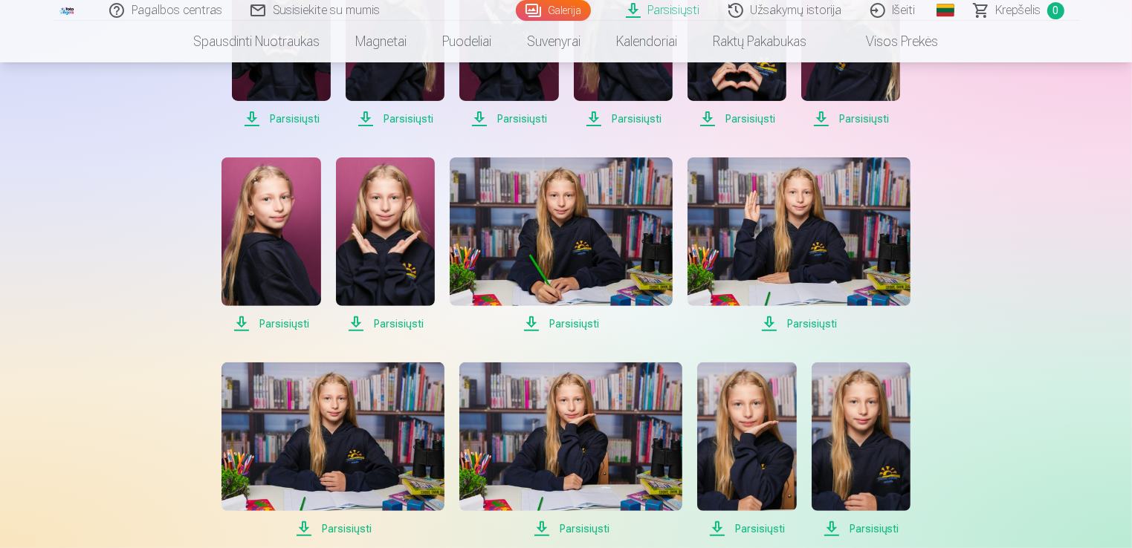
scroll to position [446, 0]
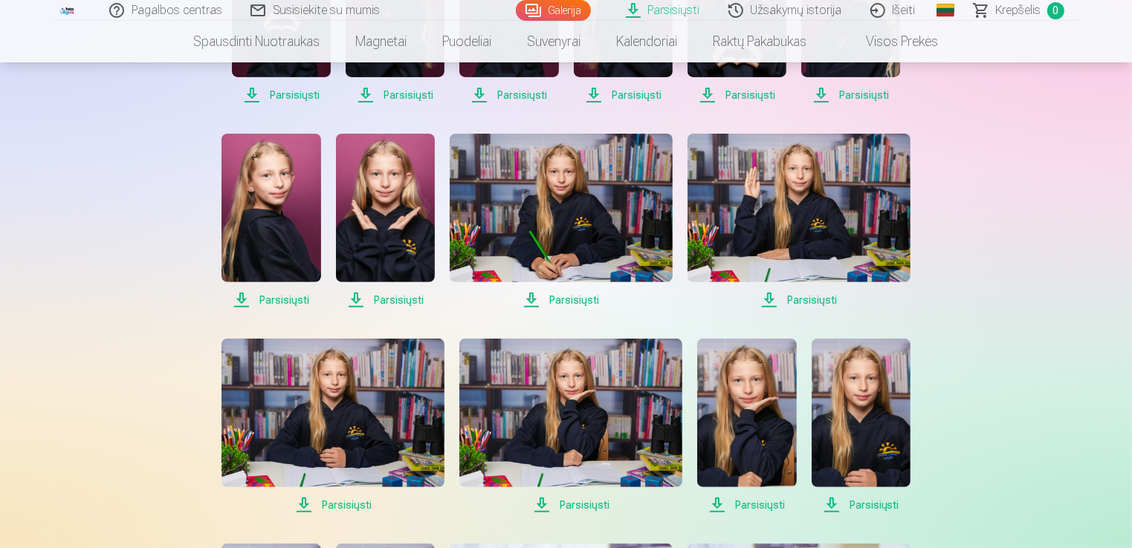
click at [787, 297] on span "Parsisiųsti" at bounding box center [798, 300] width 223 height 18
click at [569, 299] on span "Parsisiųsti" at bounding box center [561, 300] width 223 height 18
click at [371, 296] on span "Parsisiųsti" at bounding box center [385, 300] width 99 height 18
click at [273, 296] on span "Parsisiųsti" at bounding box center [270, 300] width 99 height 18
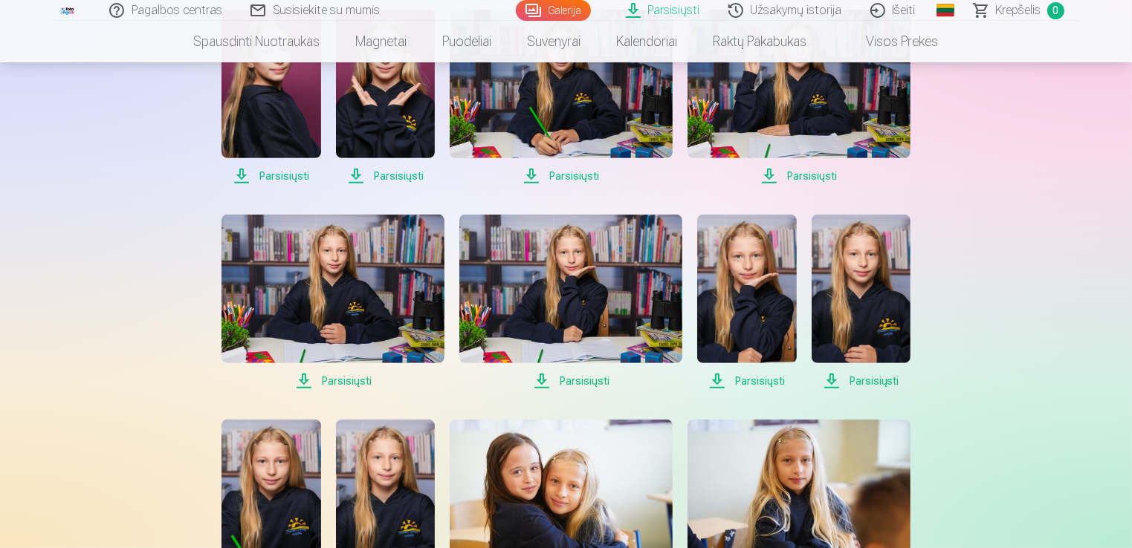
scroll to position [594, 0]
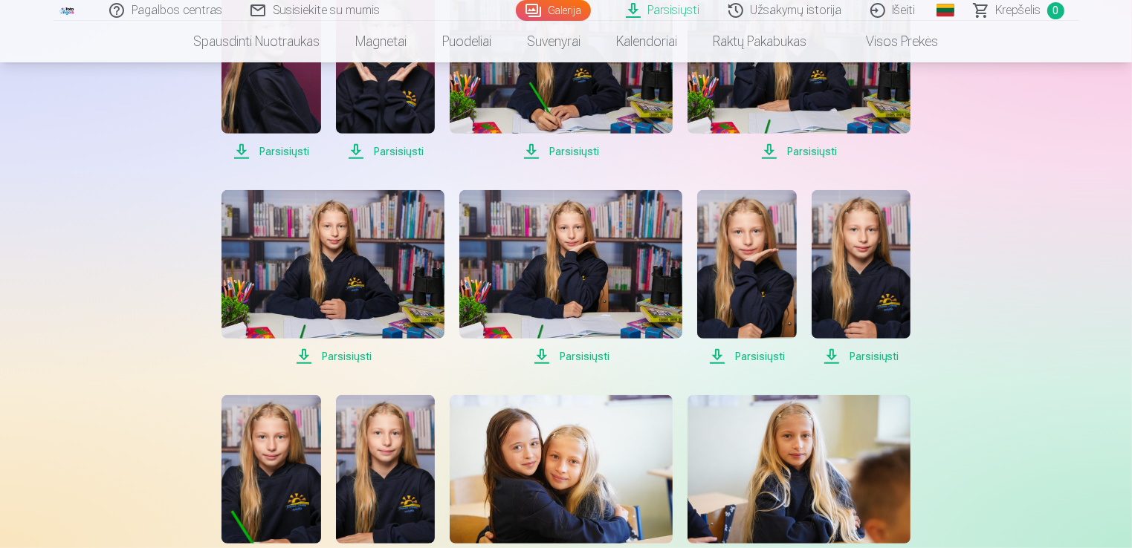
click at [849, 353] on span "Parsisiųsti" at bounding box center [860, 357] width 99 height 18
click at [763, 359] on span "Parsisiųsti" at bounding box center [746, 357] width 99 height 18
click at [542, 352] on span "Parsisiųsti" at bounding box center [570, 357] width 223 height 18
click at [308, 355] on span "Parsisiųsti" at bounding box center [332, 357] width 223 height 18
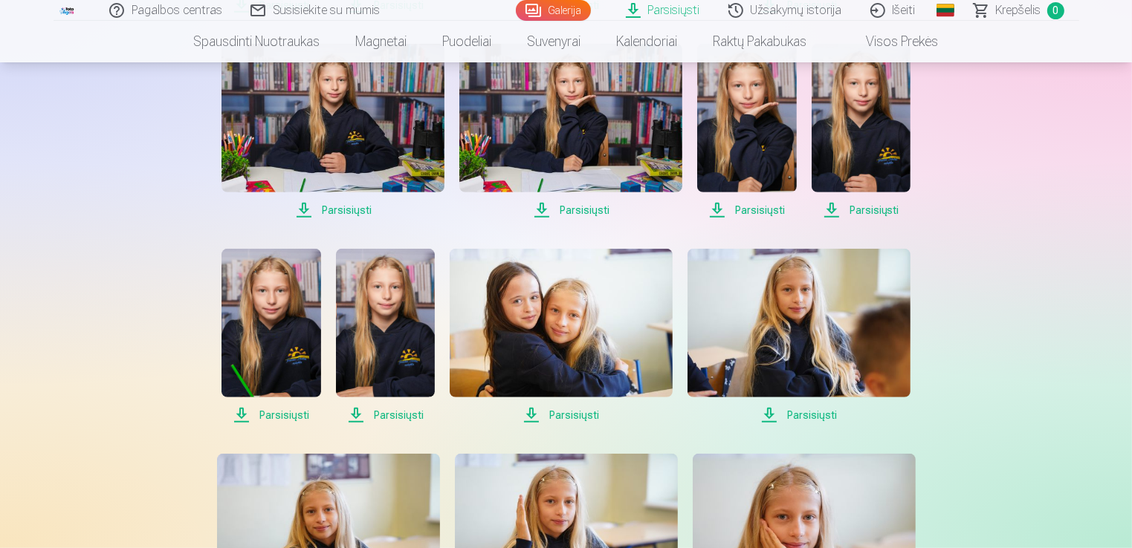
scroll to position [743, 0]
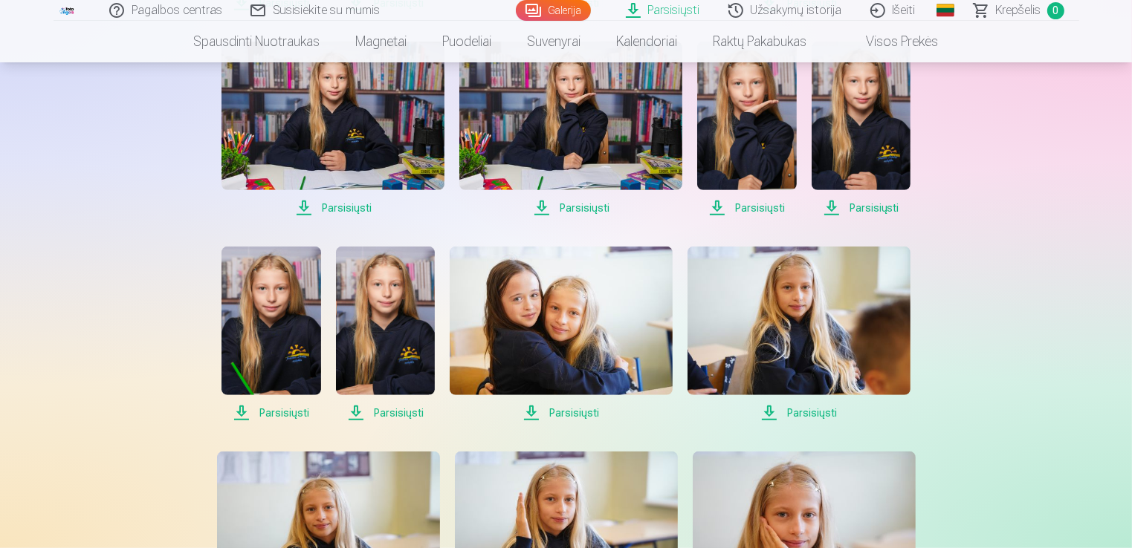
click at [296, 409] on span "Parsisiųsti" at bounding box center [270, 413] width 99 height 18
click at [375, 409] on span "Parsisiųsti" at bounding box center [385, 413] width 99 height 18
click at [575, 410] on span "Parsisiųsti" at bounding box center [561, 413] width 223 height 18
click at [782, 411] on span "Parsisiųsti" at bounding box center [798, 413] width 223 height 18
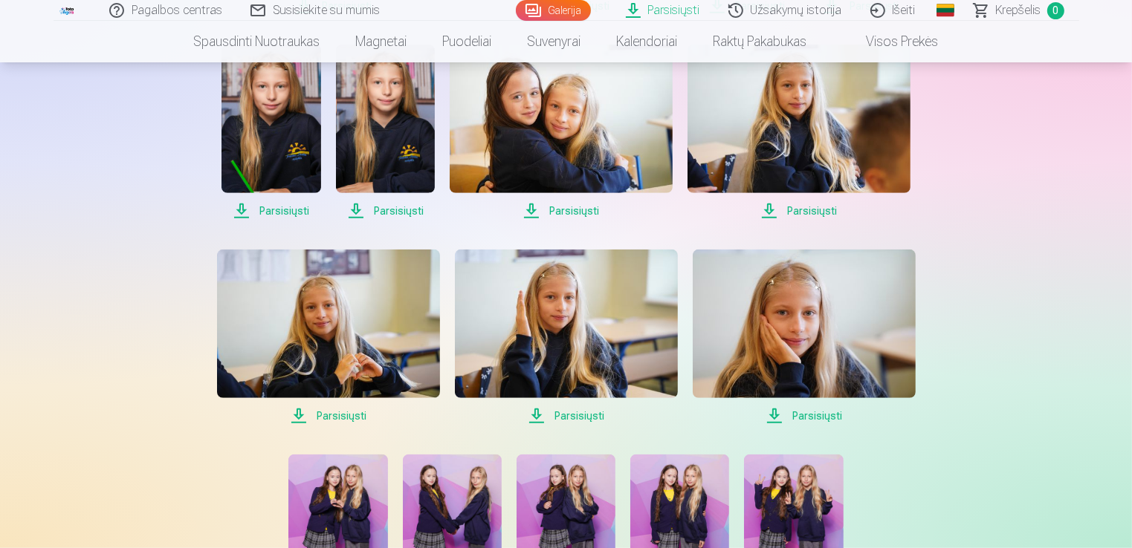
scroll to position [966, 0]
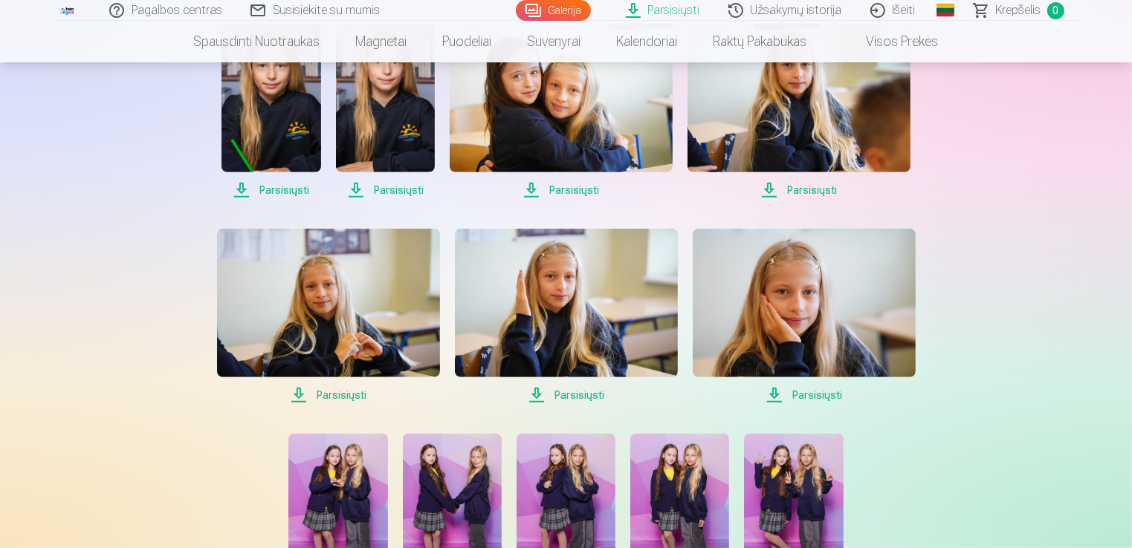
click at [804, 395] on span "Parsisiųsti" at bounding box center [803, 395] width 223 height 18
click at [549, 396] on span "Parsisiųsti" at bounding box center [566, 395] width 223 height 18
click at [310, 393] on span "Parsisiųsti" at bounding box center [328, 395] width 223 height 18
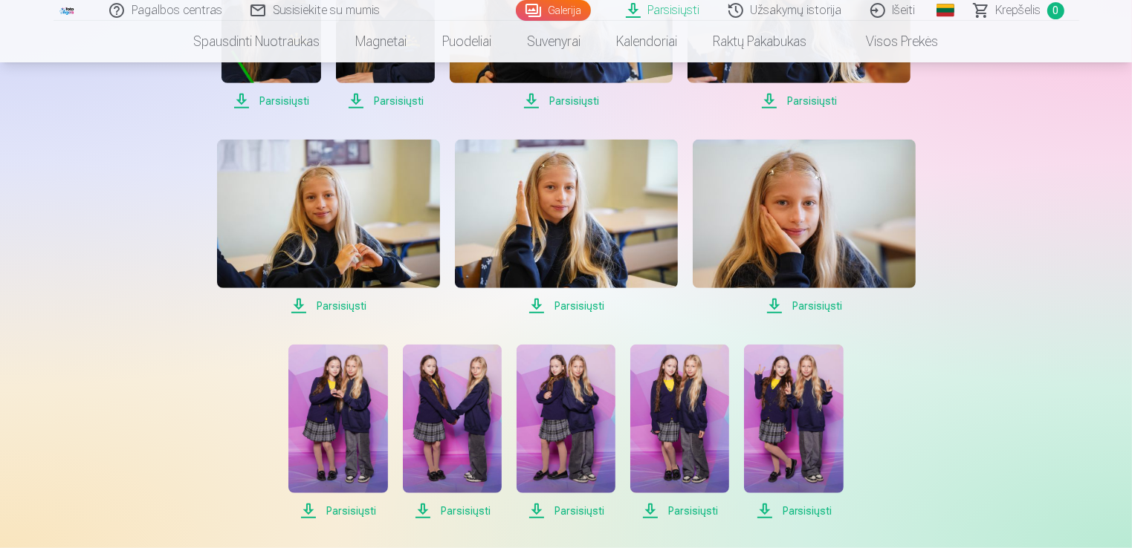
scroll to position [1114, 0]
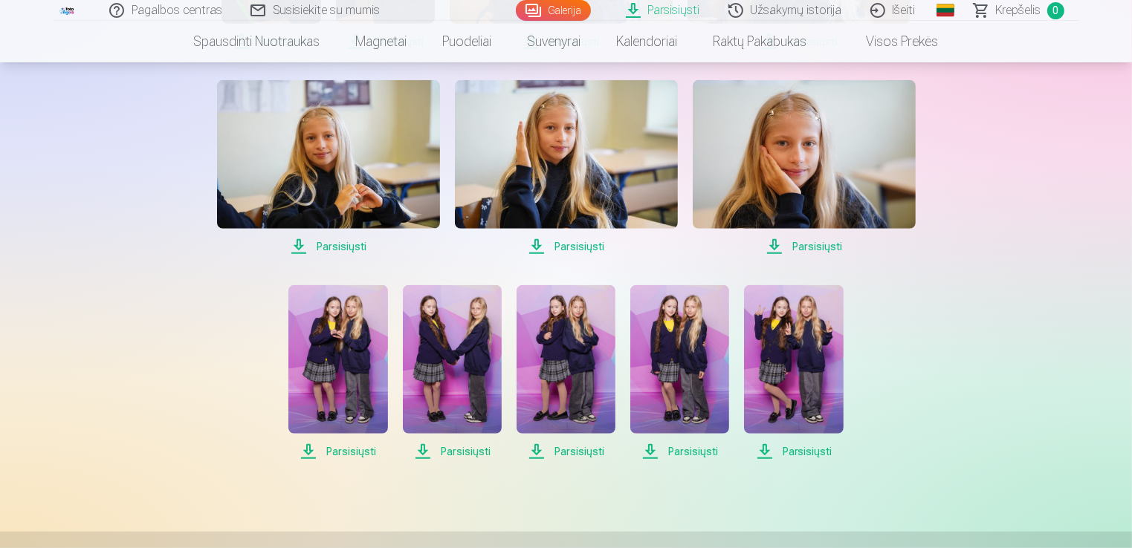
click at [348, 450] on span "Parsisiųsti" at bounding box center [337, 452] width 99 height 18
click at [473, 447] on span "Parsisiųsti" at bounding box center [452, 452] width 99 height 18
click at [560, 448] on span "Parsisiųsti" at bounding box center [565, 452] width 99 height 18
click at [669, 447] on span "Parsisiųsti" at bounding box center [679, 452] width 99 height 18
click at [788, 447] on span "Parsisiųsti" at bounding box center [793, 452] width 99 height 18
